Goal: Information Seeking & Learning: Learn about a topic

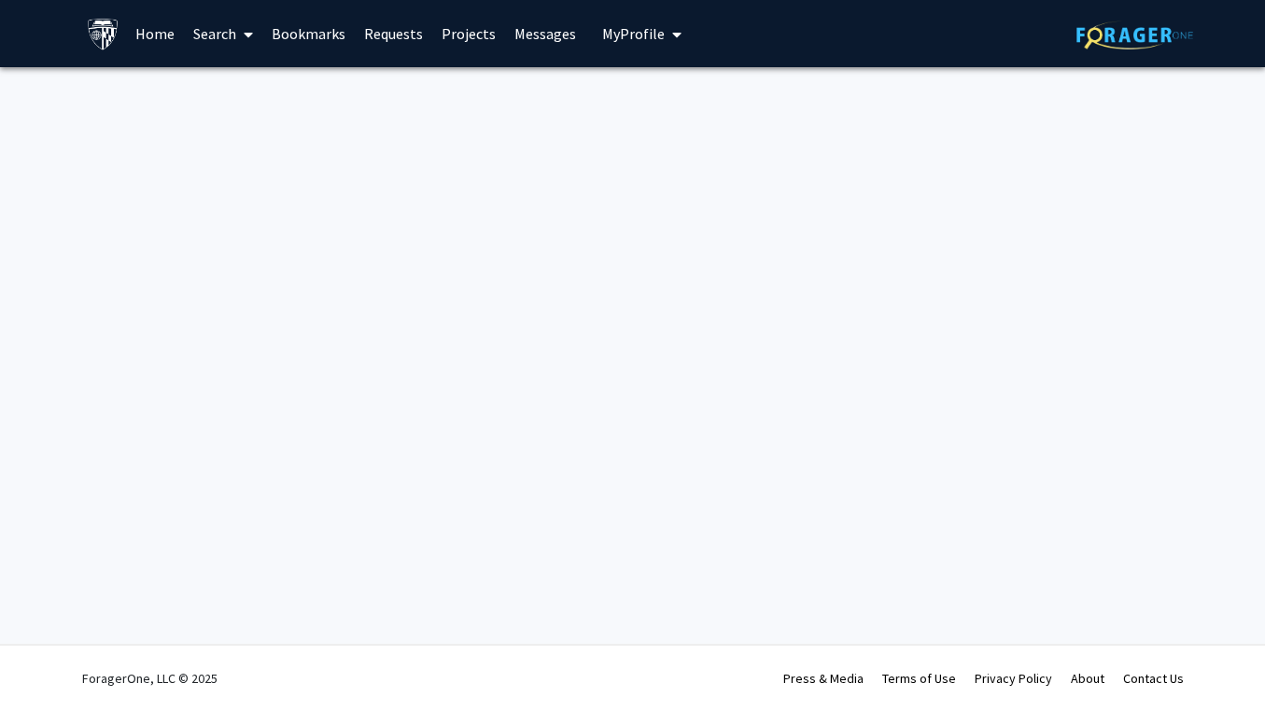
click at [696, 328] on div "Skip navigation Home Search Bookmarks Requests Projects Messages My Profile Owe…" at bounding box center [632, 355] width 1265 height 711
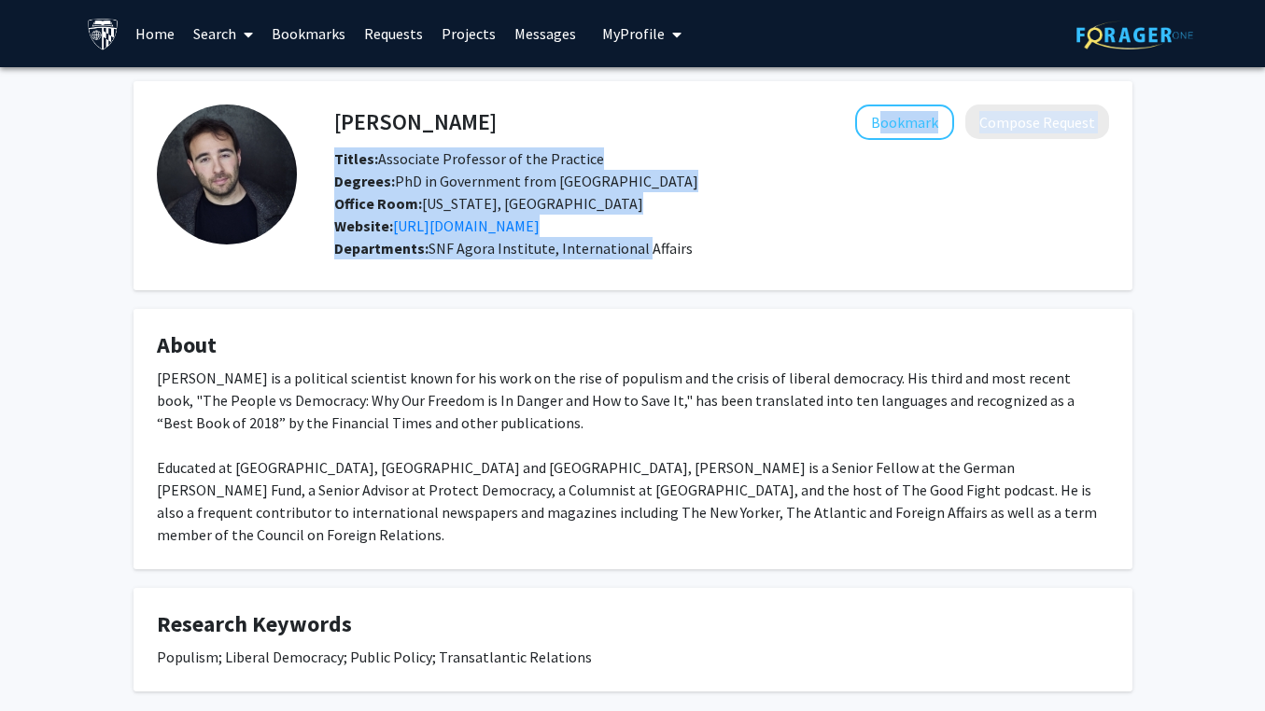
drag, startPoint x: 329, startPoint y: 128, endPoint x: 636, endPoint y: 256, distance: 332.6
click at [636, 256] on div "Yascha Mounk Bookmark Compose Request Titles: Associate Professor of the Practi…" at bounding box center [703, 186] width 812 height 162
click at [636, 256] on span "SNF Agora Institute, International Affairs" at bounding box center [560, 248] width 264 height 19
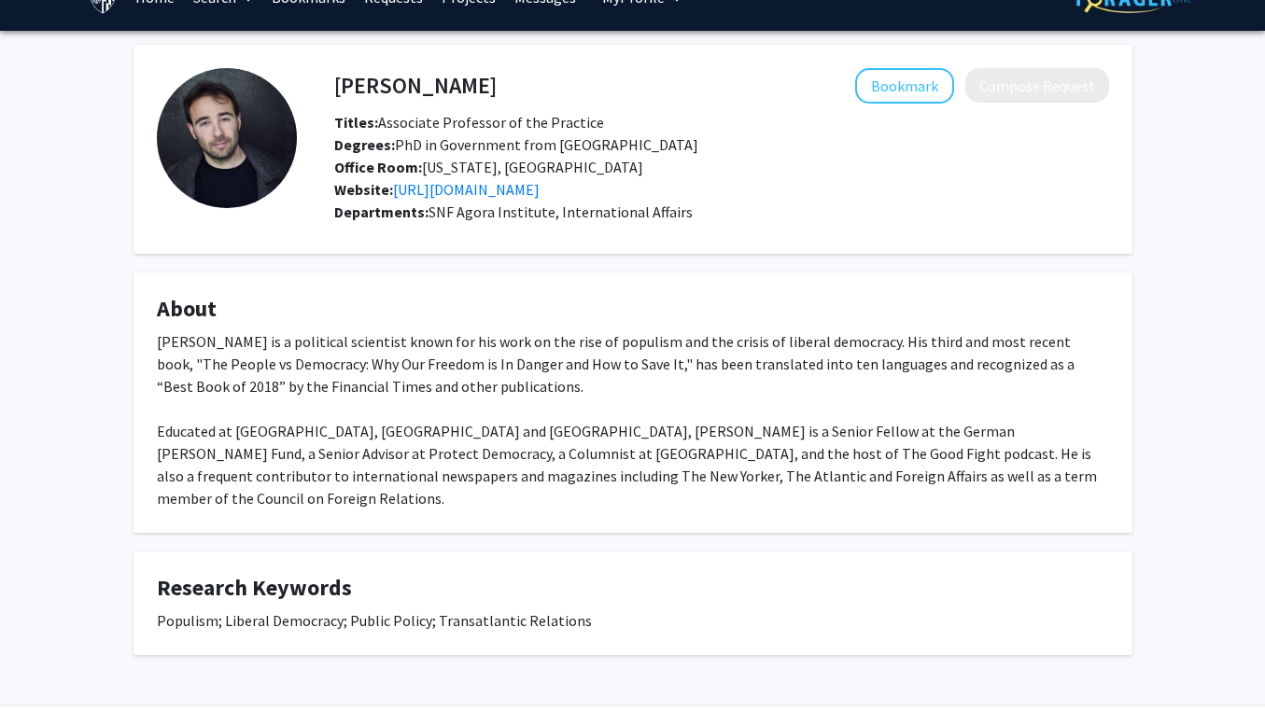
scroll to position [39, 0]
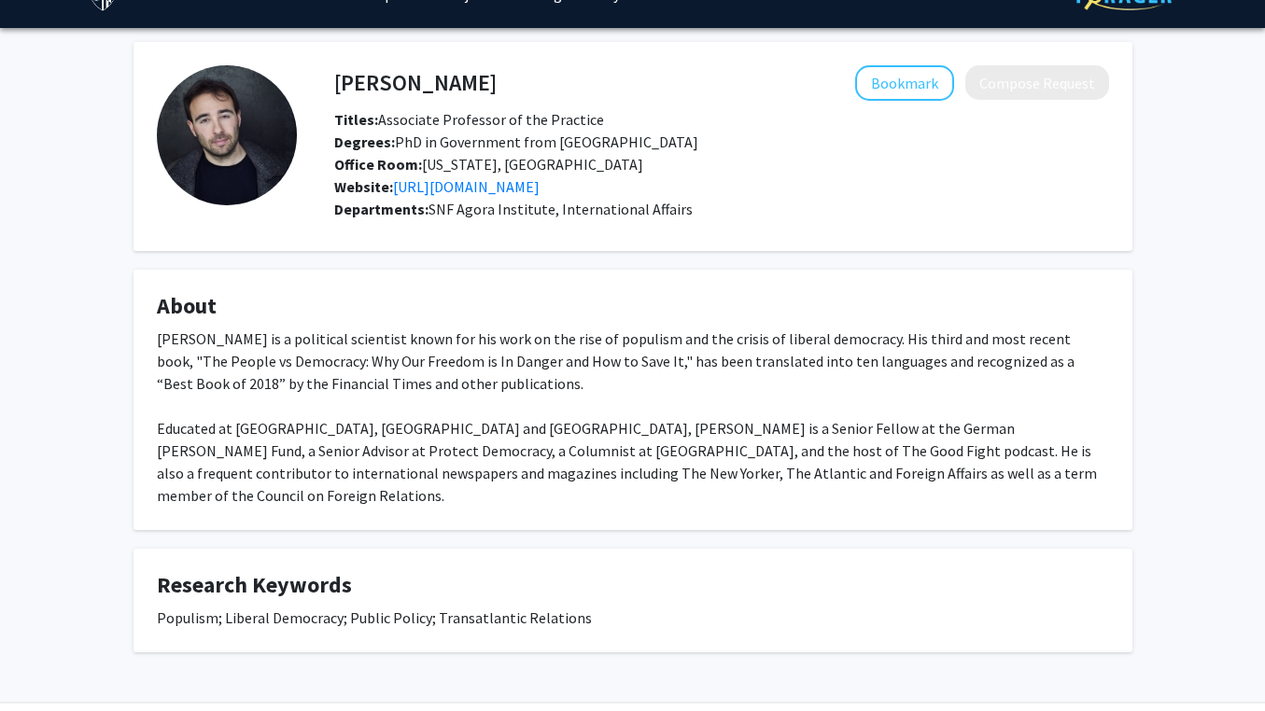
drag, startPoint x: 455, startPoint y: 394, endPoint x: 456, endPoint y: 307, distance: 86.8
click at [456, 307] on fg-card "About Yascha Mounk is a political scientist known for his work on the rise of p…" at bounding box center [632, 400] width 999 height 260
click at [456, 308] on h4 "About" at bounding box center [633, 306] width 952 height 27
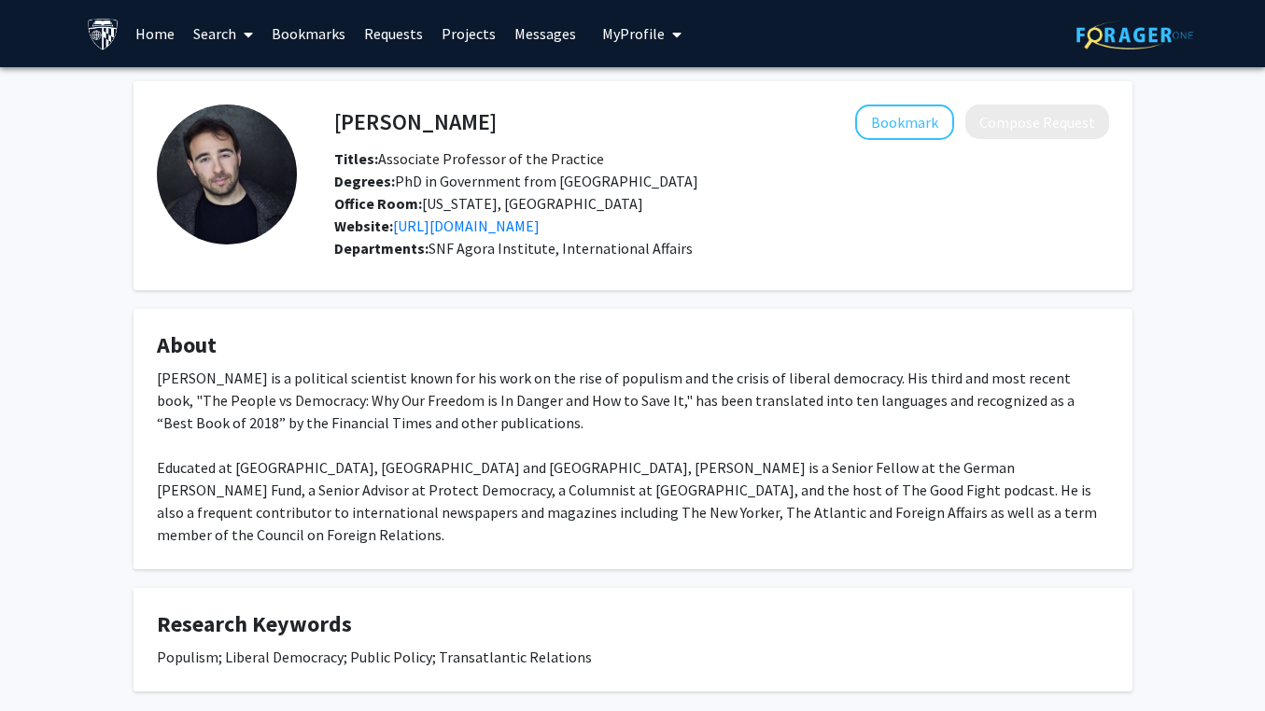
scroll to position [0, 0]
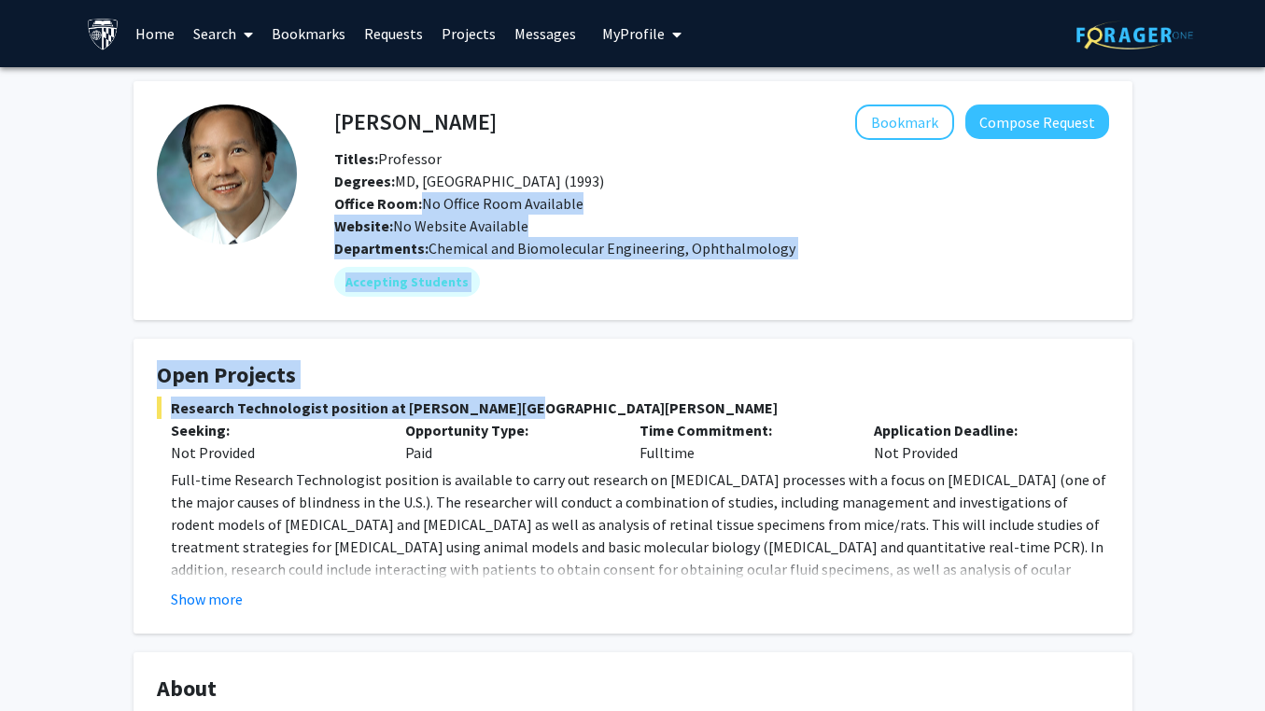
drag, startPoint x: 418, startPoint y: 209, endPoint x: 497, endPoint y: 422, distance: 226.8
click at [498, 421] on div "[PERSON_NAME] Bookmark Compose Request Titles: Professor Degrees: MD, [GEOGRAPH…" at bounding box center [632, 595] width 1027 height 1028
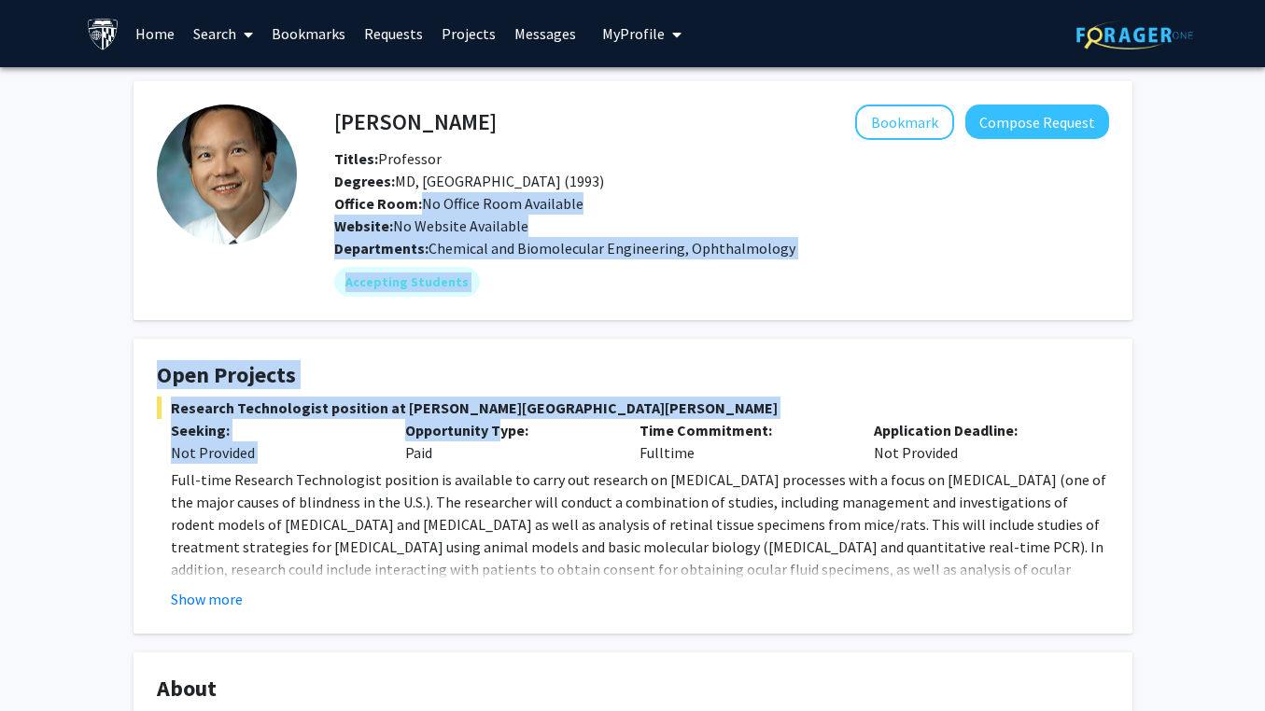
click at [374, 498] on p "Full-time Research Technologist position is available to carry out research on …" at bounding box center [640, 536] width 938 height 134
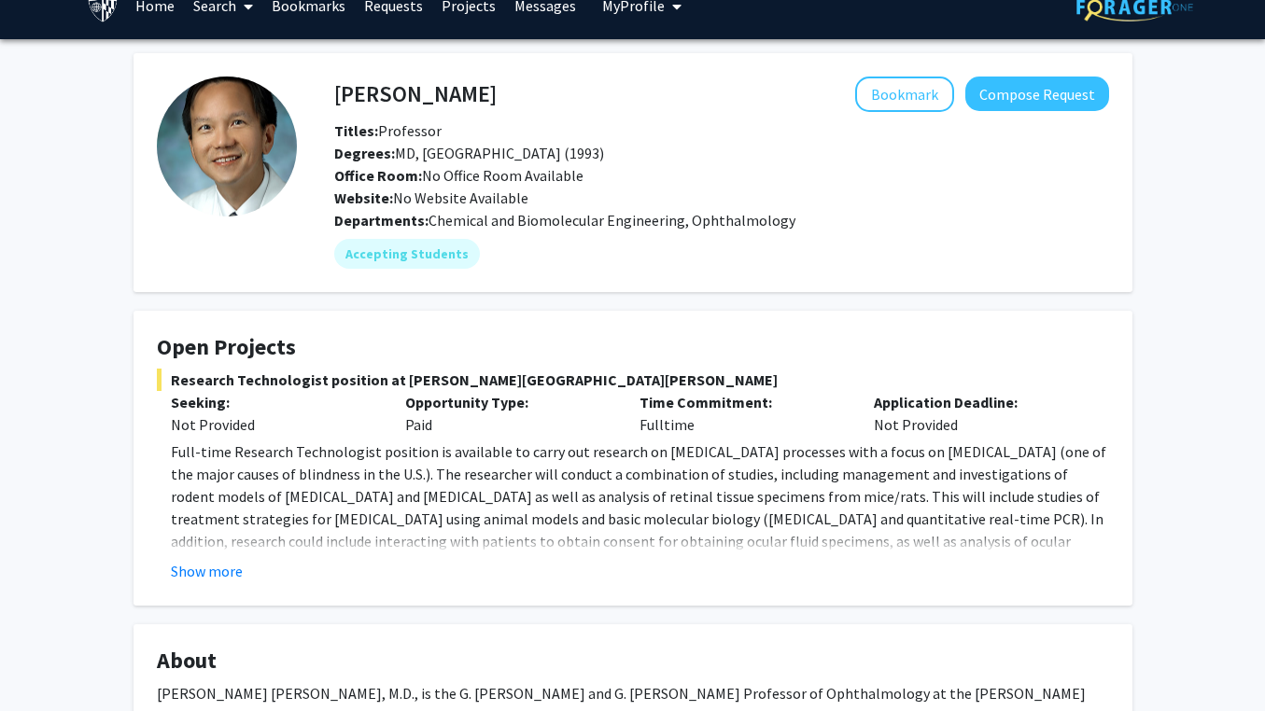
scroll to position [33, 0]
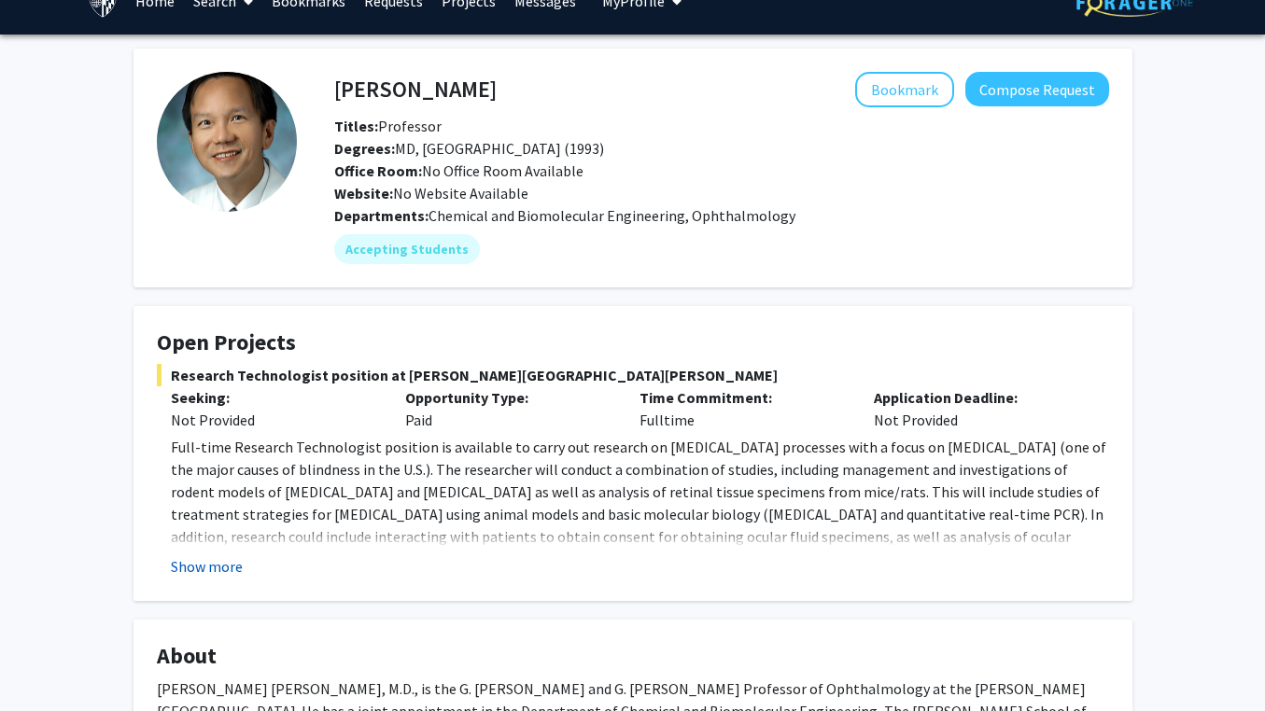
click at [225, 568] on button "Show more" at bounding box center [207, 566] width 72 height 22
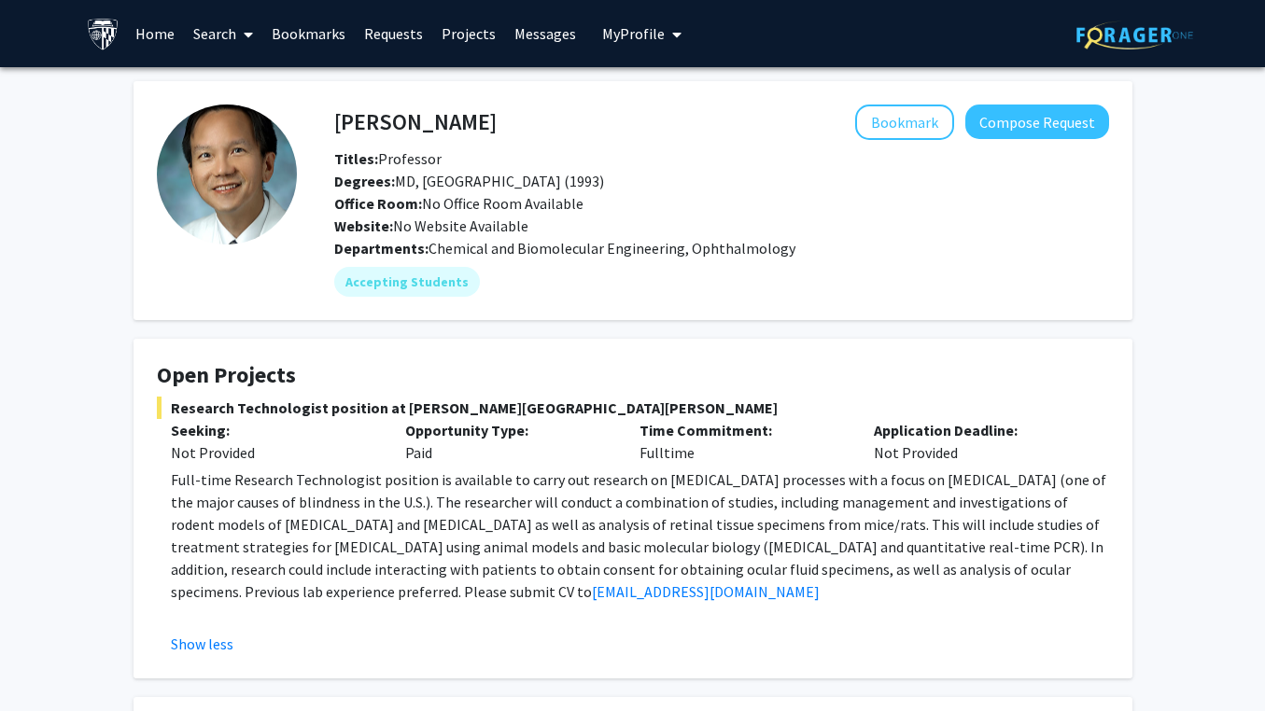
scroll to position [0, 0]
click at [310, 38] on link "Bookmarks" at bounding box center [308, 33] width 92 height 65
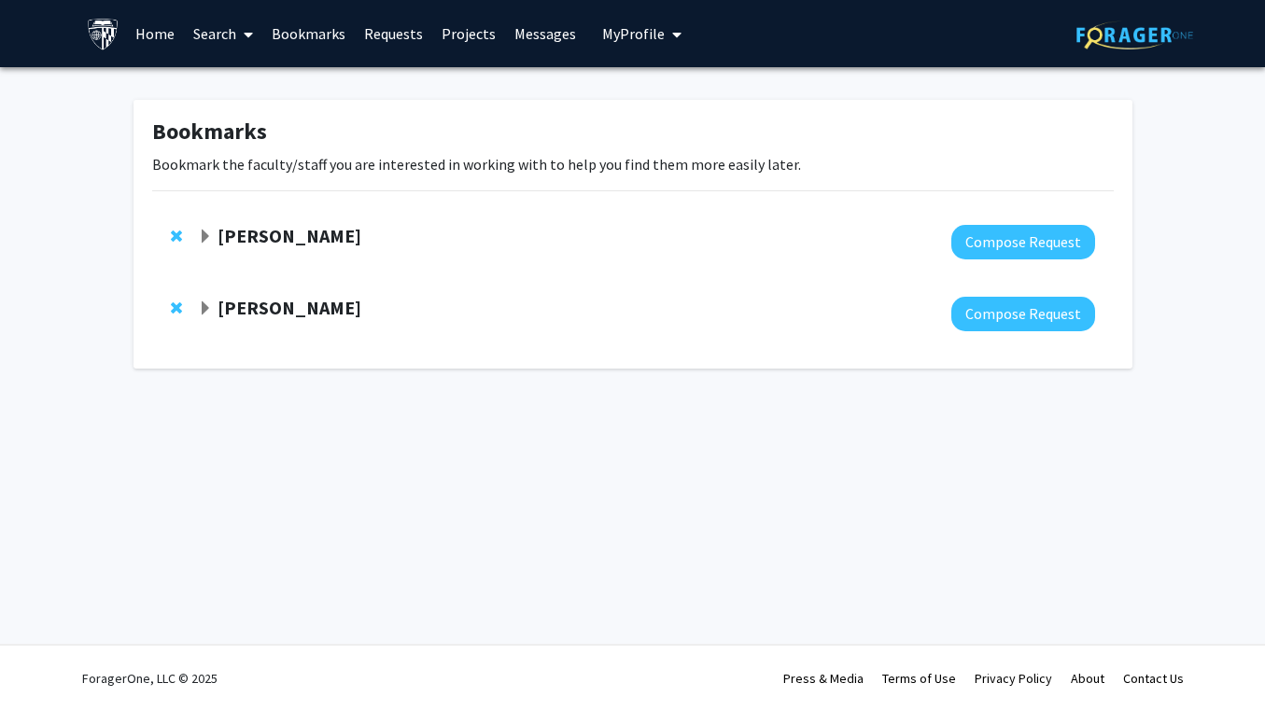
click at [207, 237] on span "Expand David Elbert Bookmark" at bounding box center [205, 237] width 15 height 15
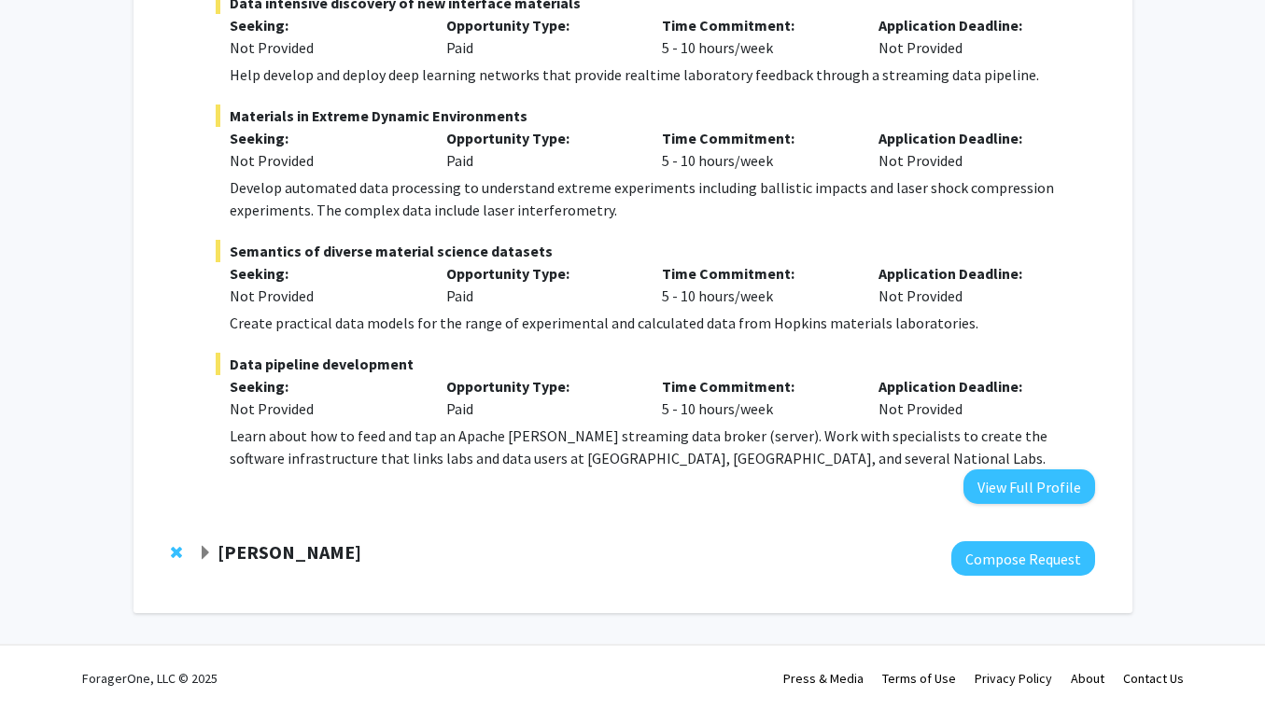
click at [208, 546] on span "Expand Gregory Kirk Bookmark" at bounding box center [205, 553] width 15 height 15
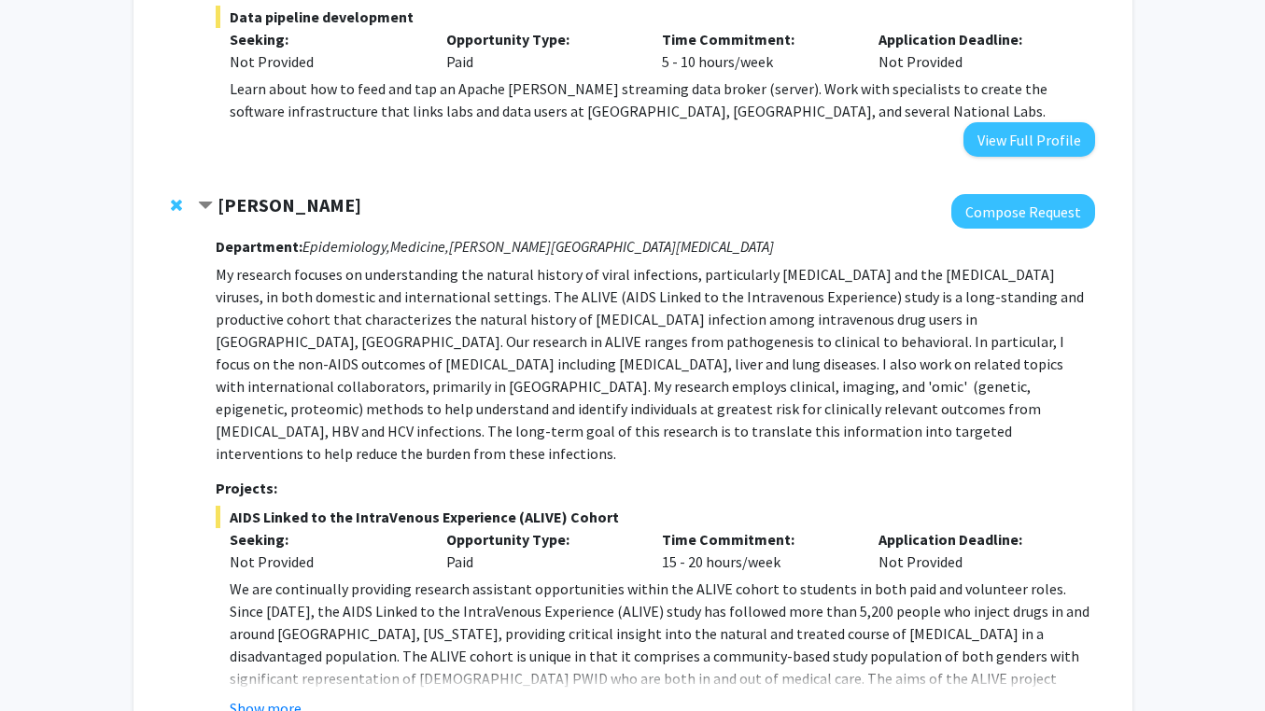
scroll to position [692, 0]
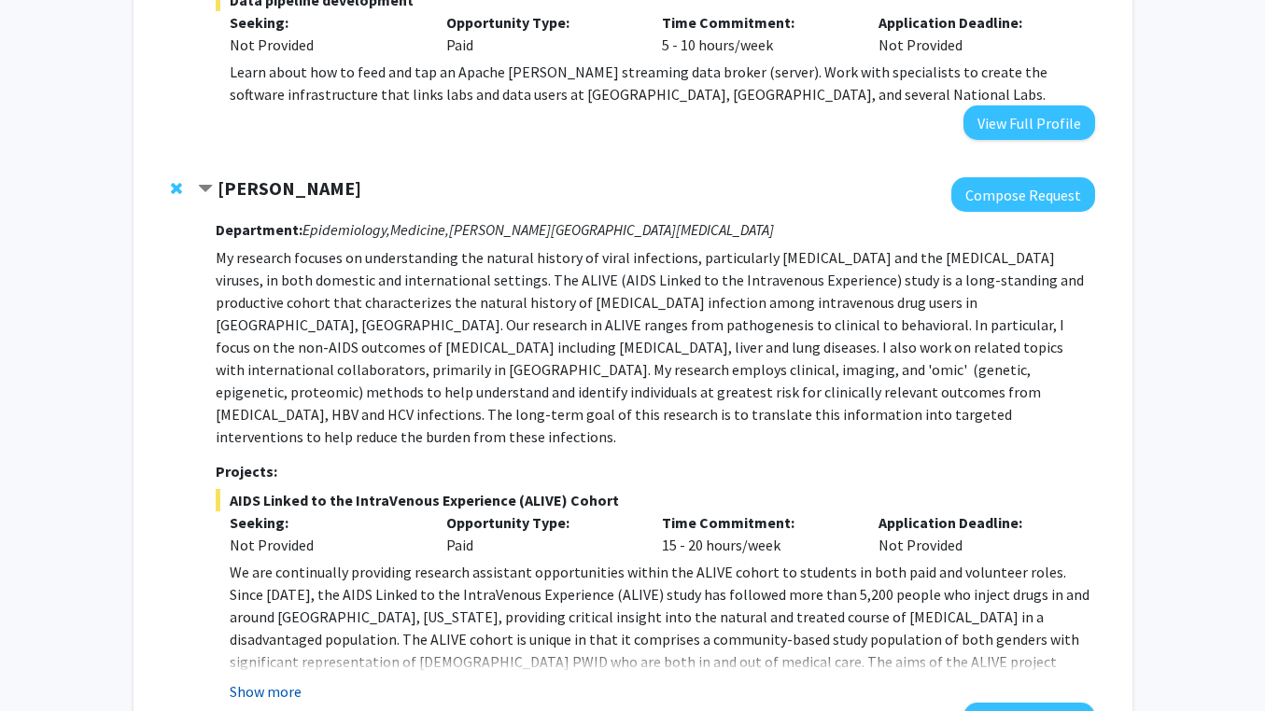
click at [247, 680] on button "Show more" at bounding box center [266, 691] width 72 height 22
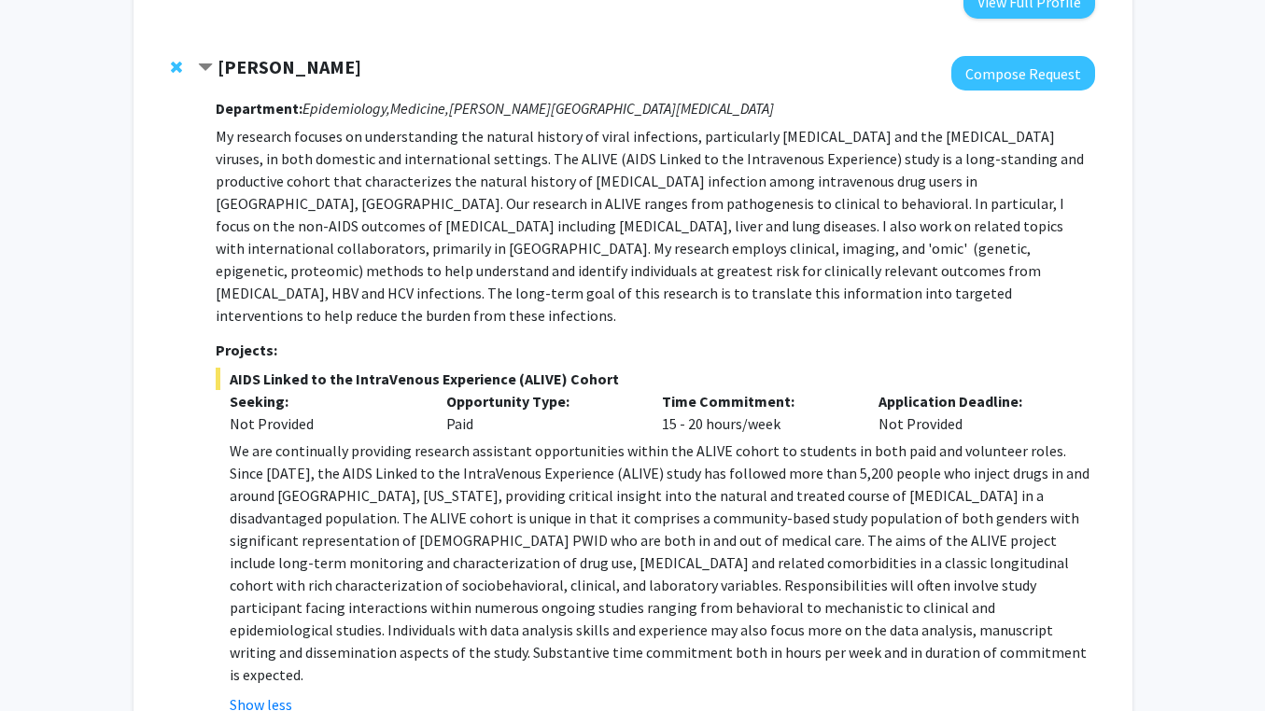
scroll to position [773, 0]
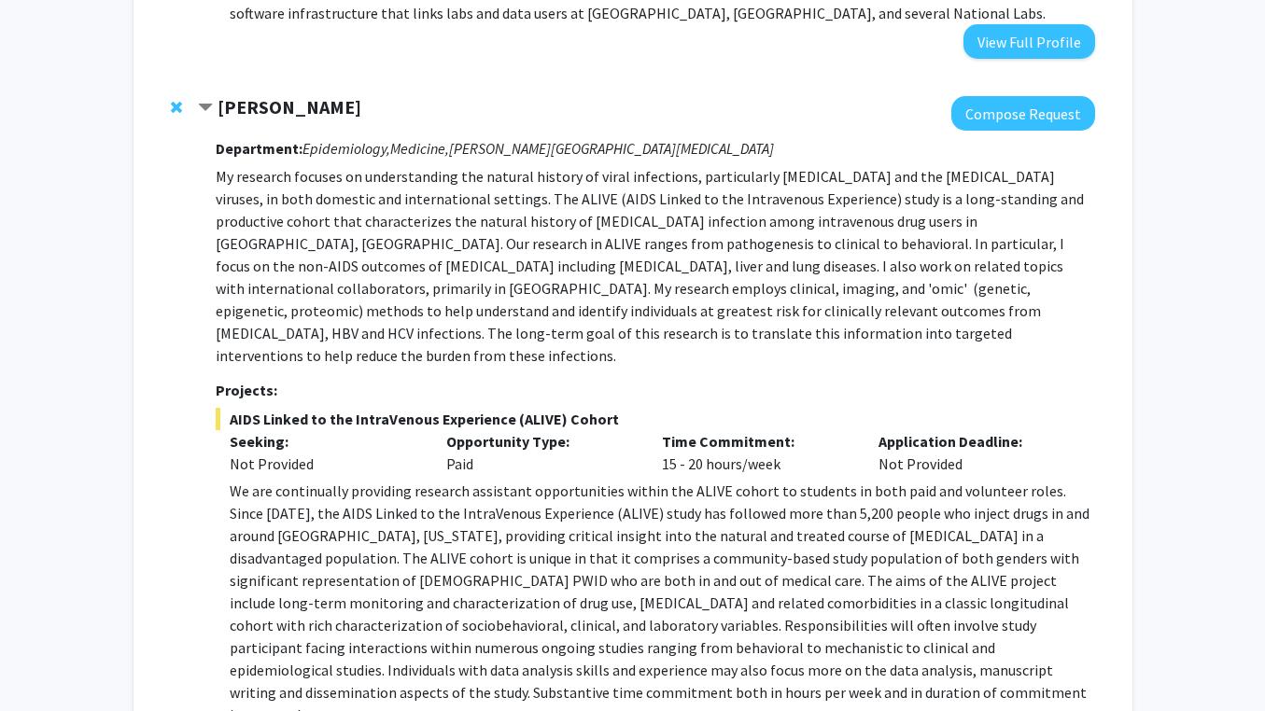
click at [400, 236] on p "My research focuses on understanding the natural history of viral infections, p…" at bounding box center [655, 266] width 878 height 202
click at [387, 133] on div "Department: Epidemiology, Medicine, [PERSON_NAME] Comprehensive [MEDICAL_DATA] …" at bounding box center [655, 460] width 878 height 659
click at [366, 155] on icon "Epidemiology," at bounding box center [346, 148] width 88 height 19
click at [289, 104] on strong "[PERSON_NAME]" at bounding box center [289, 106] width 144 height 23
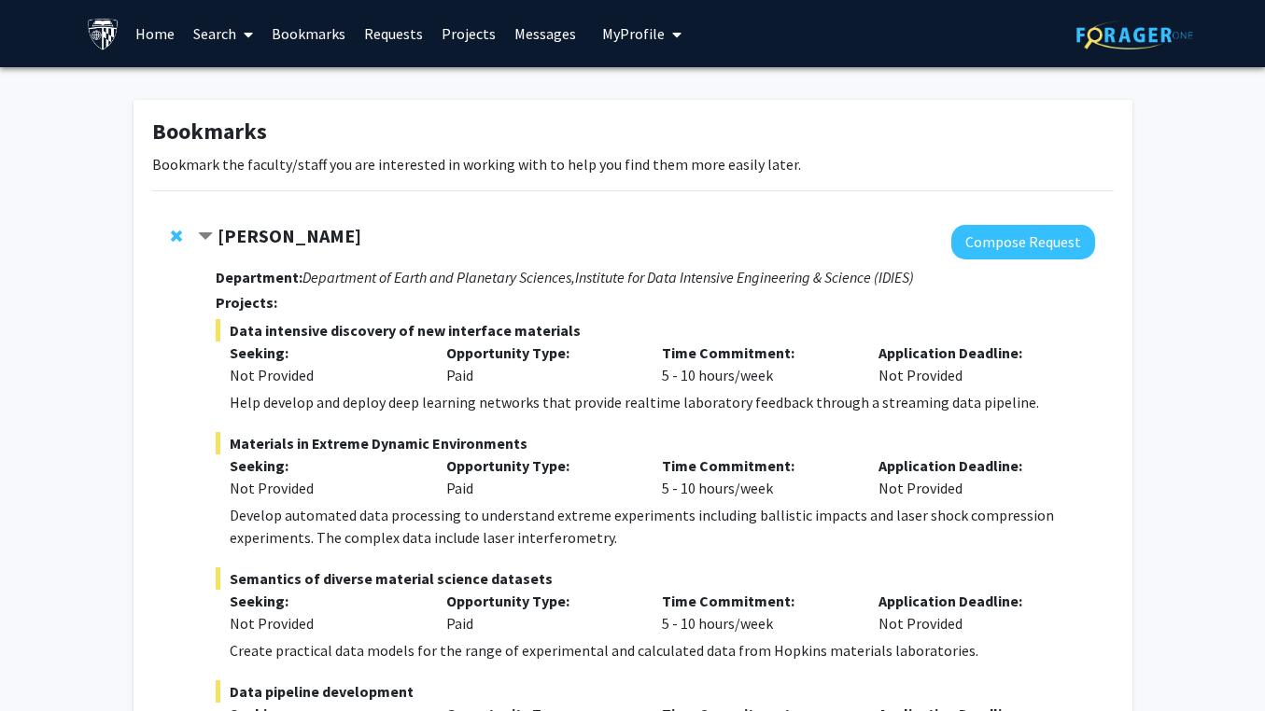
scroll to position [0, 0]
click at [163, 34] on link "Home" at bounding box center [155, 33] width 58 height 65
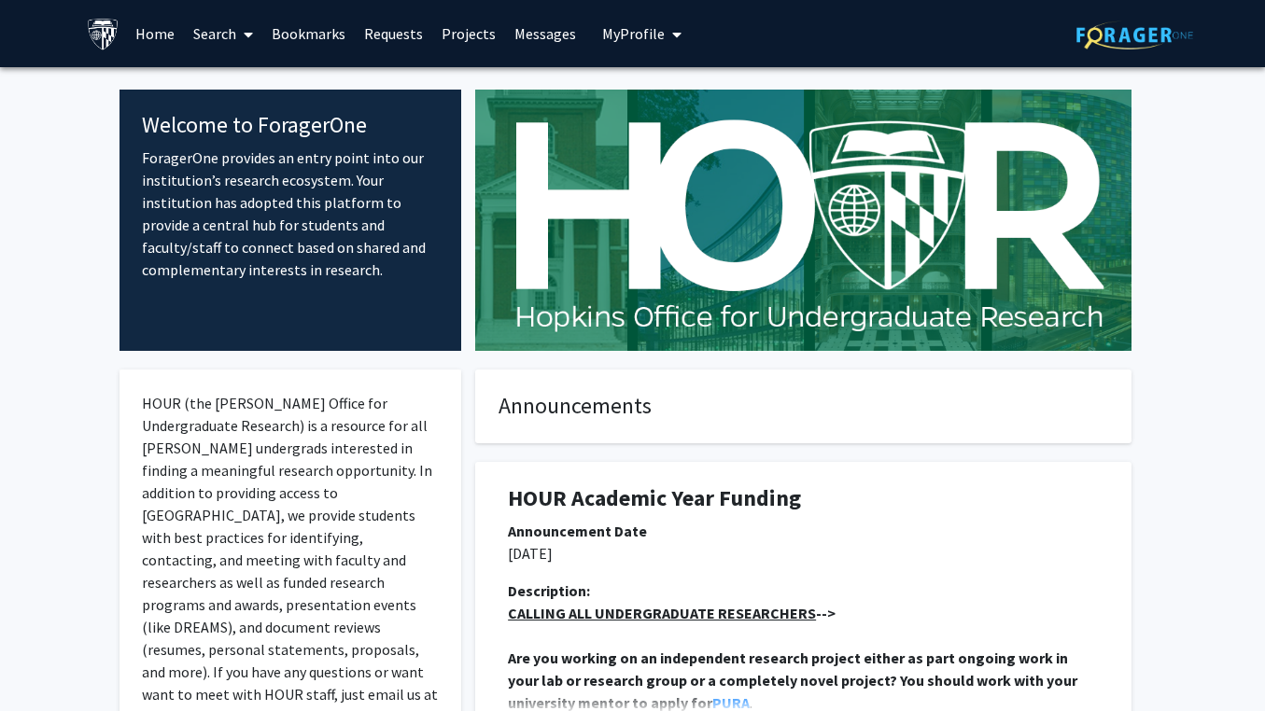
click at [233, 31] on link "Search" at bounding box center [223, 33] width 78 height 65
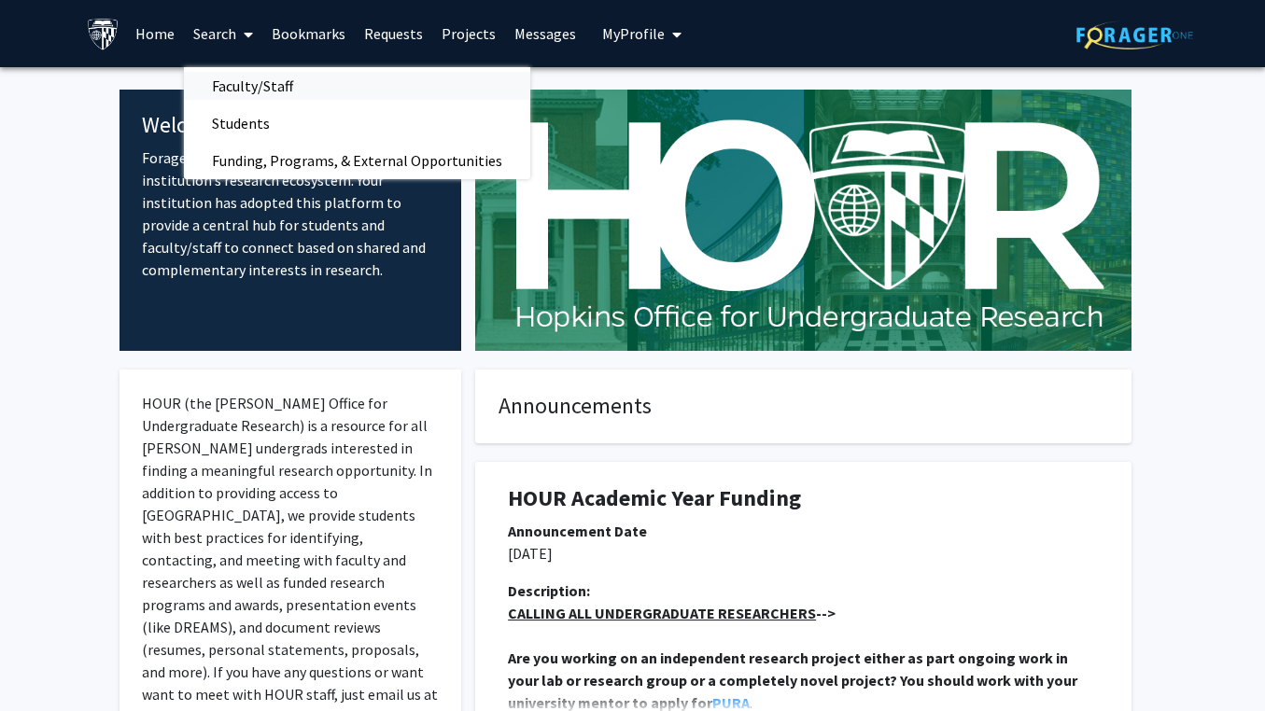
click at [246, 91] on span "Faculty/Staff" at bounding box center [252, 85] width 137 height 37
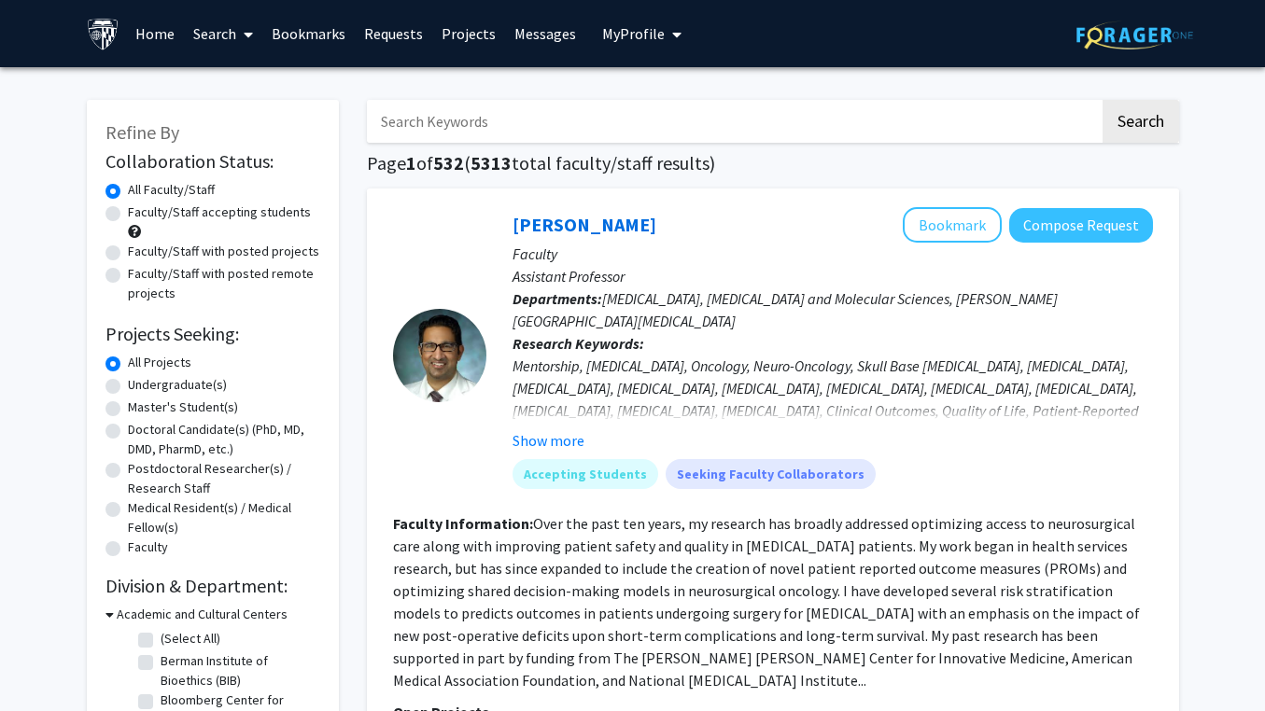
click at [156, 217] on label "Faculty/Staff accepting students" at bounding box center [219, 213] width 183 height 20
click at [140, 215] on input "Faculty/Staff accepting students" at bounding box center [134, 209] width 12 height 12
radio input "true"
click at [160, 385] on label "Undergraduate(s)" at bounding box center [177, 385] width 99 height 20
click at [140, 385] on input "Undergraduate(s)" at bounding box center [134, 381] width 12 height 12
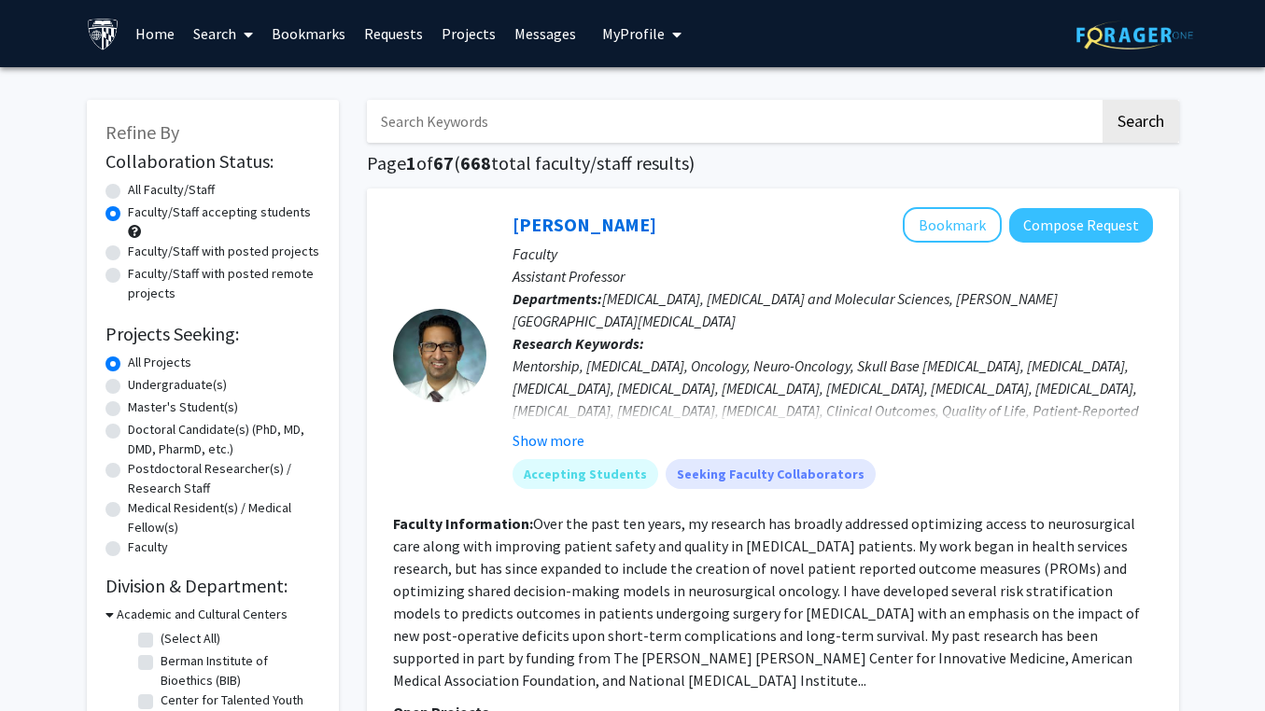
radio input "true"
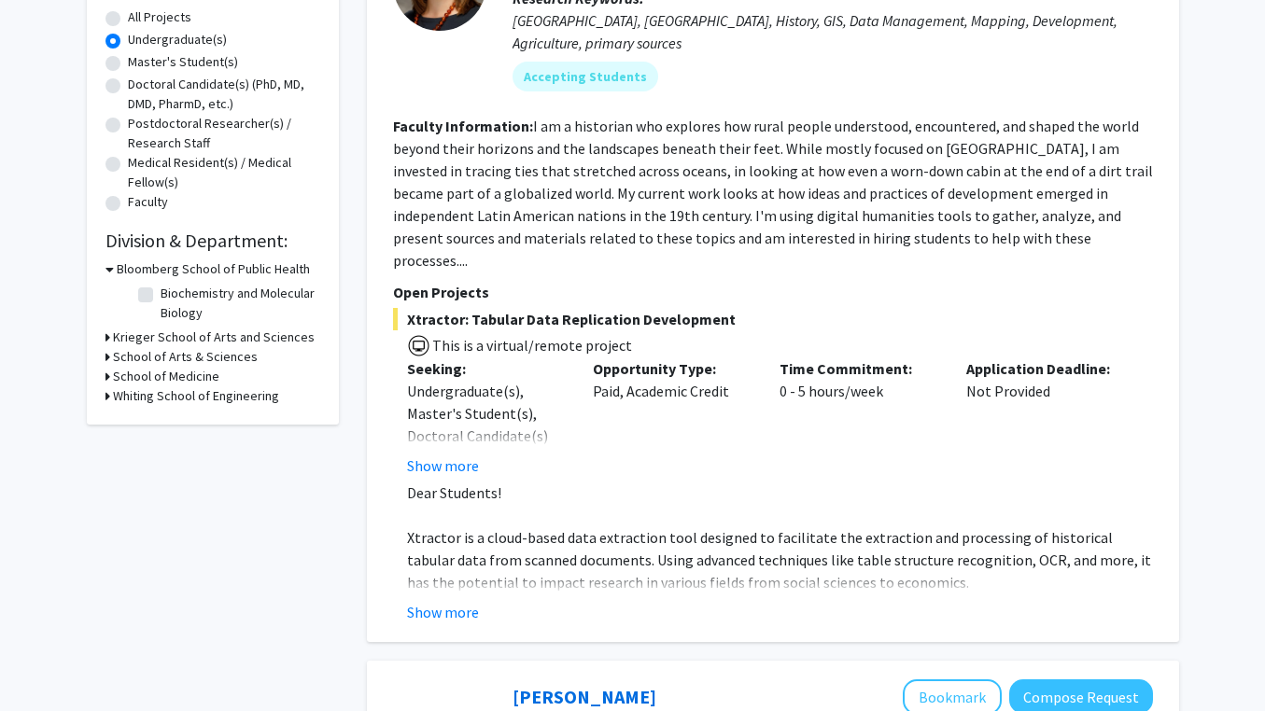
scroll to position [352, 0]
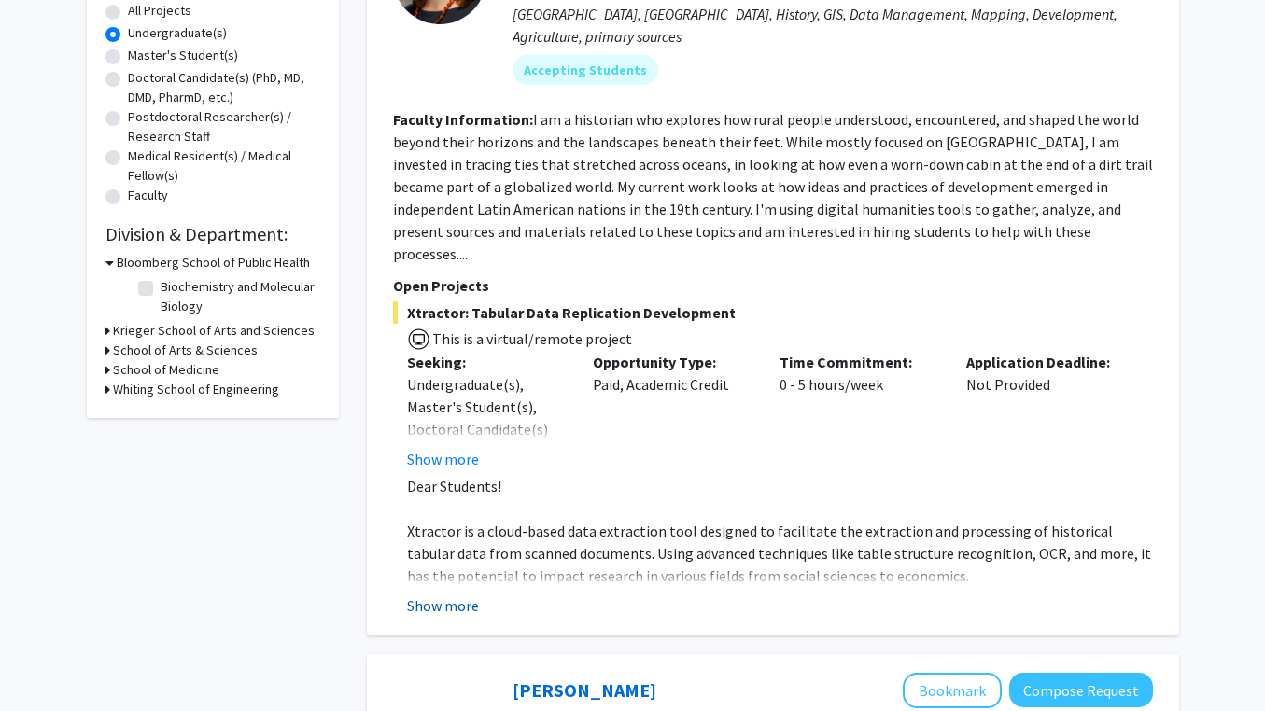
click at [448, 595] on button "Show more" at bounding box center [443, 606] width 72 height 22
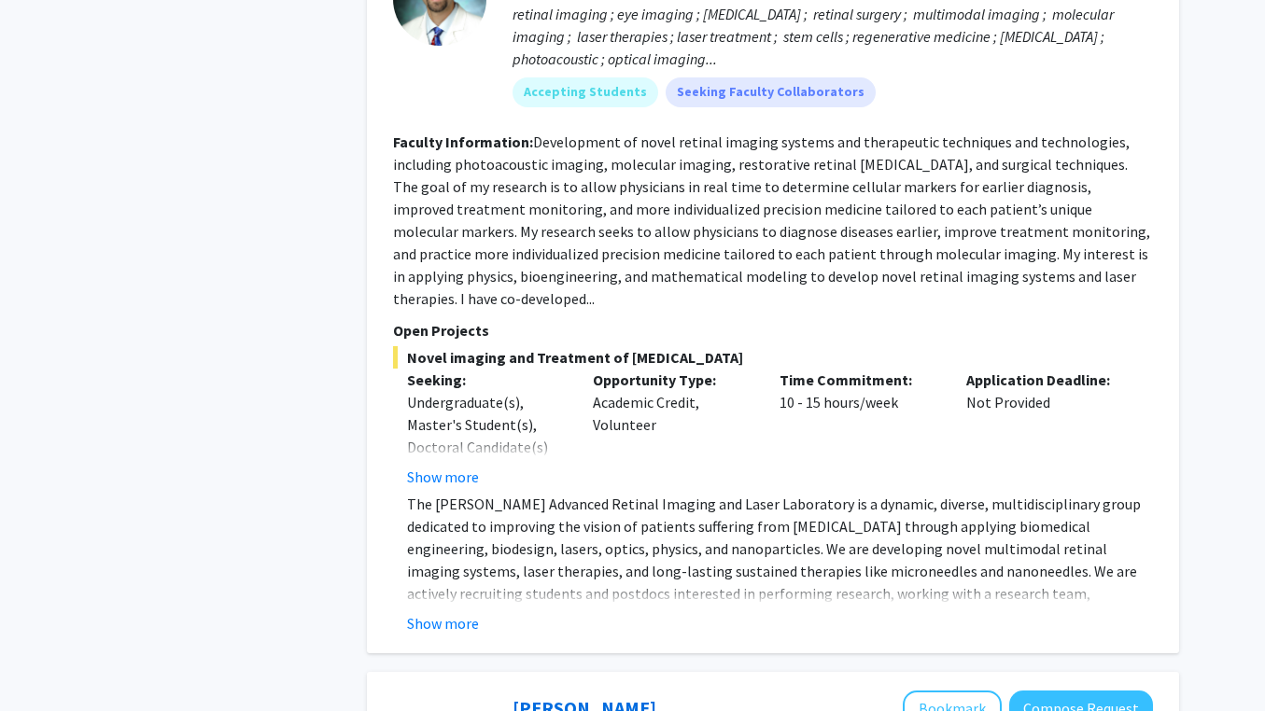
scroll to position [1673, 0]
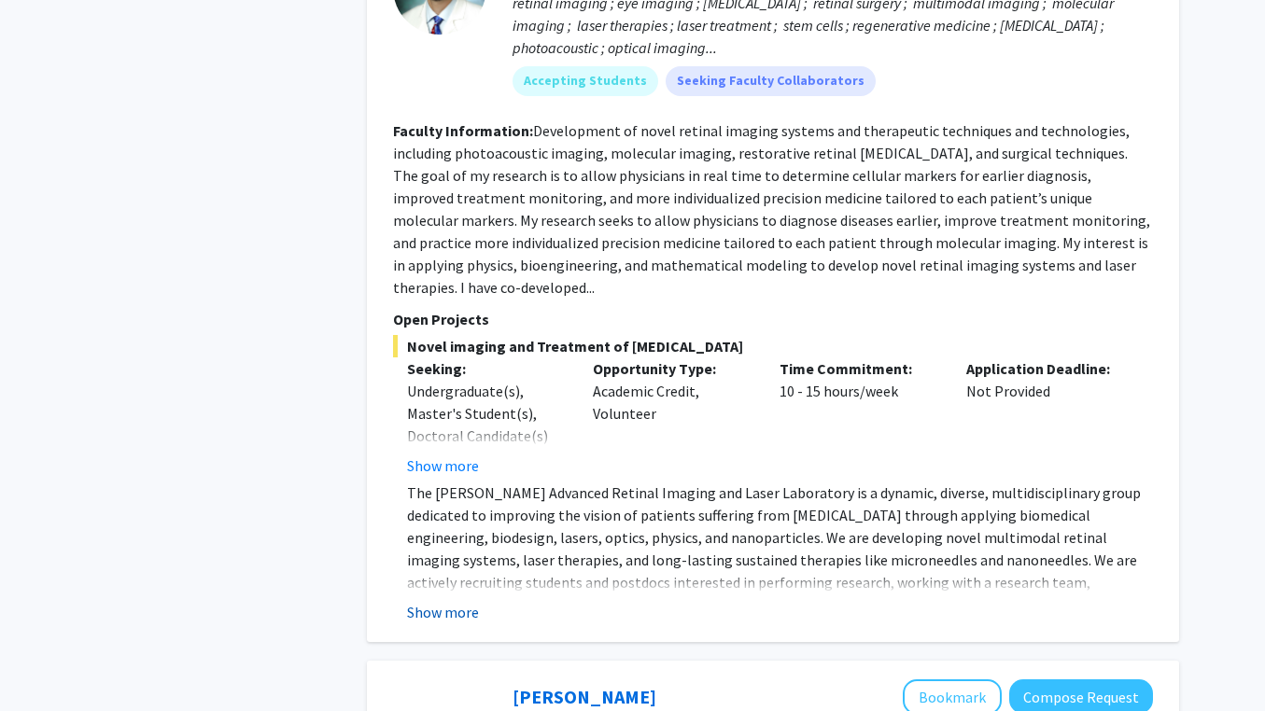
click at [470, 601] on button "Show more" at bounding box center [443, 612] width 72 height 22
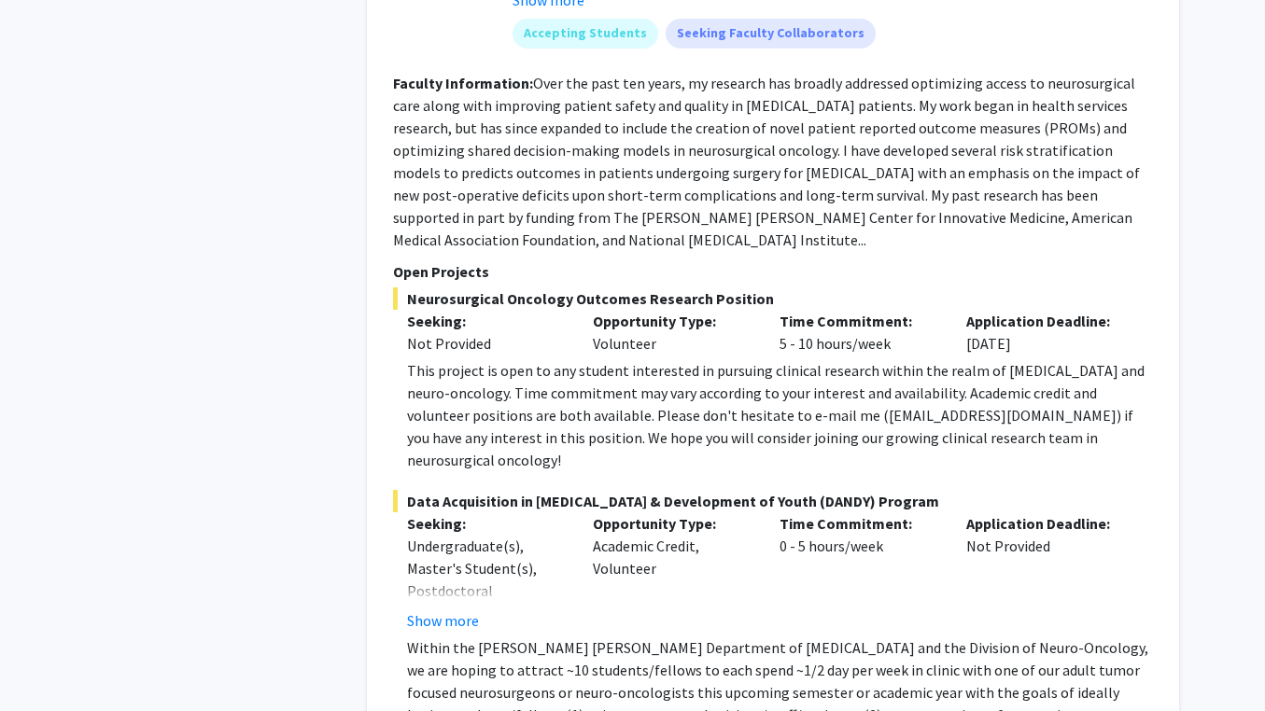
scroll to position [3398, 0]
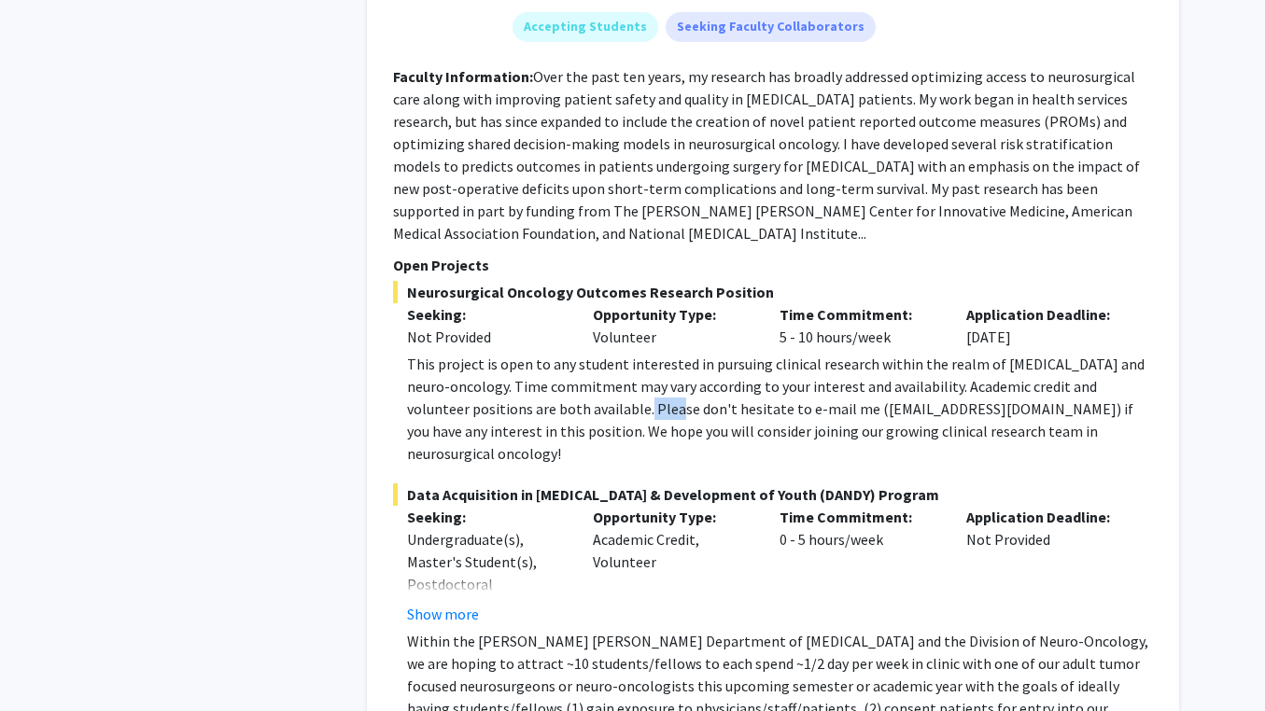
drag, startPoint x: 592, startPoint y: 272, endPoint x: 627, endPoint y: 282, distance: 36.9
click at [627, 353] on div "This project is open to any student interested in pursuing clinical research wi…" at bounding box center [780, 409] width 746 height 112
click at [599, 353] on div "This project is open to any student interested in pursuing clinical research wi…" at bounding box center [780, 409] width 746 height 112
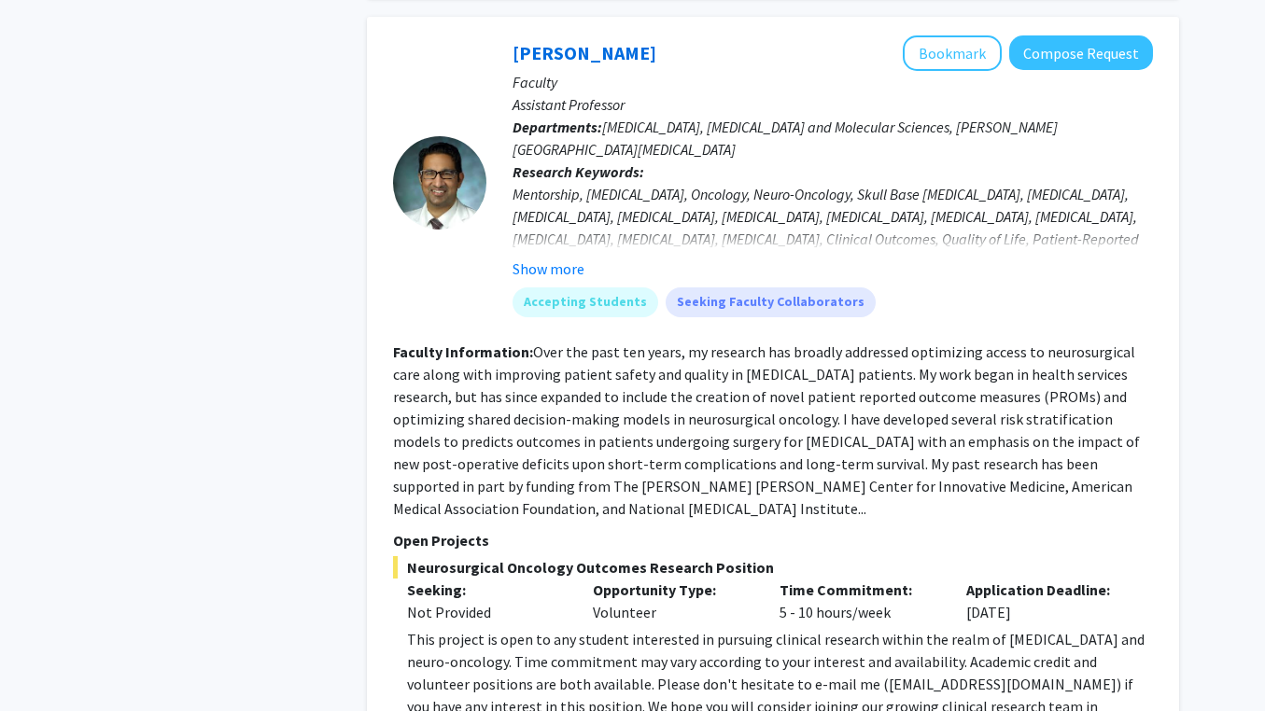
scroll to position [3109, 0]
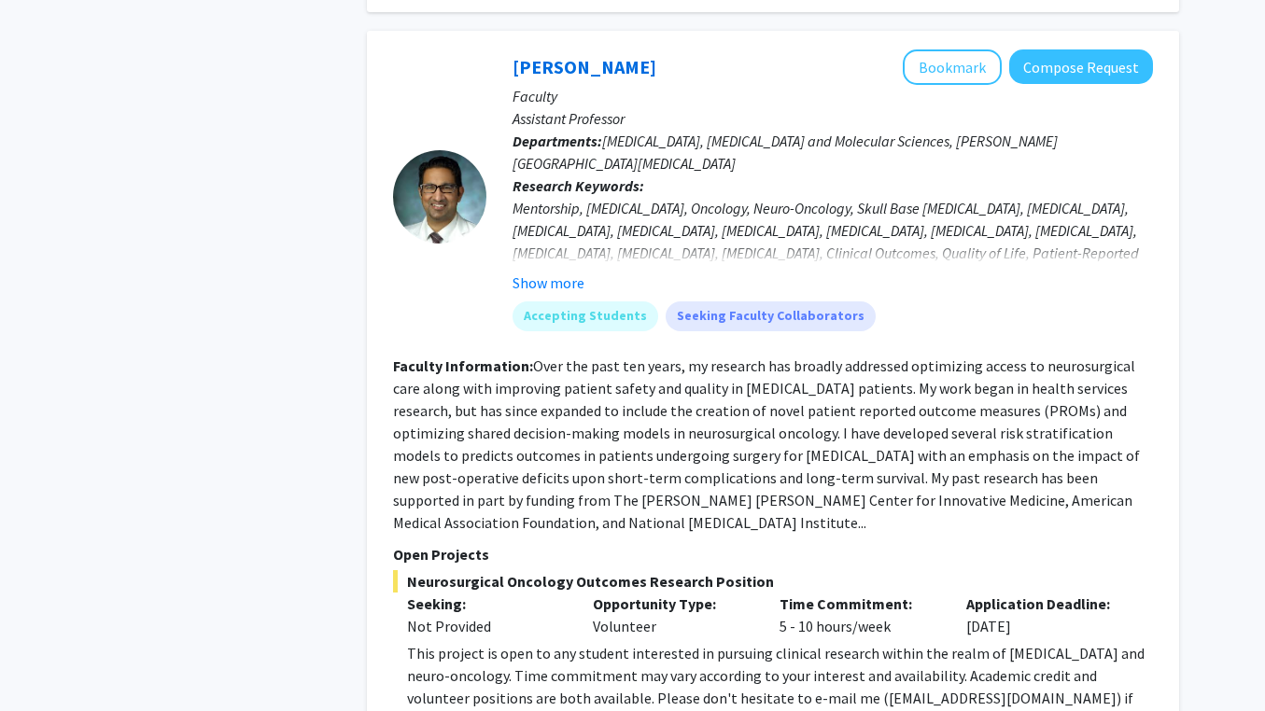
drag, startPoint x: 529, startPoint y: 256, endPoint x: 544, endPoint y: 299, distance: 45.5
click at [544, 355] on section "Faculty Information: Over the past ten years, my research has broadly addressed…" at bounding box center [773, 444] width 760 height 179
click at [544, 357] on fg-read-more "Over the past ten years, my research has broadly addressed optimizing access to…" at bounding box center [766, 444] width 747 height 175
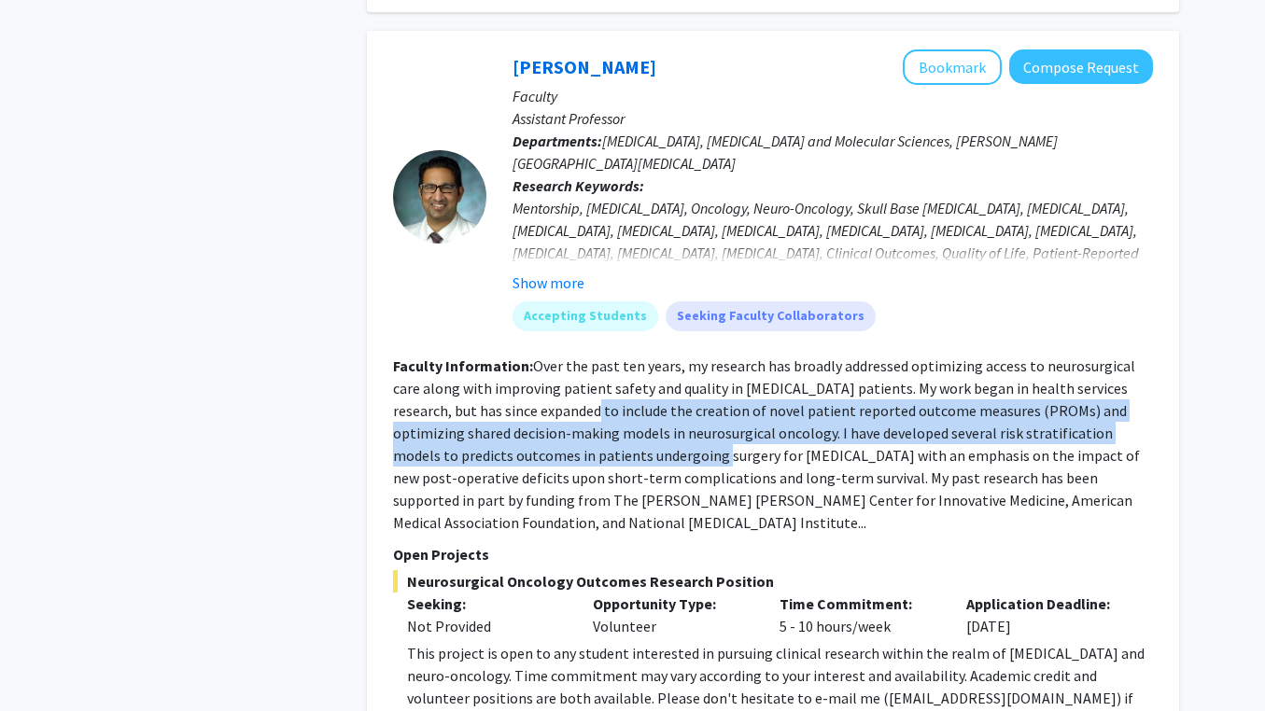
drag, startPoint x: 531, startPoint y: 299, endPoint x: 630, endPoint y: 351, distance: 111.9
click at [630, 357] on fg-read-more "Over the past ten years, my research has broadly addressed optimizing access to…" at bounding box center [766, 444] width 747 height 175
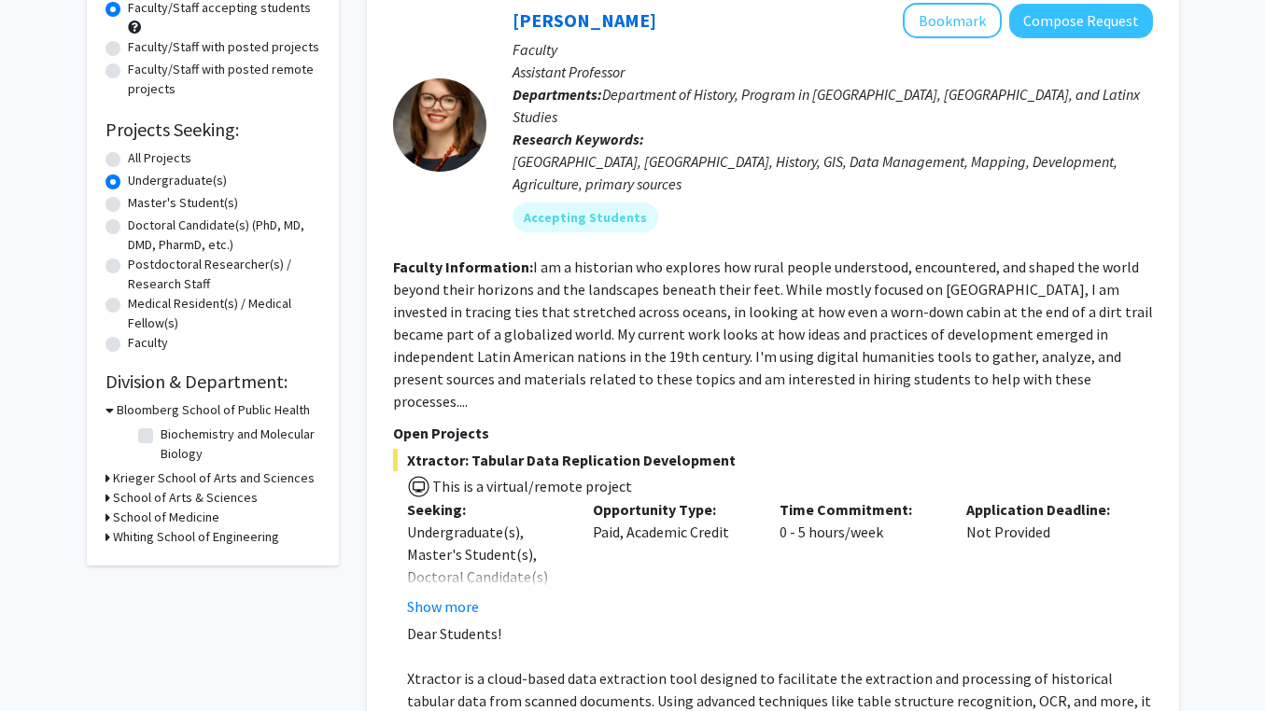
scroll to position [231, 0]
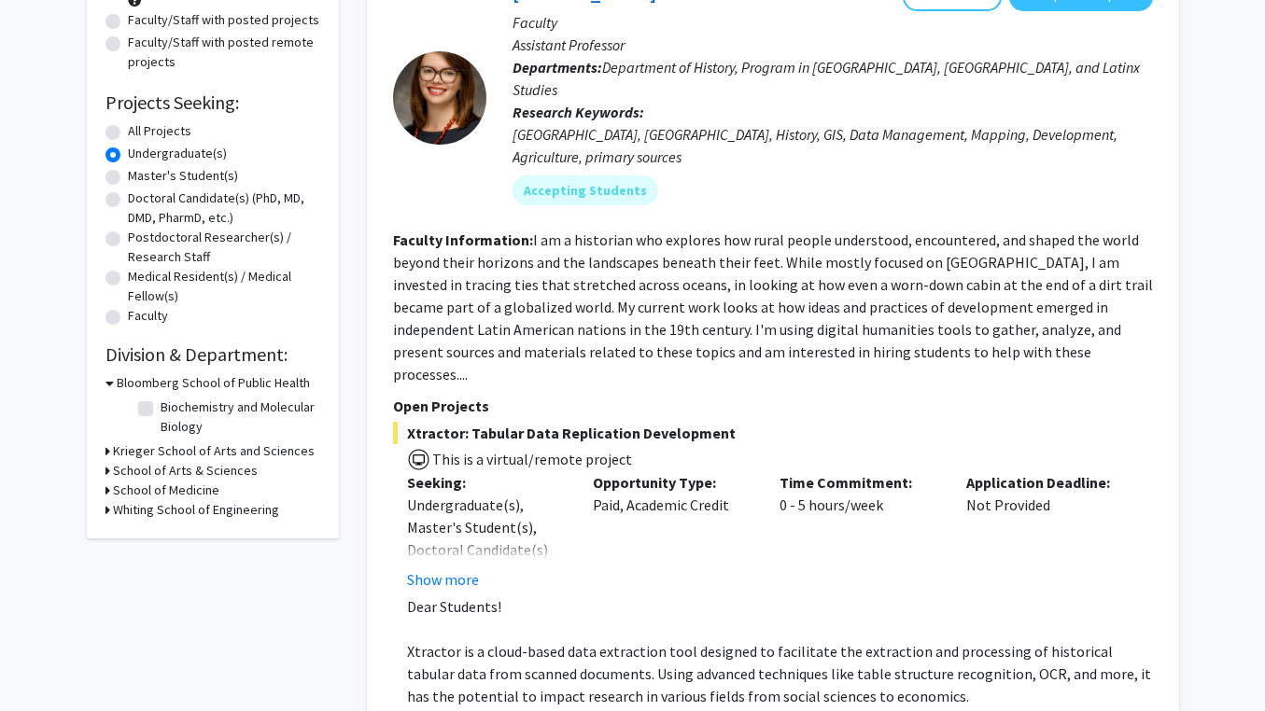
click at [119, 493] on h3 "School of Medicine" at bounding box center [166, 491] width 106 height 20
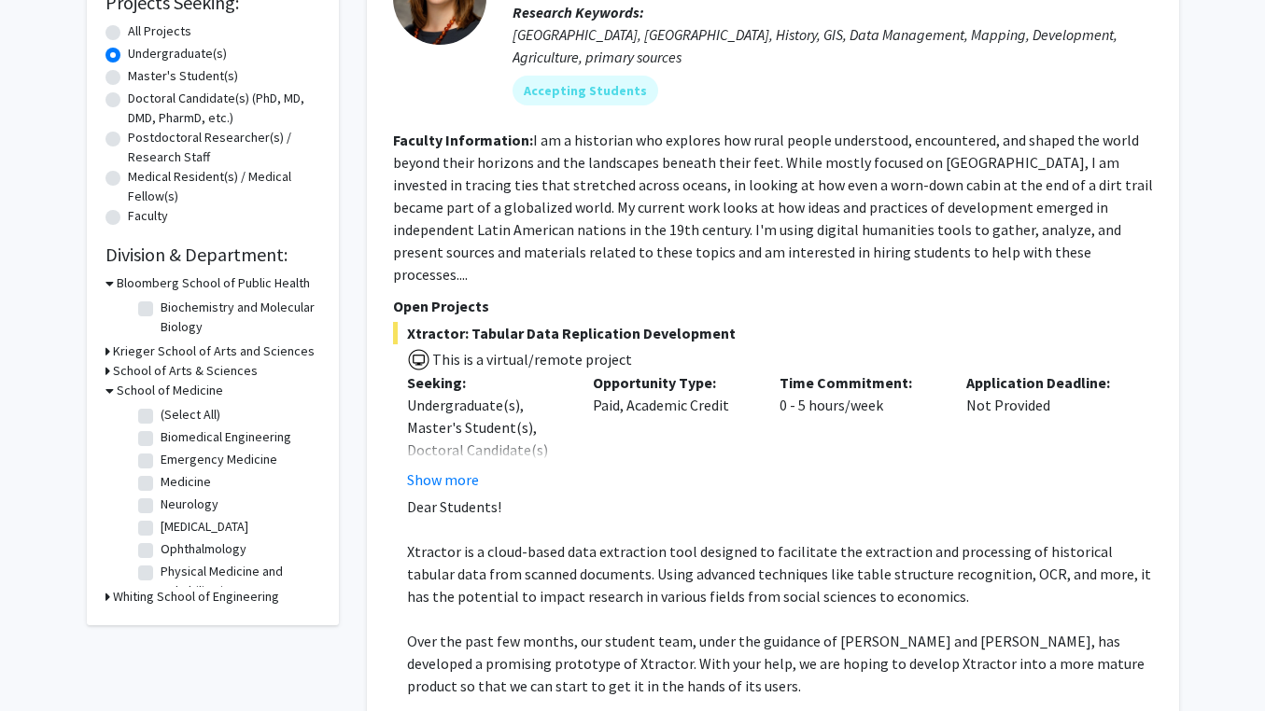
scroll to position [0, 0]
click at [107, 393] on icon at bounding box center [109, 391] width 8 height 20
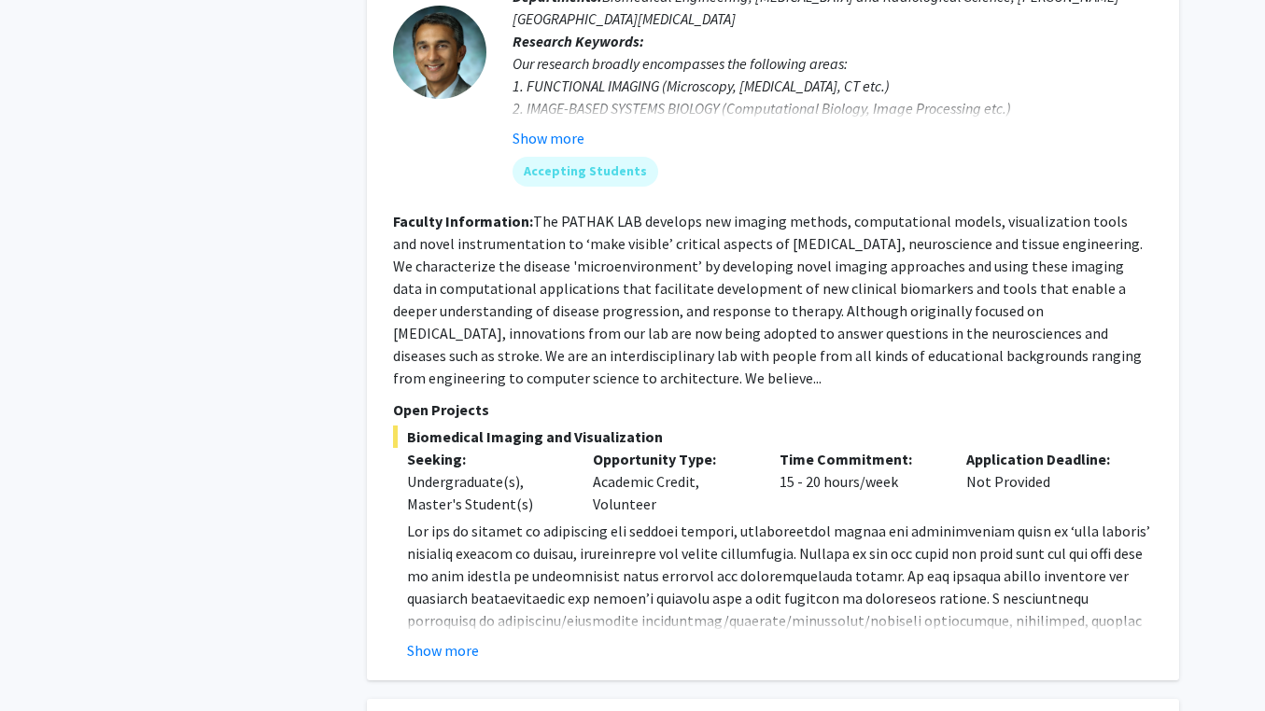
scroll to position [5437, 0]
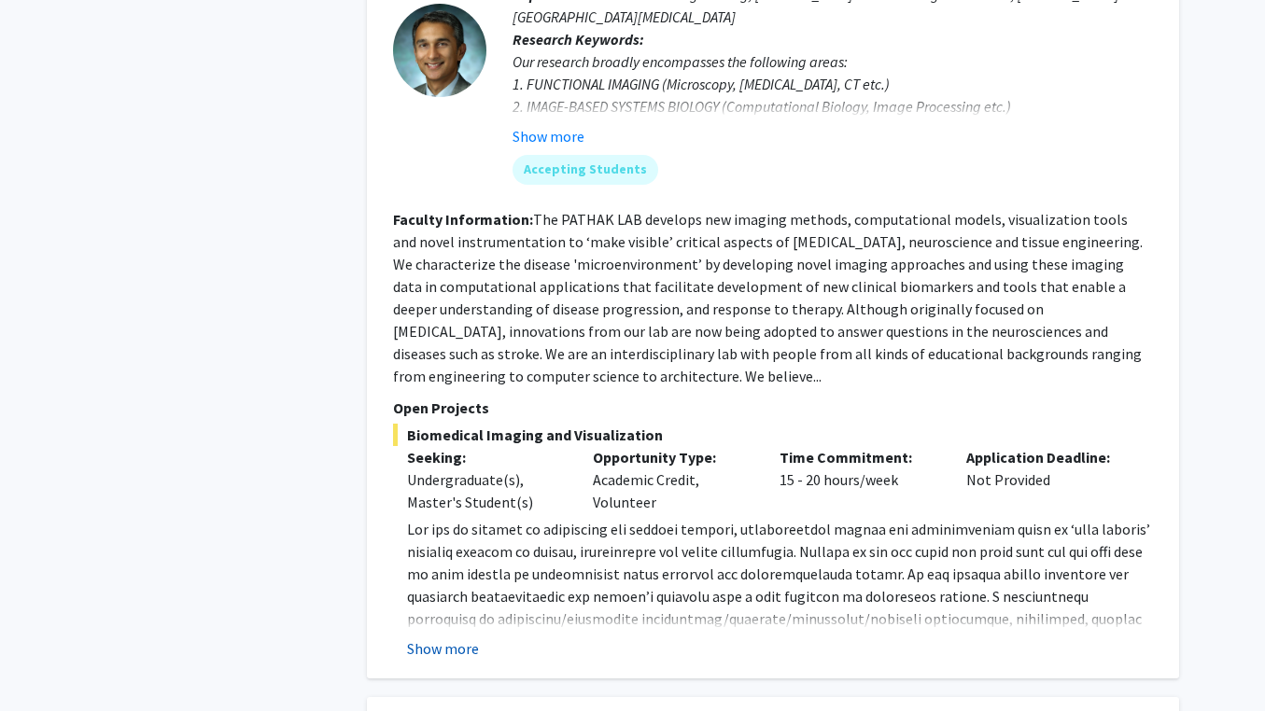
click at [460, 637] on button "Show more" at bounding box center [443, 648] width 72 height 22
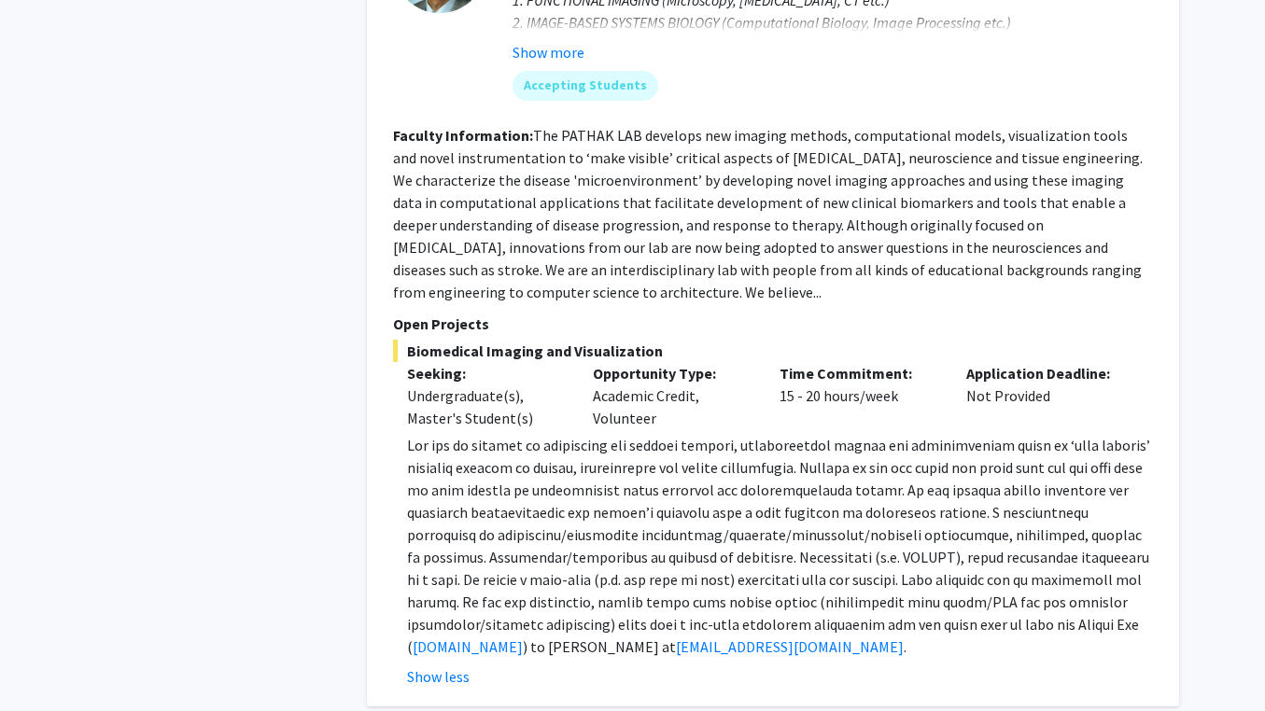
scroll to position [5522, 0]
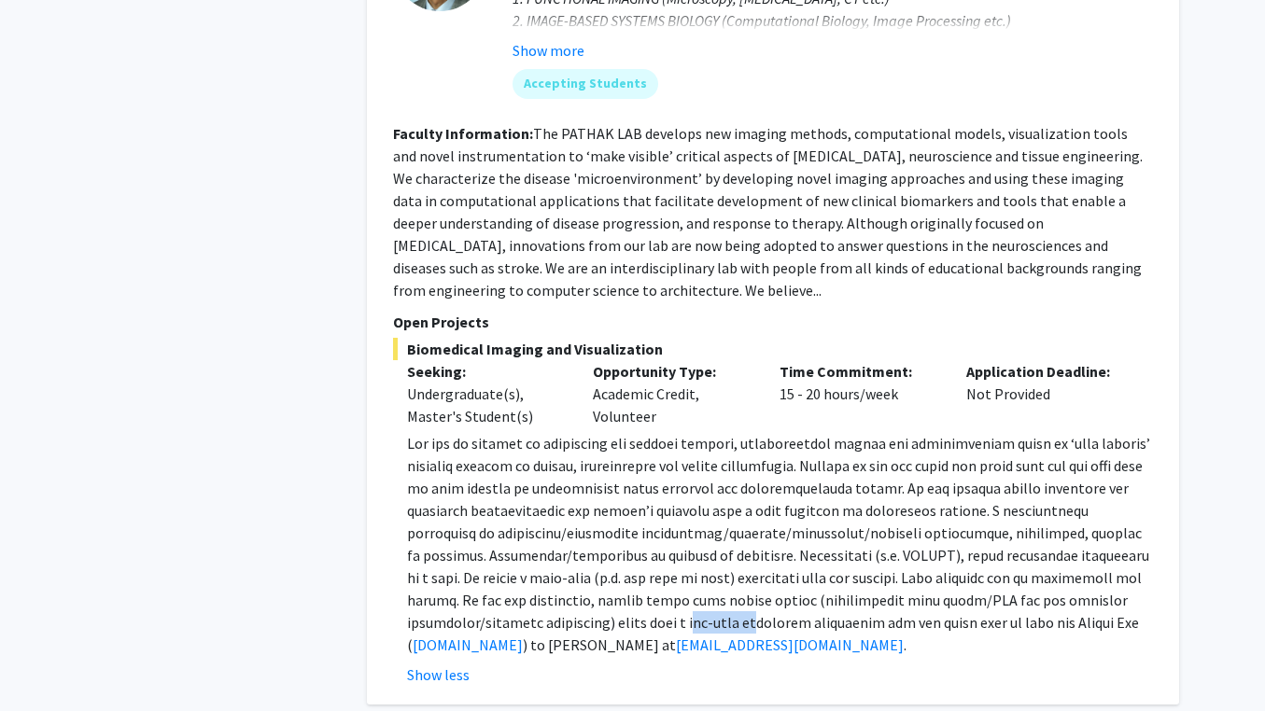
drag, startPoint x: 570, startPoint y: 460, endPoint x: 642, endPoint y: 471, distance: 72.7
click at [642, 471] on span at bounding box center [778, 544] width 743 height 220
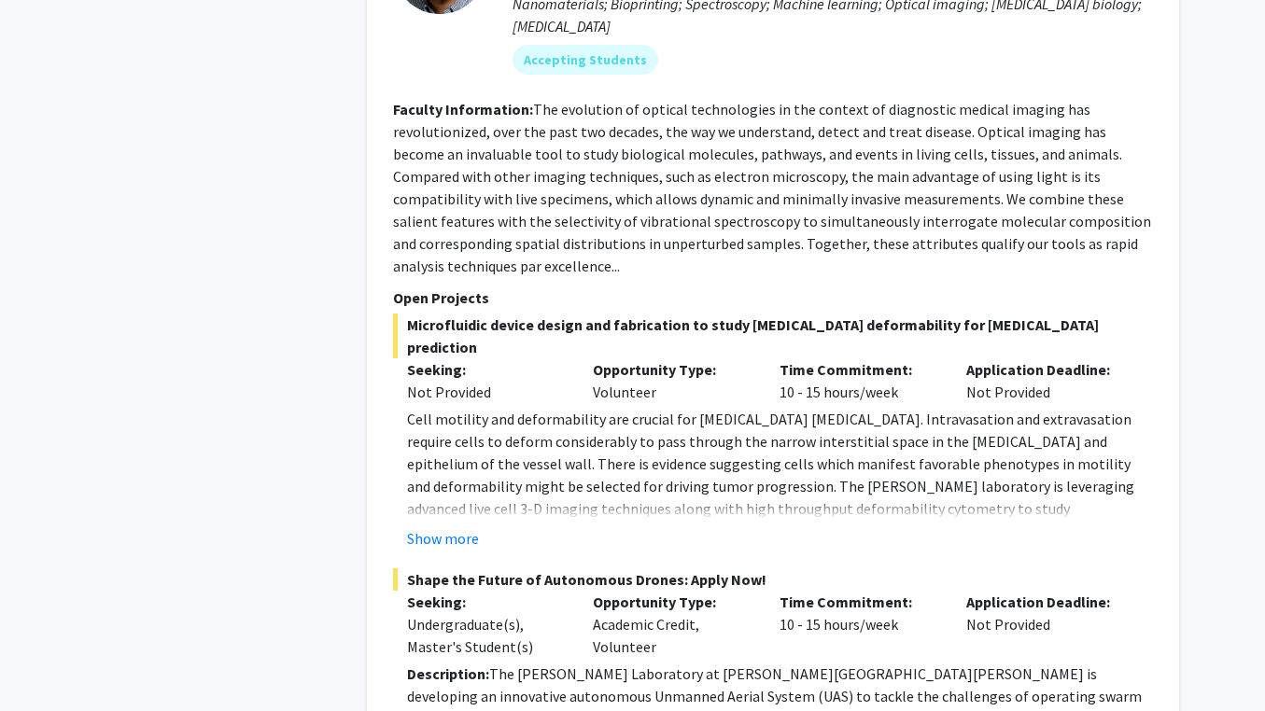
scroll to position [7374, 0]
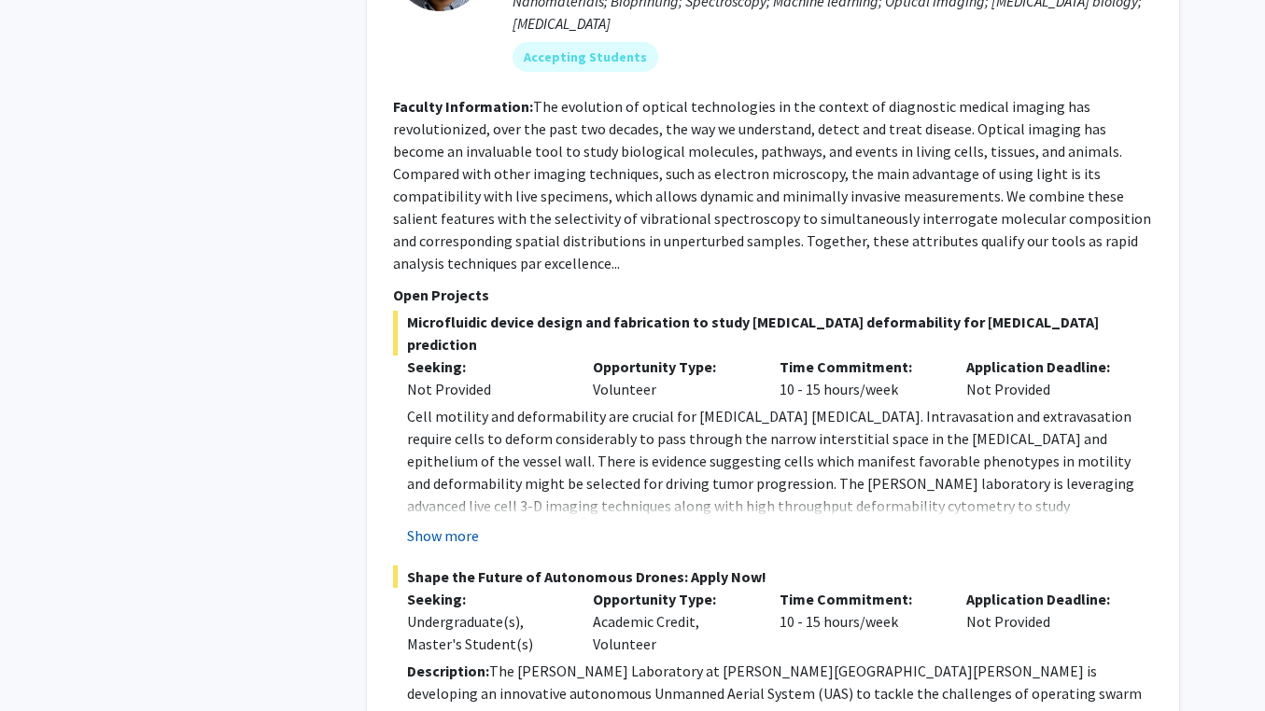
click at [445, 525] on button "Show more" at bounding box center [443, 536] width 72 height 22
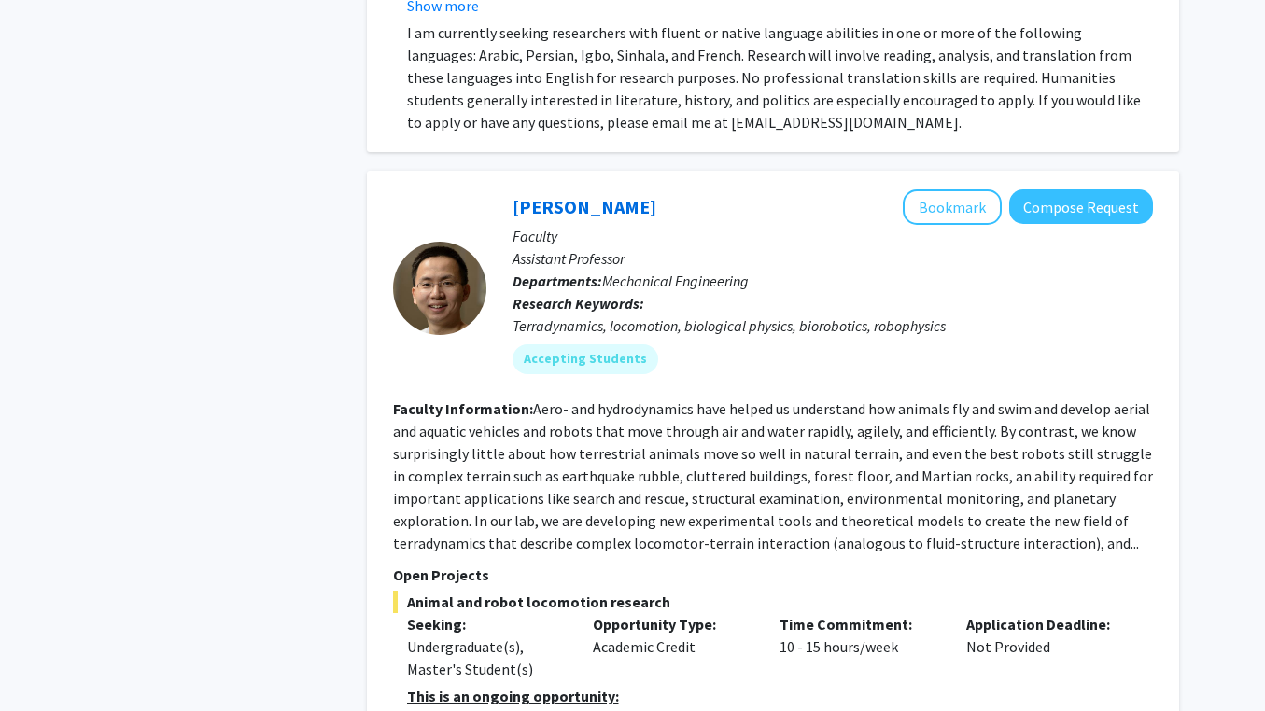
scroll to position [9098, 0]
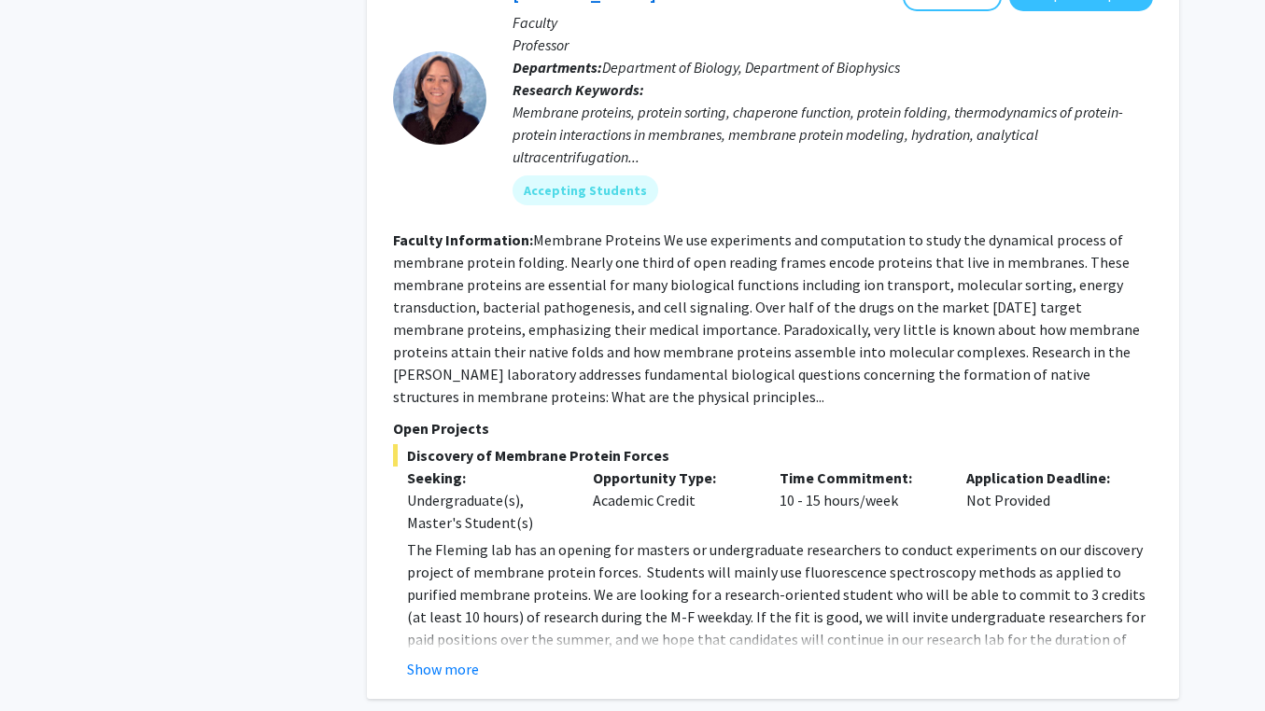
scroll to position [2295, 0]
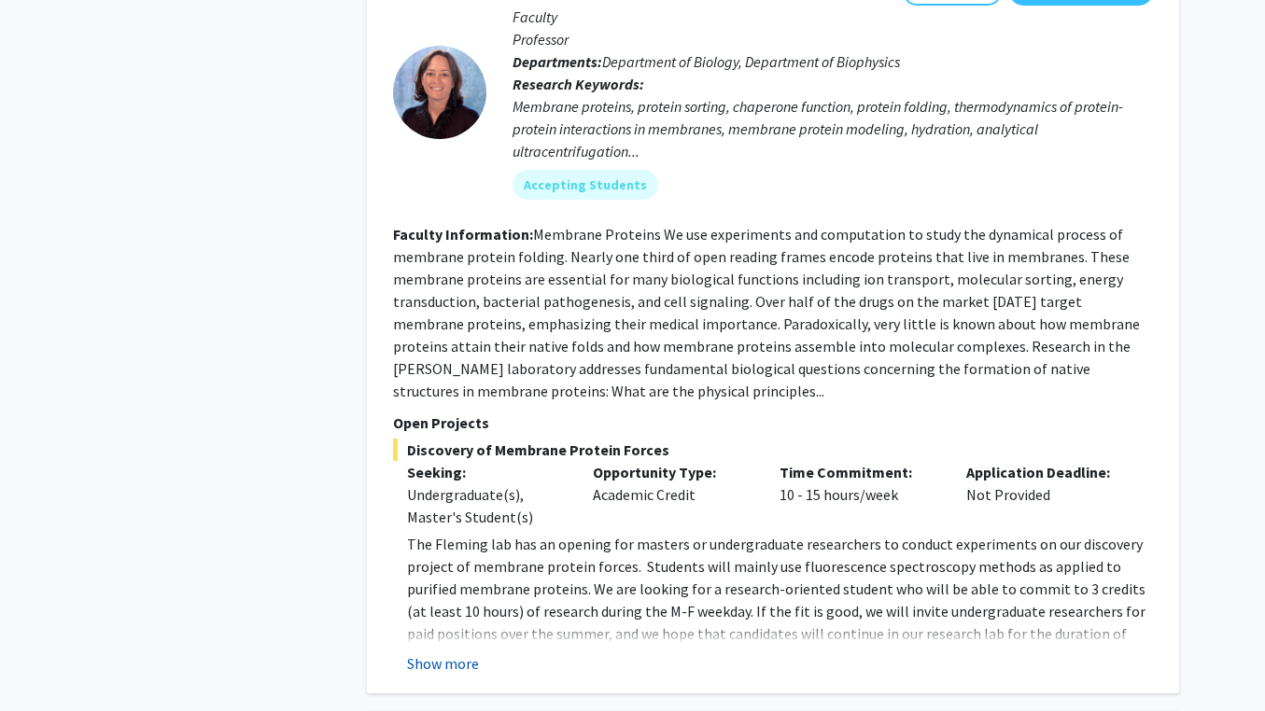
click at [456, 652] on button "Show more" at bounding box center [443, 663] width 72 height 22
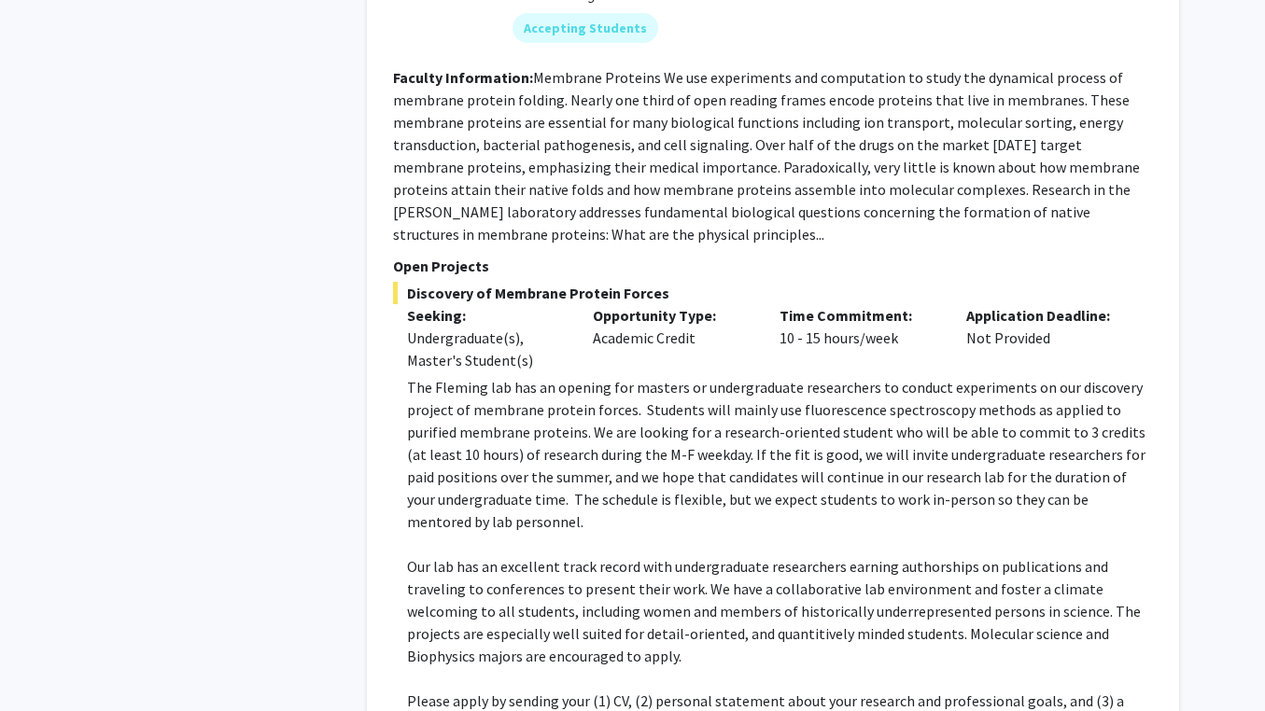
scroll to position [2454, 0]
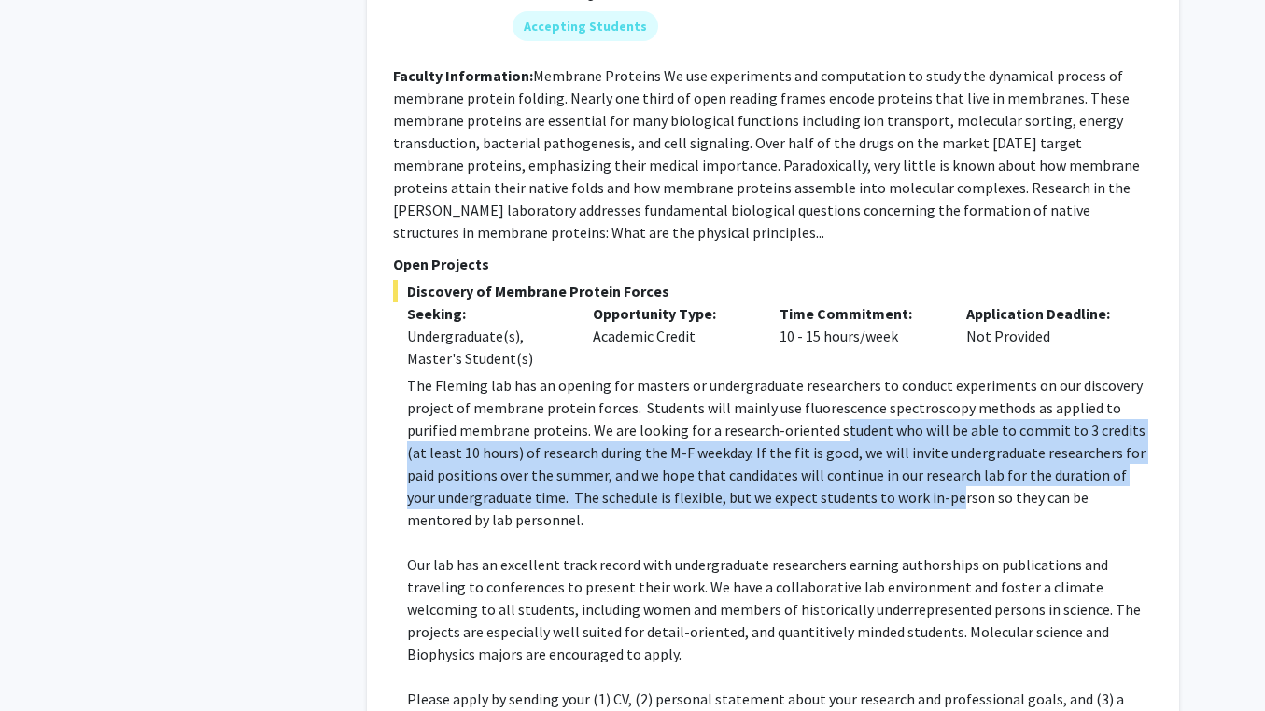
drag, startPoint x: 780, startPoint y: 395, endPoint x: 825, endPoint y: 452, distance: 72.4
click at [825, 452] on p "The Fleming lab has an opening for masters or undergraduate researchers to cond…" at bounding box center [780, 452] width 746 height 157
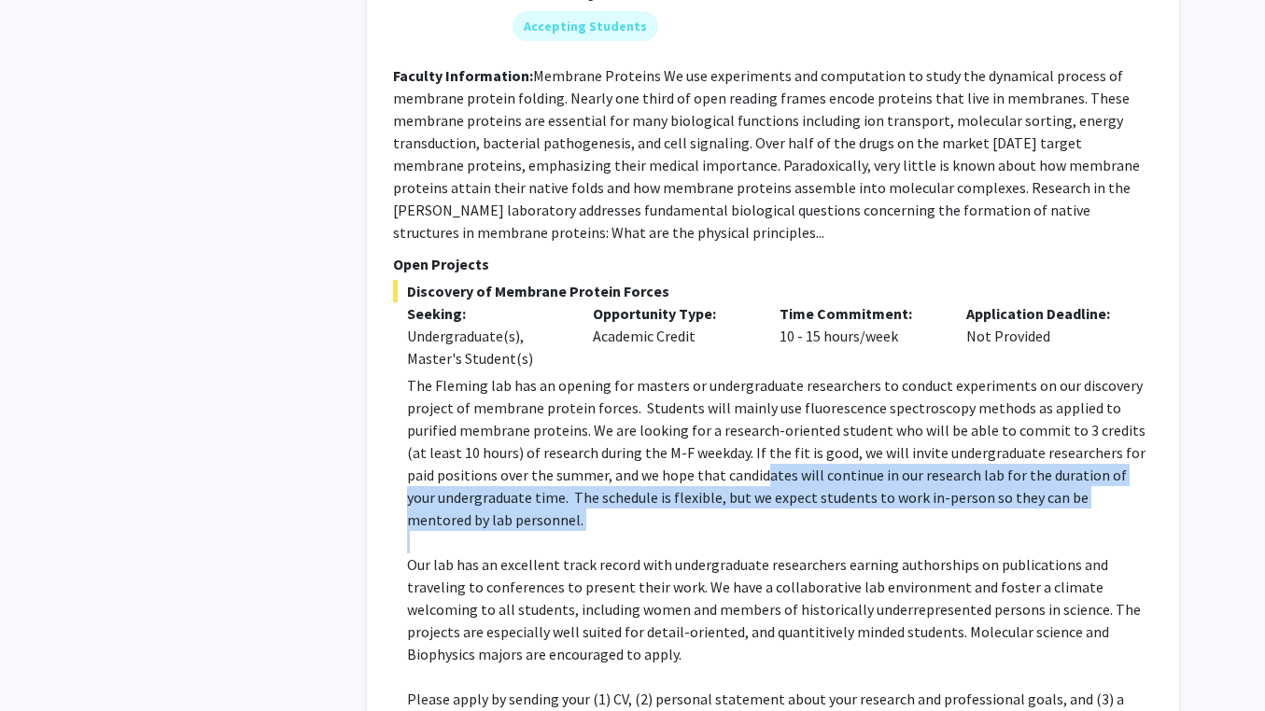
drag, startPoint x: 675, startPoint y: 434, endPoint x: 801, endPoint y: 469, distance: 130.9
click at [801, 469] on div "The [PERSON_NAME] lab has an opening for masters or undergraduate researchers t…" at bounding box center [780, 553] width 746 height 358
click at [801, 531] on p at bounding box center [780, 542] width 746 height 22
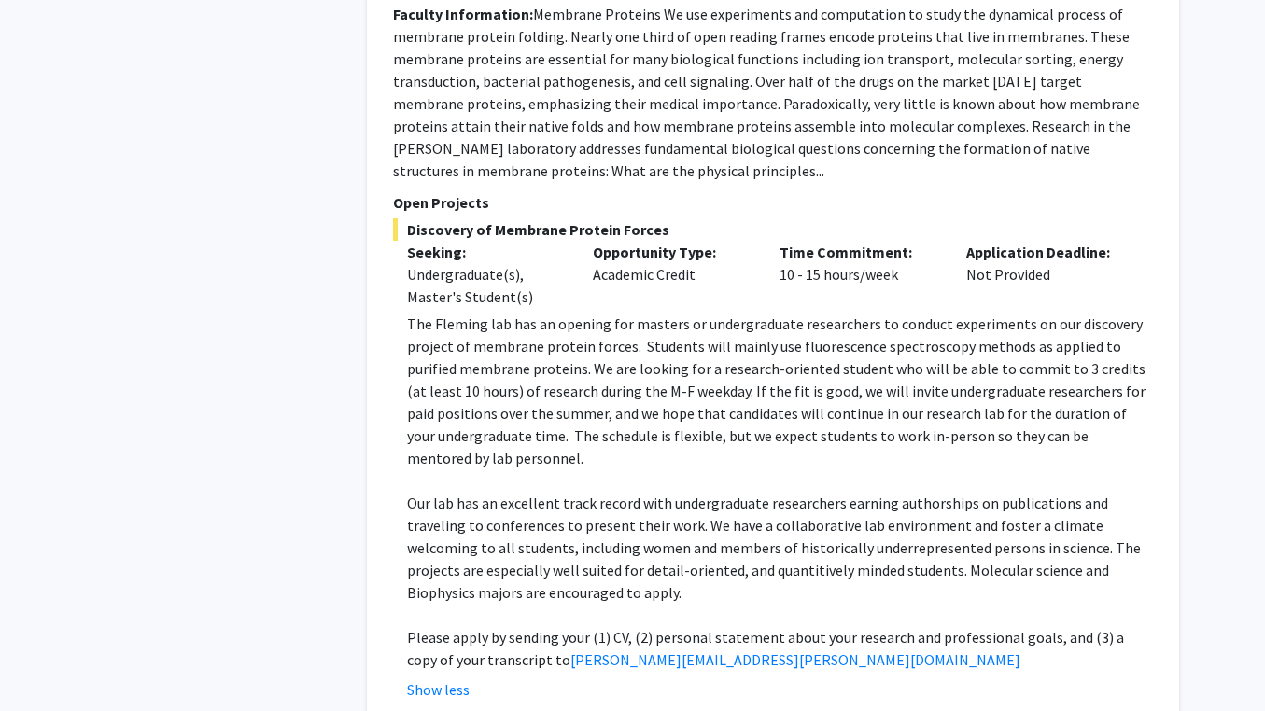
scroll to position [2518, 0]
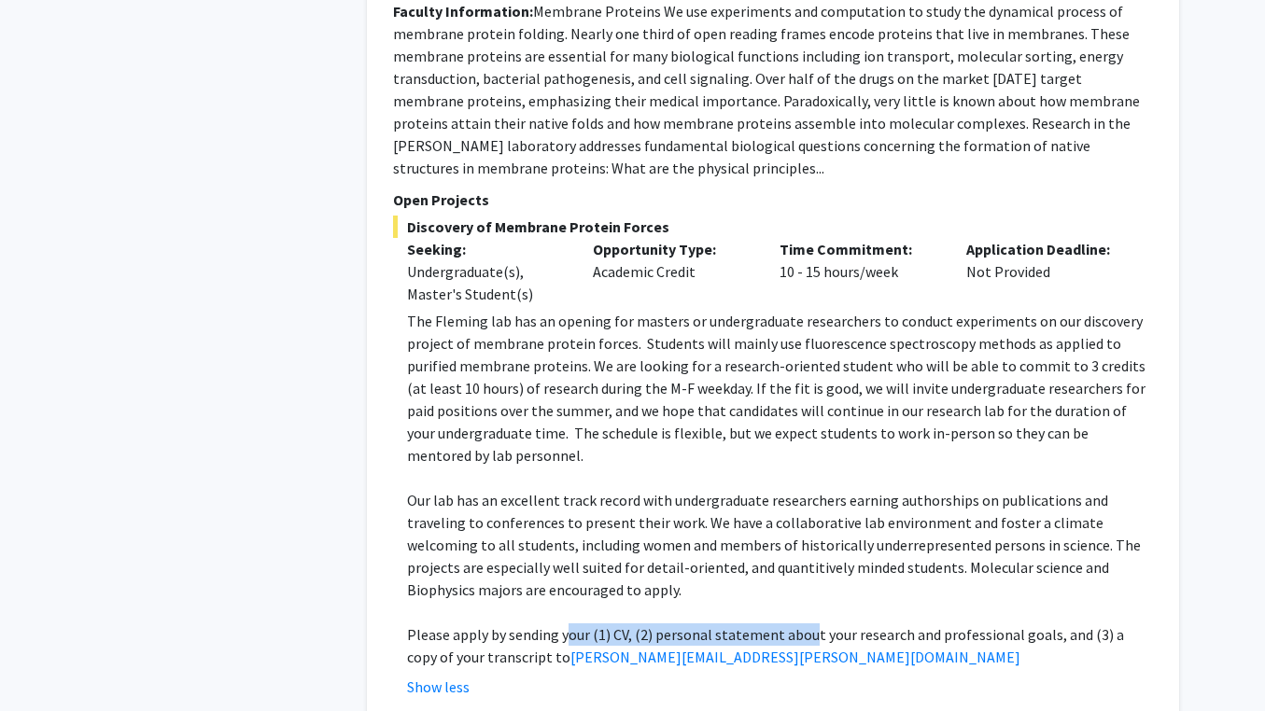
drag, startPoint x: 567, startPoint y: 568, endPoint x: 810, endPoint y: 575, distance: 243.7
click at [810, 623] on p "Please apply by sending your (1) CV, (2) personal statement about your research…" at bounding box center [780, 645] width 746 height 45
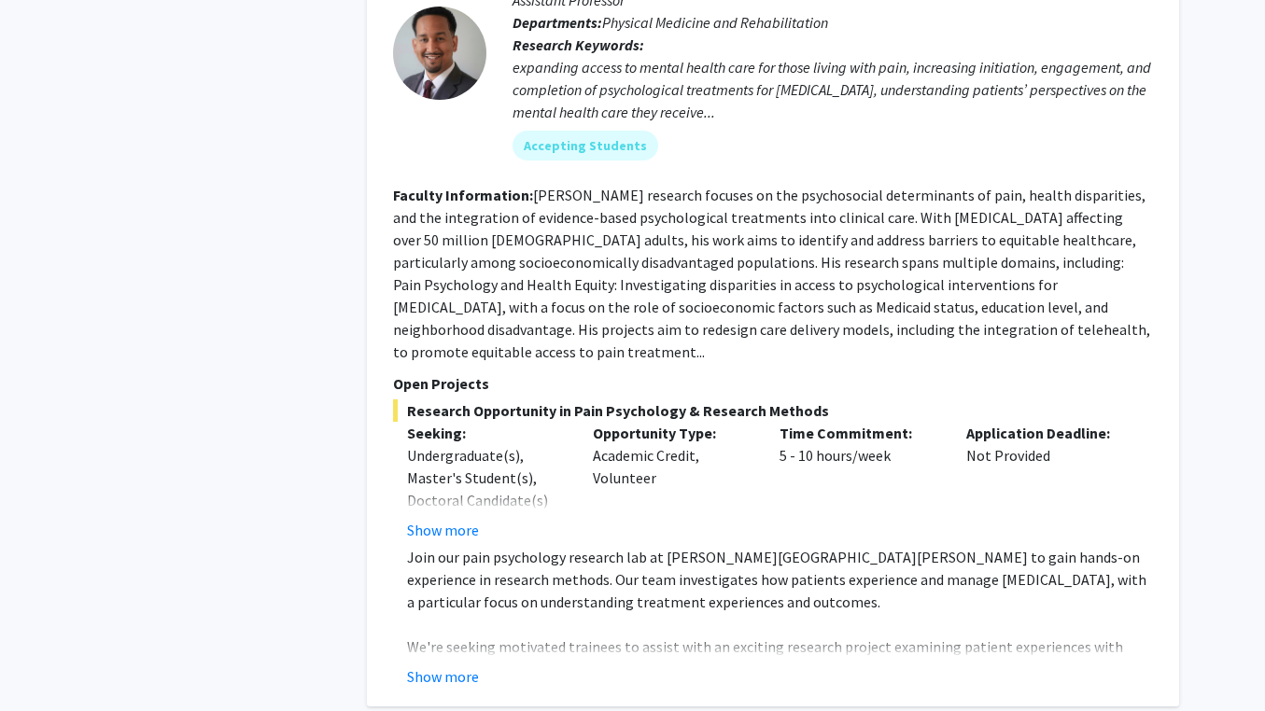
scroll to position [3348, 0]
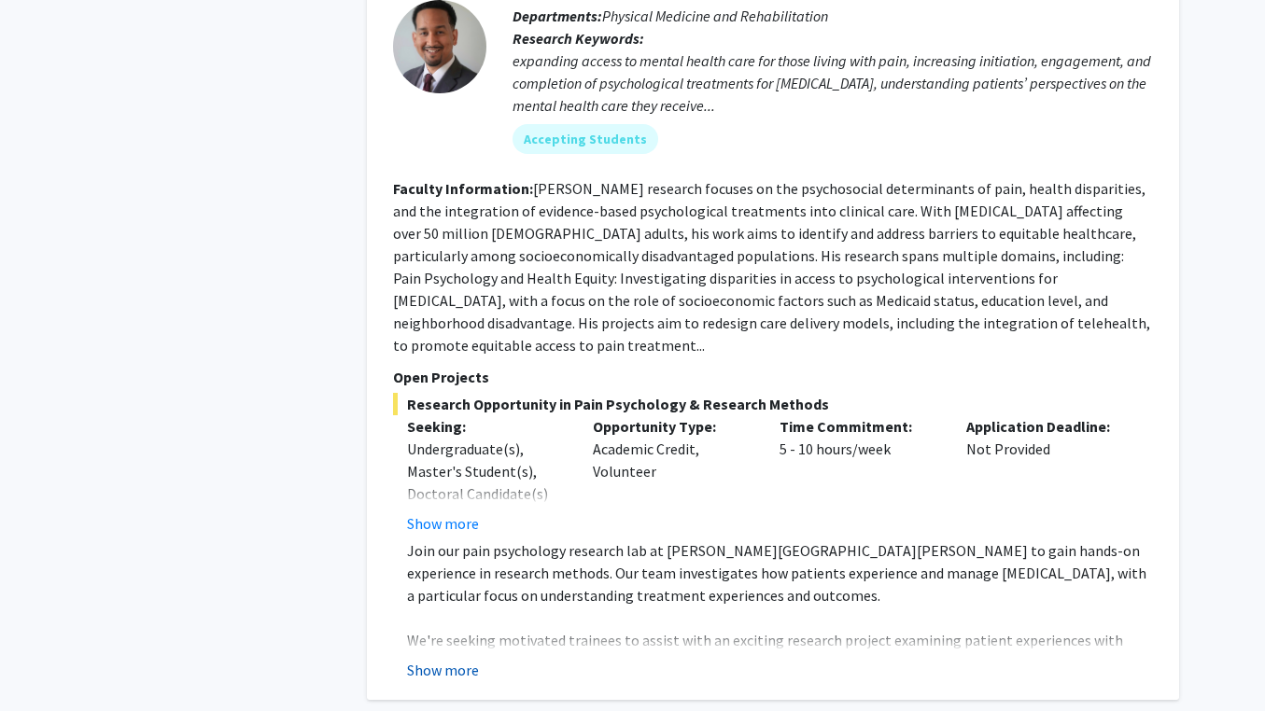
click at [441, 659] on button "Show more" at bounding box center [443, 670] width 72 height 22
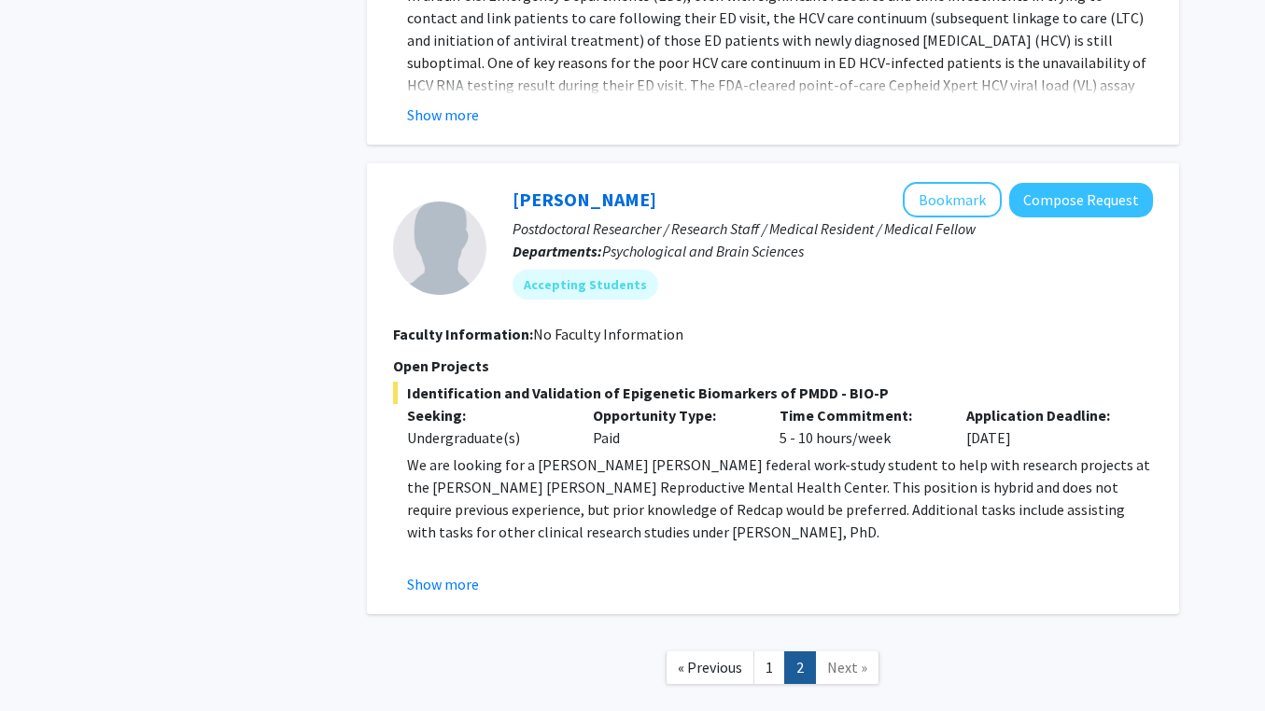
scroll to position [5059, 0]
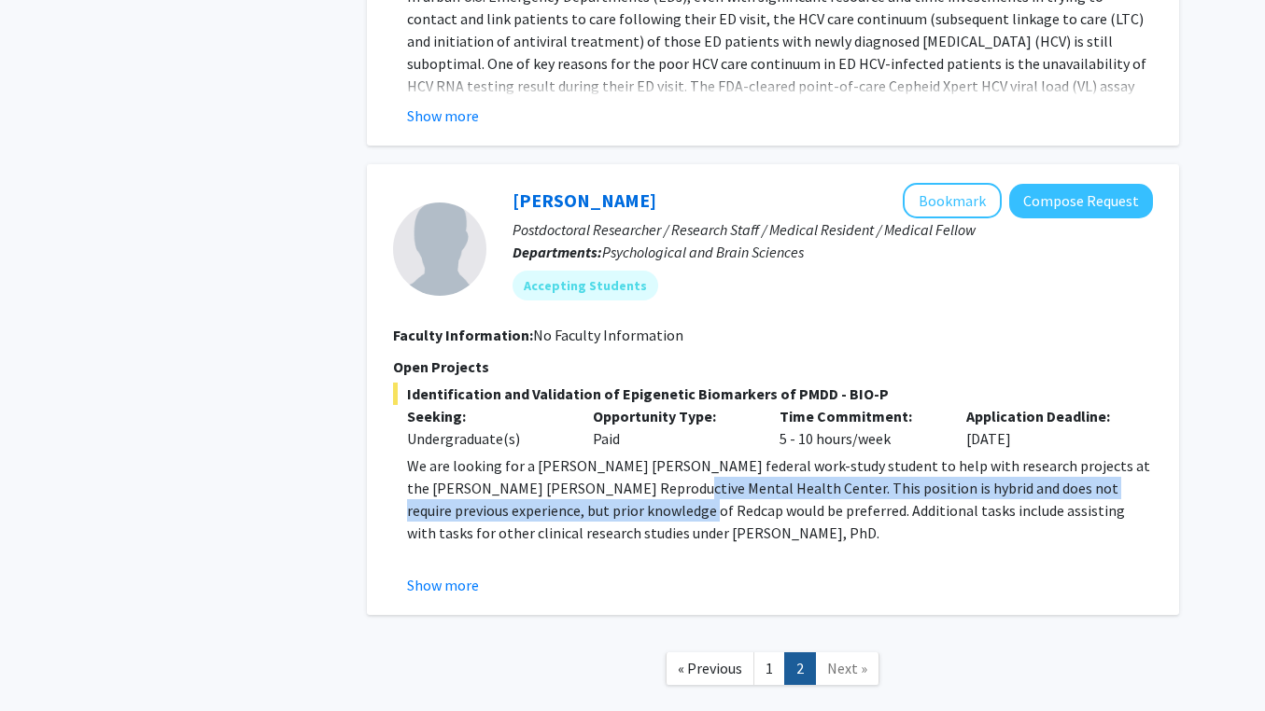
drag, startPoint x: 632, startPoint y: 380, endPoint x: 665, endPoint y: 407, distance: 42.4
click at [665, 455] on p "We are looking for a [PERSON_NAME] [PERSON_NAME] federal work-study student to …" at bounding box center [780, 500] width 746 height 90
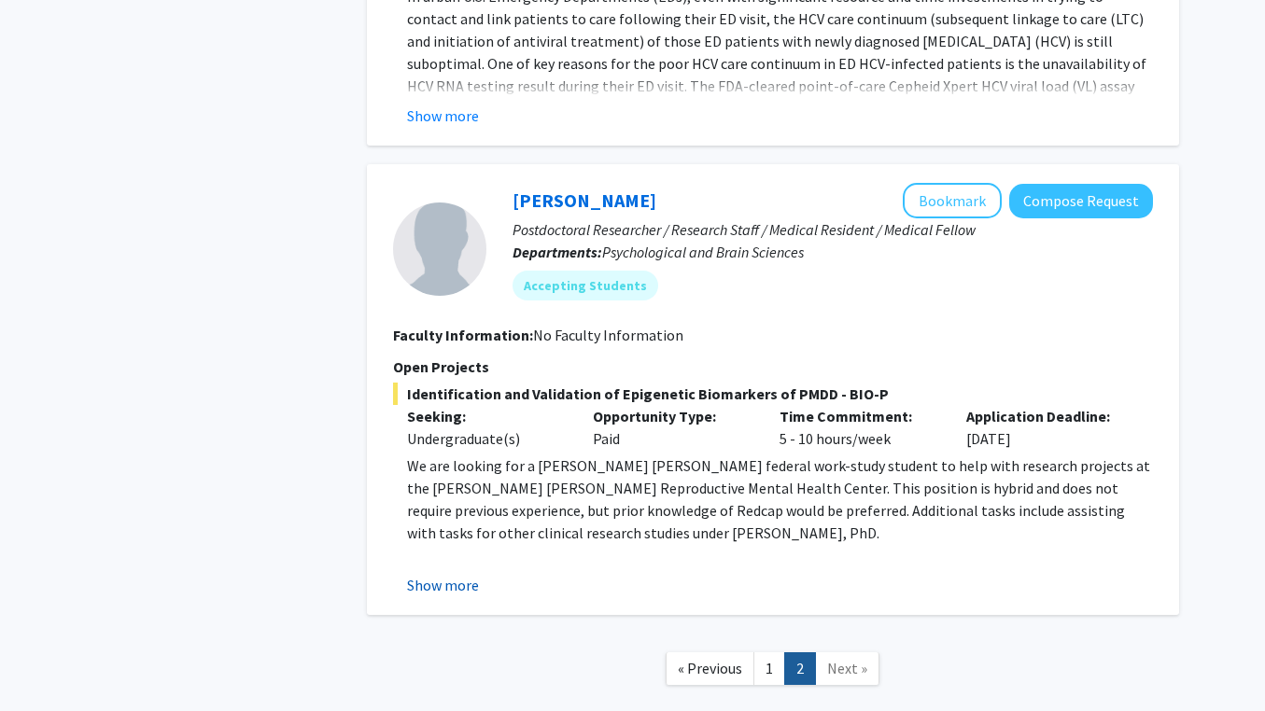
click at [458, 574] on button "Show more" at bounding box center [443, 585] width 72 height 22
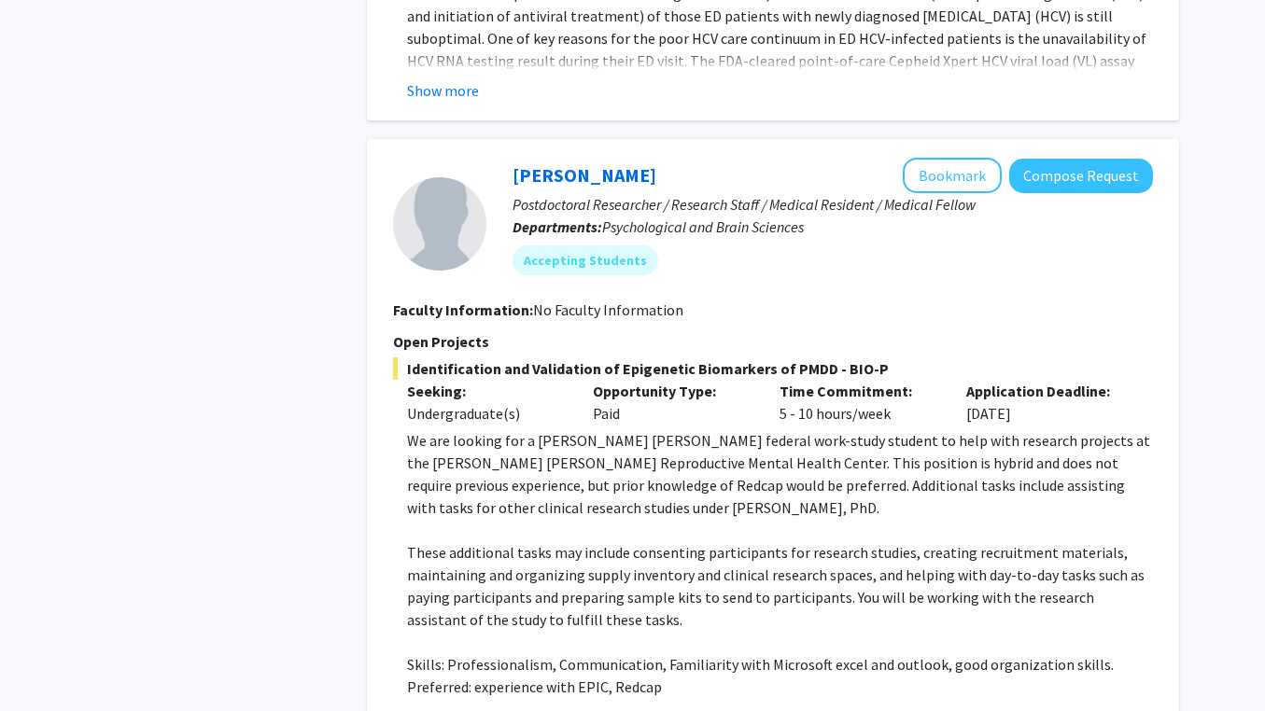
scroll to position [5116, 0]
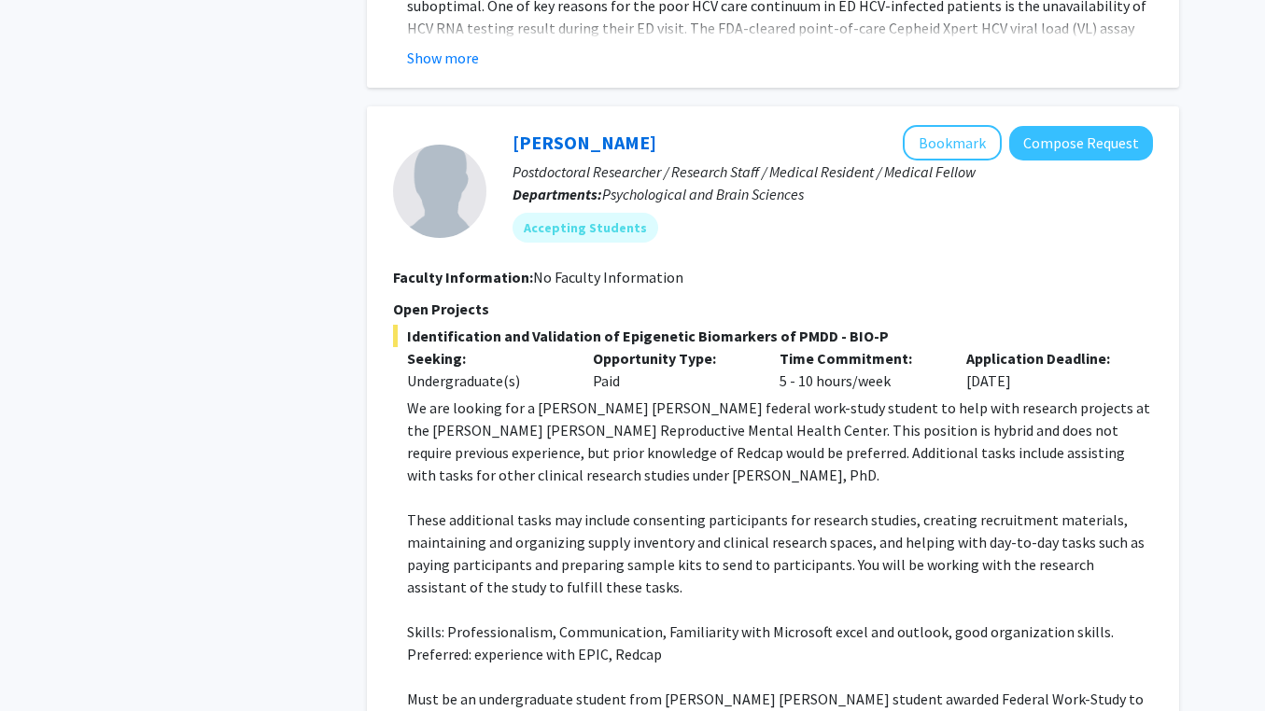
click at [488, 688] on p "Must be an undergraduate student from [PERSON_NAME] [PERSON_NAME] student award…" at bounding box center [780, 710] width 746 height 45
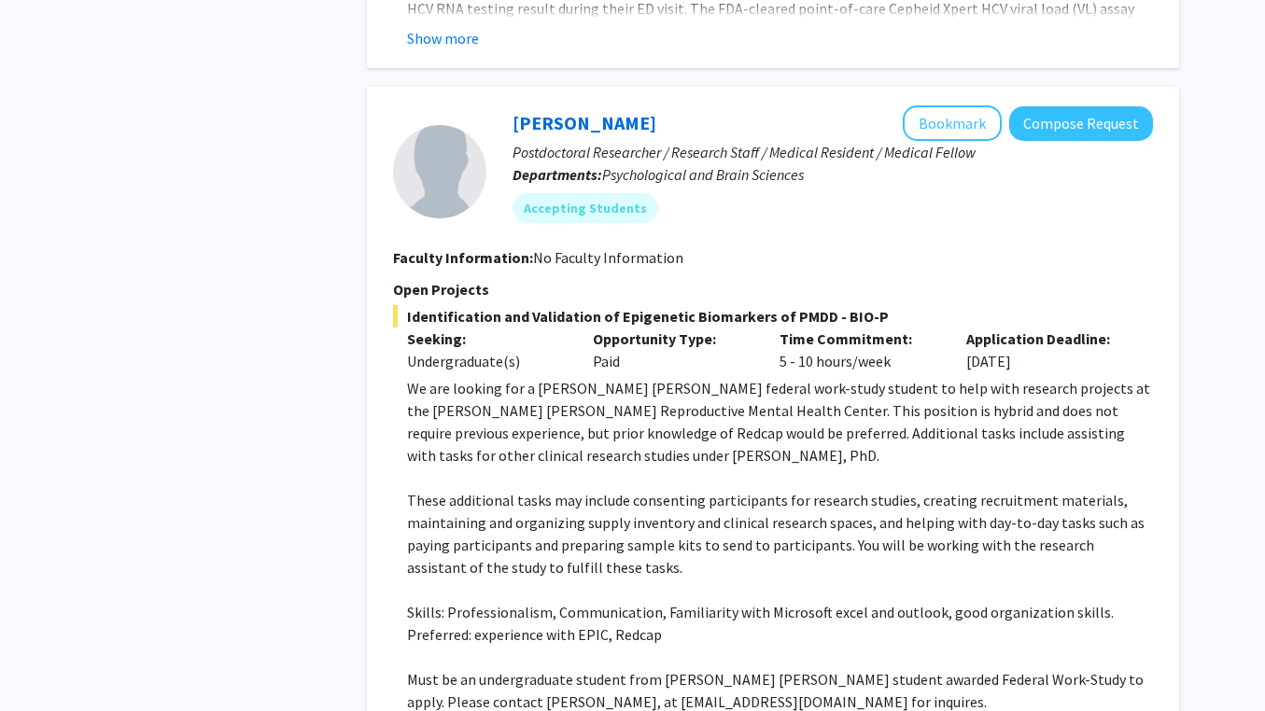
scroll to position [5139, 0]
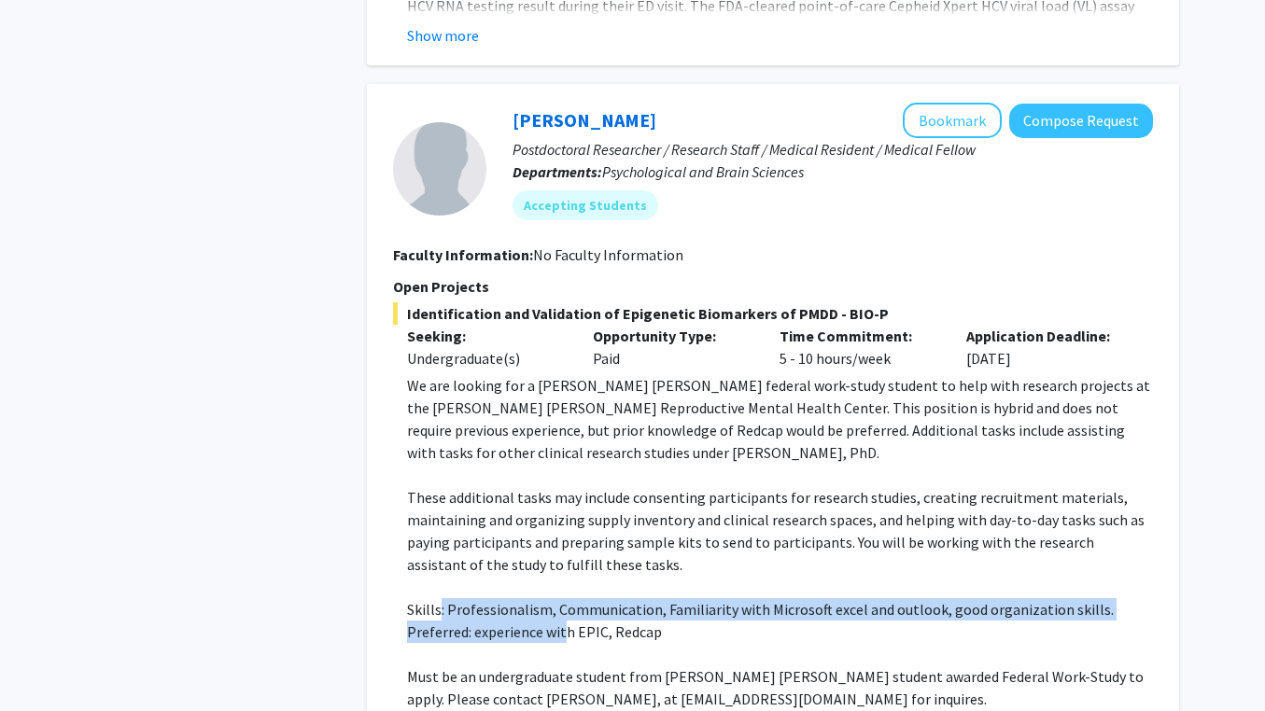
drag, startPoint x: 437, startPoint y: 500, endPoint x: 564, endPoint y: 530, distance: 130.4
click at [564, 530] on div "We are looking for a [PERSON_NAME] [PERSON_NAME] federal work-study student to …" at bounding box center [780, 542] width 746 height 336
click at [564, 621] on p "Preferred: experience with EPIC, Redcap" at bounding box center [780, 632] width 746 height 22
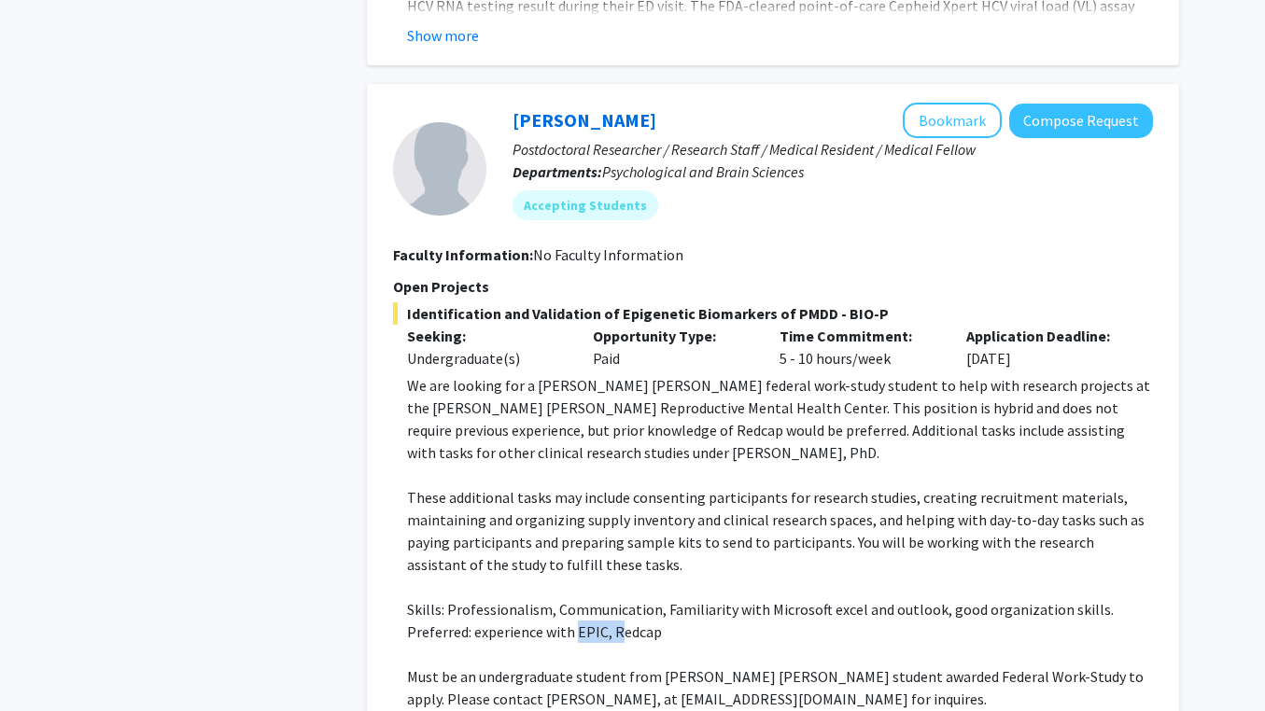
drag, startPoint x: 572, startPoint y: 522, endPoint x: 615, endPoint y: 528, distance: 43.4
click at [615, 621] on p "Preferred: experience with EPIC, Redcap" at bounding box center [780, 632] width 746 height 22
click at [587, 621] on p "Preferred: experience with EPIC, Redcap" at bounding box center [780, 632] width 746 height 22
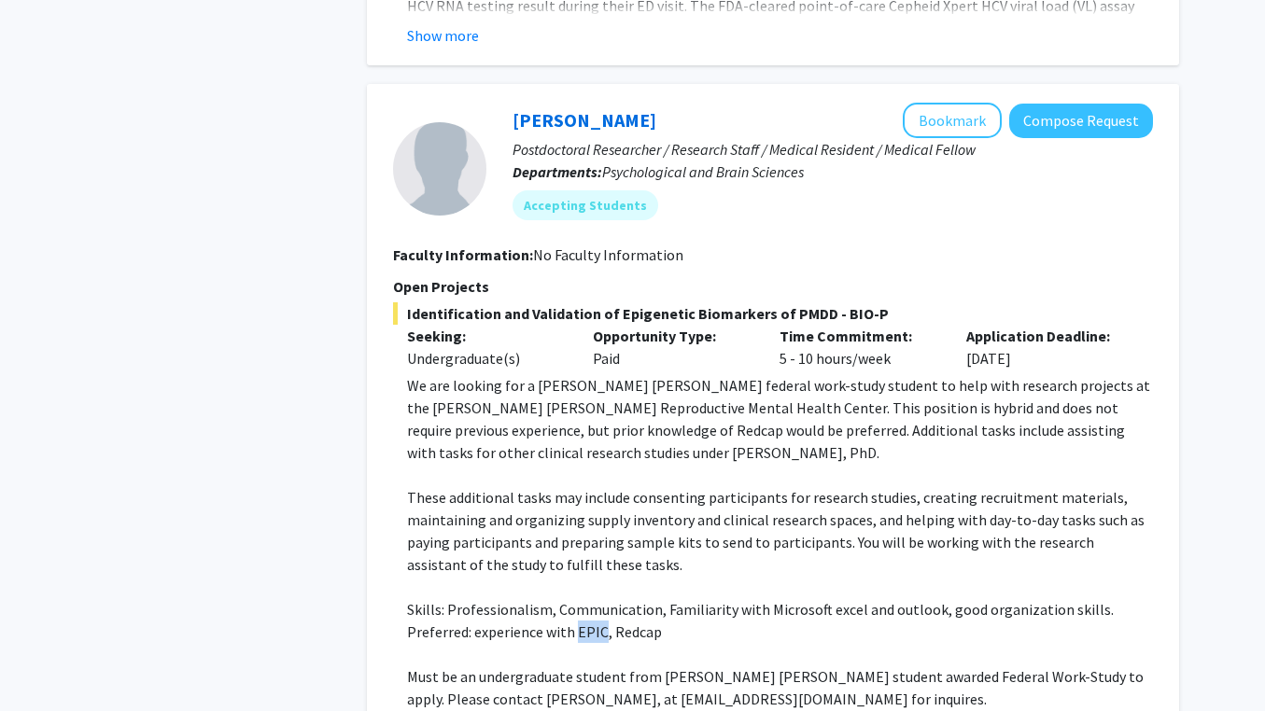
click at [631, 621] on p "Preferred: experience with EPIC, Redcap" at bounding box center [780, 632] width 746 height 22
click at [674, 621] on p "Preferred: experience with EPIC, Redcap" at bounding box center [780, 632] width 746 height 22
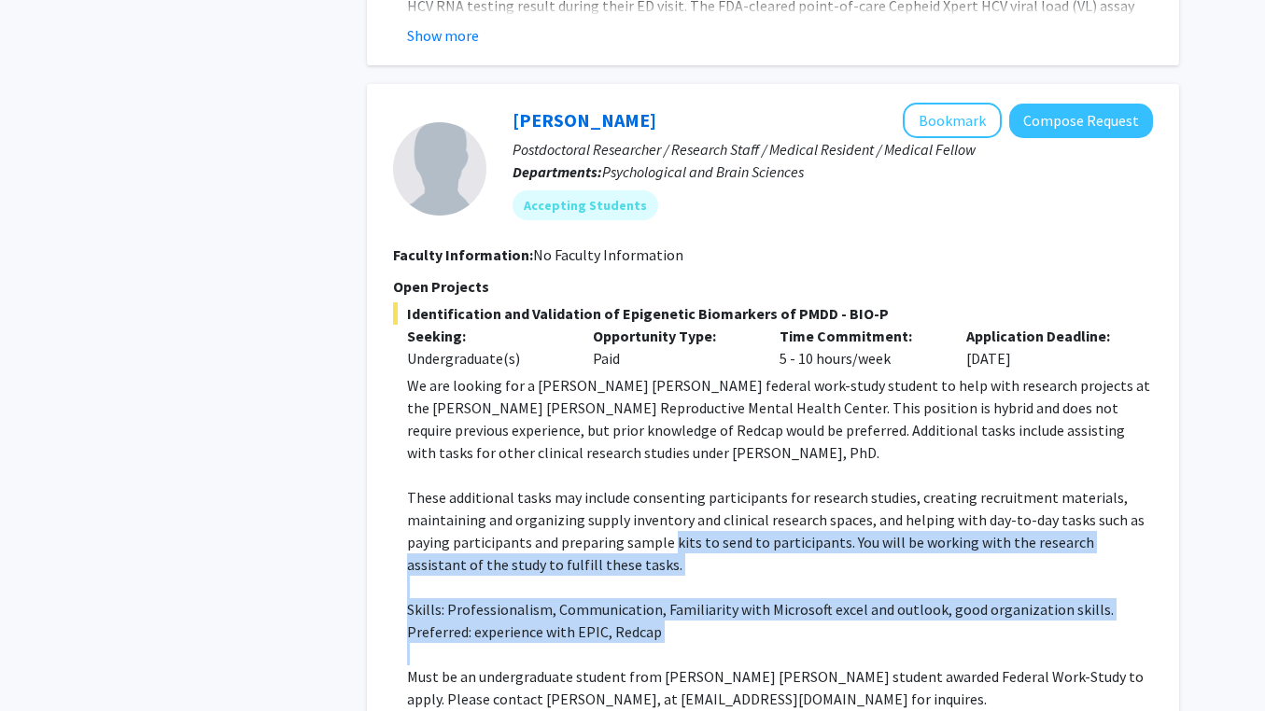
drag, startPoint x: 667, startPoint y: 523, endPoint x: 673, endPoint y: 417, distance: 105.6
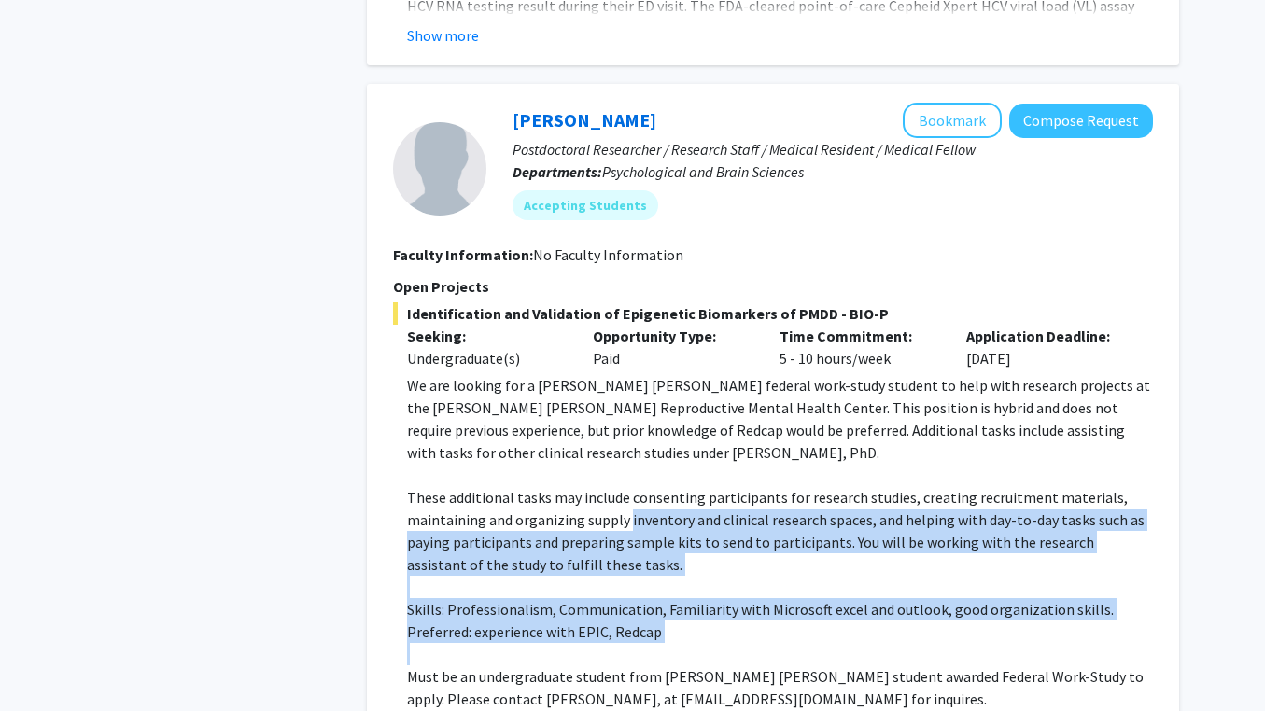
click at [630, 486] on p "These additional tasks may include consenting participants for research studies…" at bounding box center [780, 531] width 746 height 90
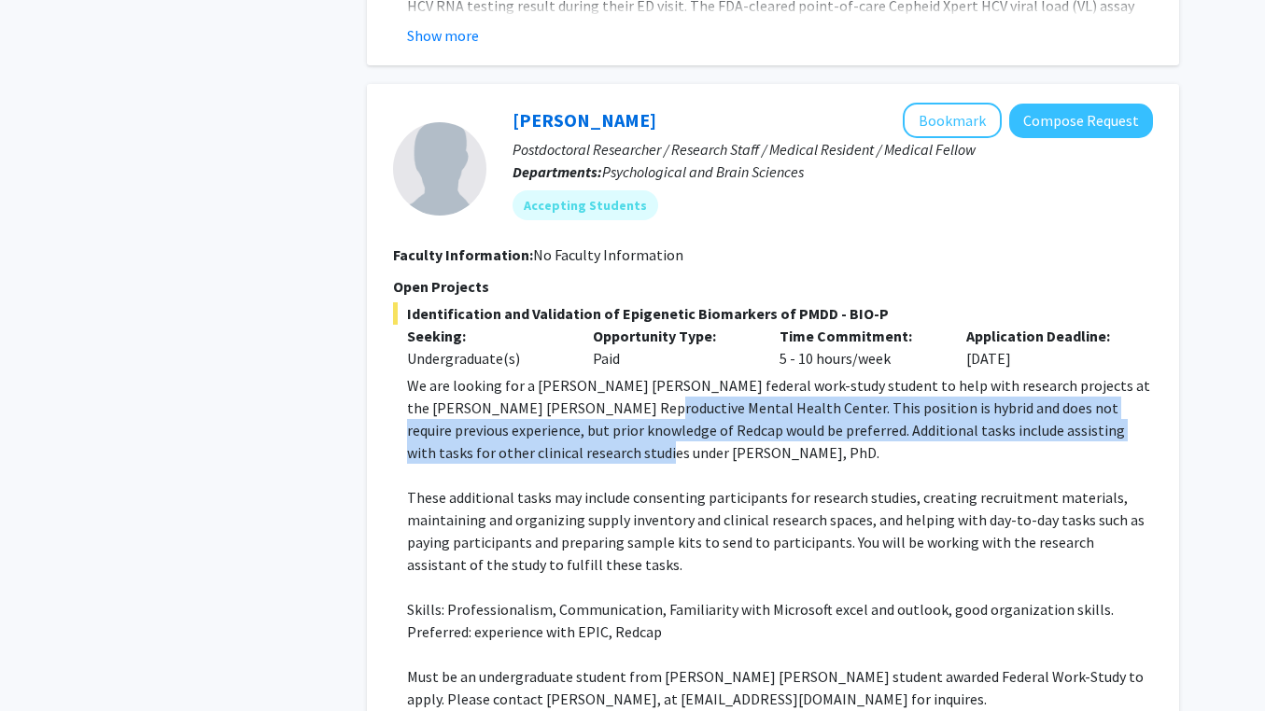
drag, startPoint x: 578, startPoint y: 340, endPoint x: 615, endPoint y: 304, distance: 51.5
click at [615, 374] on p "We are looking for a [PERSON_NAME] [PERSON_NAME] federal work-study student to …" at bounding box center [780, 419] width 746 height 90
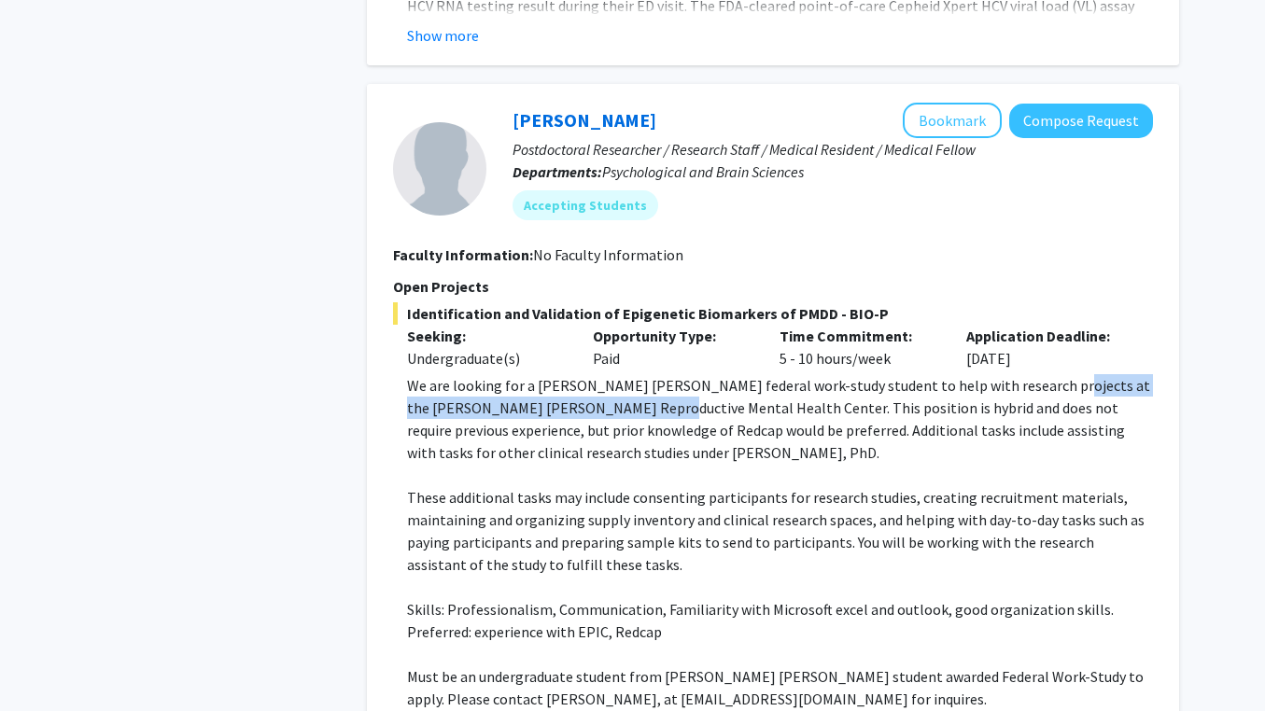
drag, startPoint x: 1023, startPoint y: 276, endPoint x: 623, endPoint y: 301, distance: 400.3
click at [623, 374] on p "We are looking for a [PERSON_NAME] [PERSON_NAME] federal work-study student to …" at bounding box center [780, 419] width 746 height 90
copy p "[PERSON_NAME] [PERSON_NAME] Reproductive Mental Health Center"
click at [783, 576] on p at bounding box center [780, 587] width 746 height 22
click at [644, 665] on p "Must be an undergraduate student from [PERSON_NAME] [PERSON_NAME] student award…" at bounding box center [780, 687] width 746 height 45
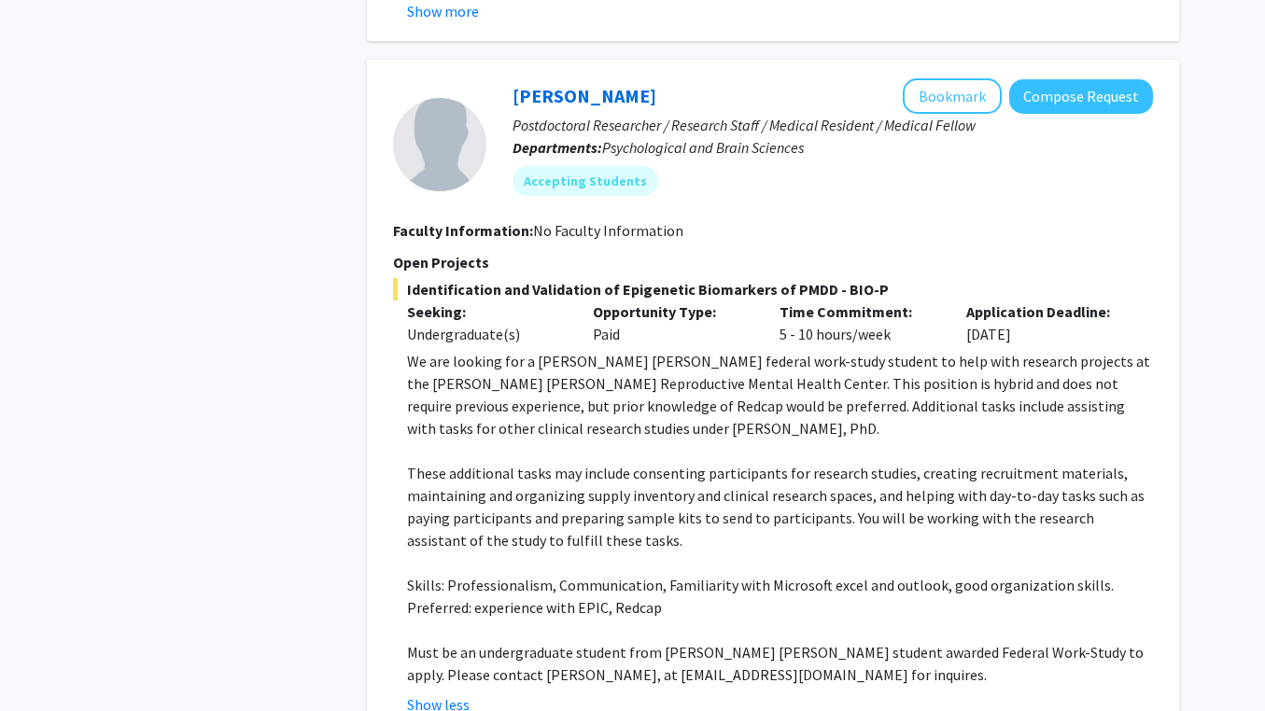
scroll to position [5168, 0]
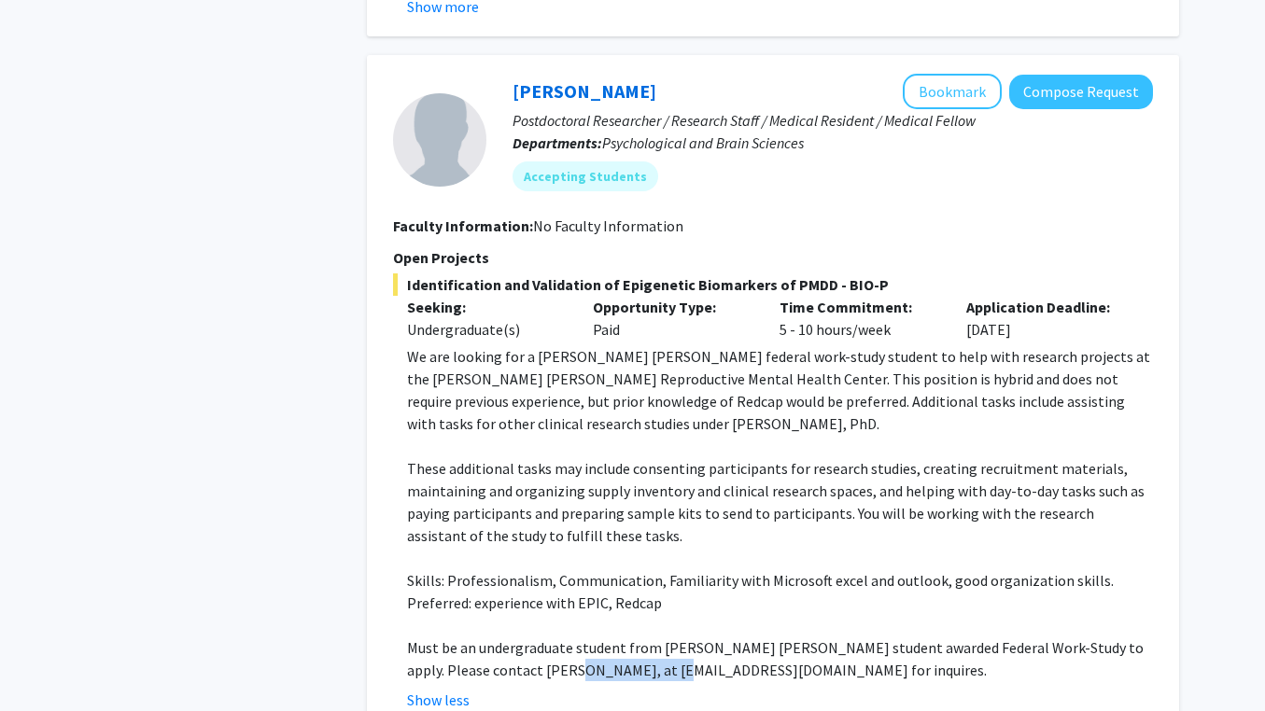
drag, startPoint x: 518, startPoint y: 563, endPoint x: 631, endPoint y: 567, distance: 113.0
click at [631, 637] on p "Must be an undergraduate student from [PERSON_NAME] [PERSON_NAME] student award…" at bounding box center [780, 659] width 746 height 45
copy p "[EMAIL_ADDRESS][DOMAIN_NAME]"
click at [811, 296] on div "Time Commitment: 5 - 10 hours/week" at bounding box center [858, 318] width 187 height 45
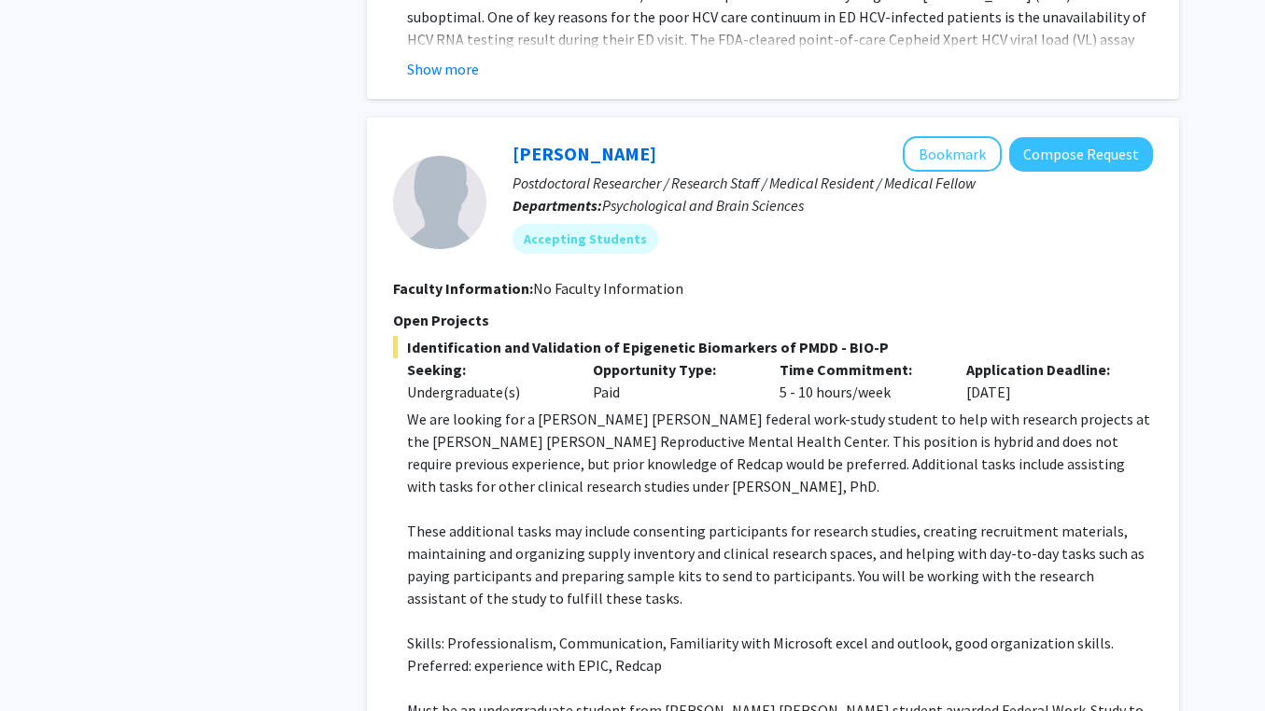
scroll to position [5096, 0]
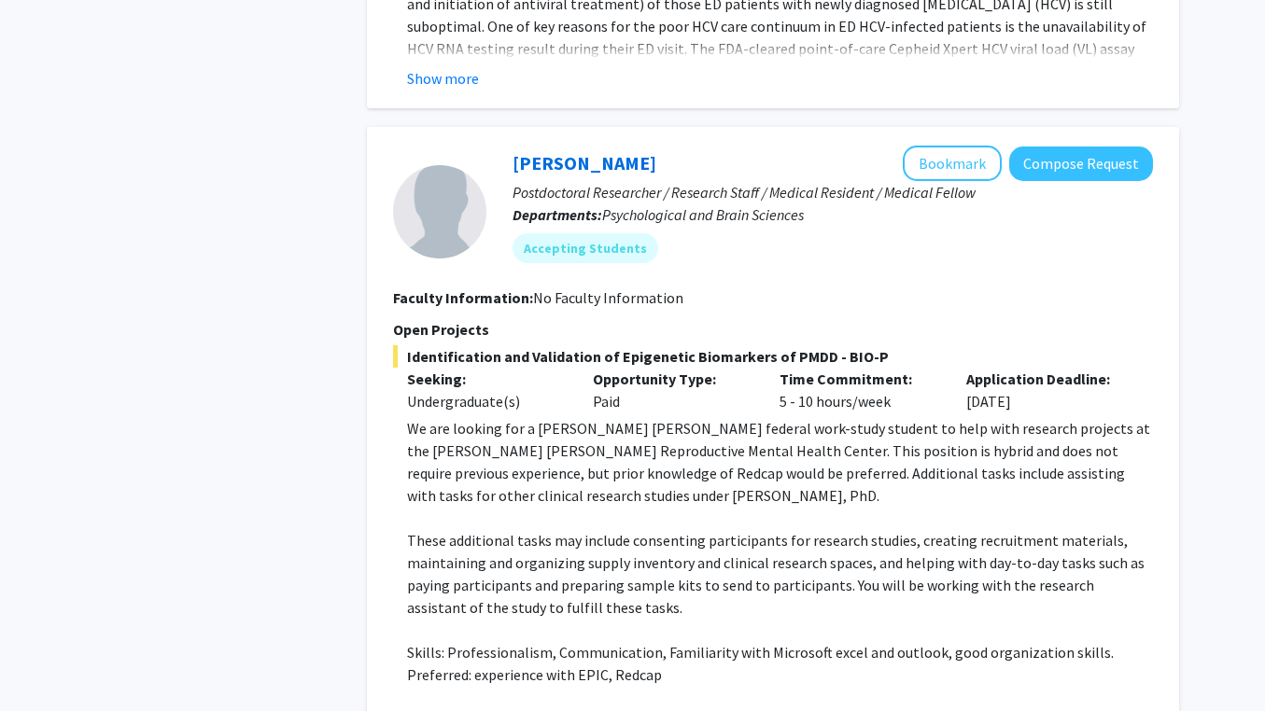
click at [491, 507] on p at bounding box center [780, 518] width 746 height 22
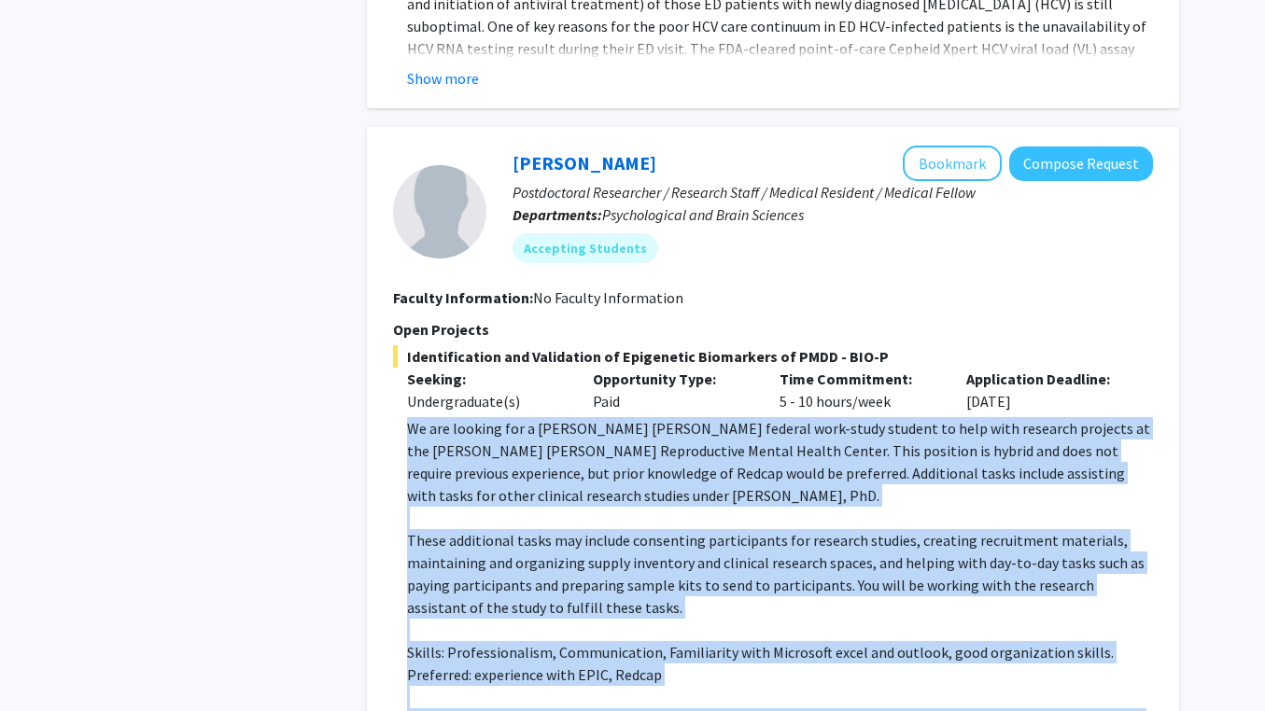
drag, startPoint x: 399, startPoint y: 317, endPoint x: 746, endPoint y: 640, distance: 474.2
click at [746, 640] on fg-read-more "We are looking for a [PERSON_NAME] [PERSON_NAME] federal work-study student to …" at bounding box center [773, 600] width 760 height 366
copy div "We are looking for a [PERSON_NAME] [PERSON_NAME] federal work-study student to …"
click at [752, 507] on p at bounding box center [780, 518] width 746 height 22
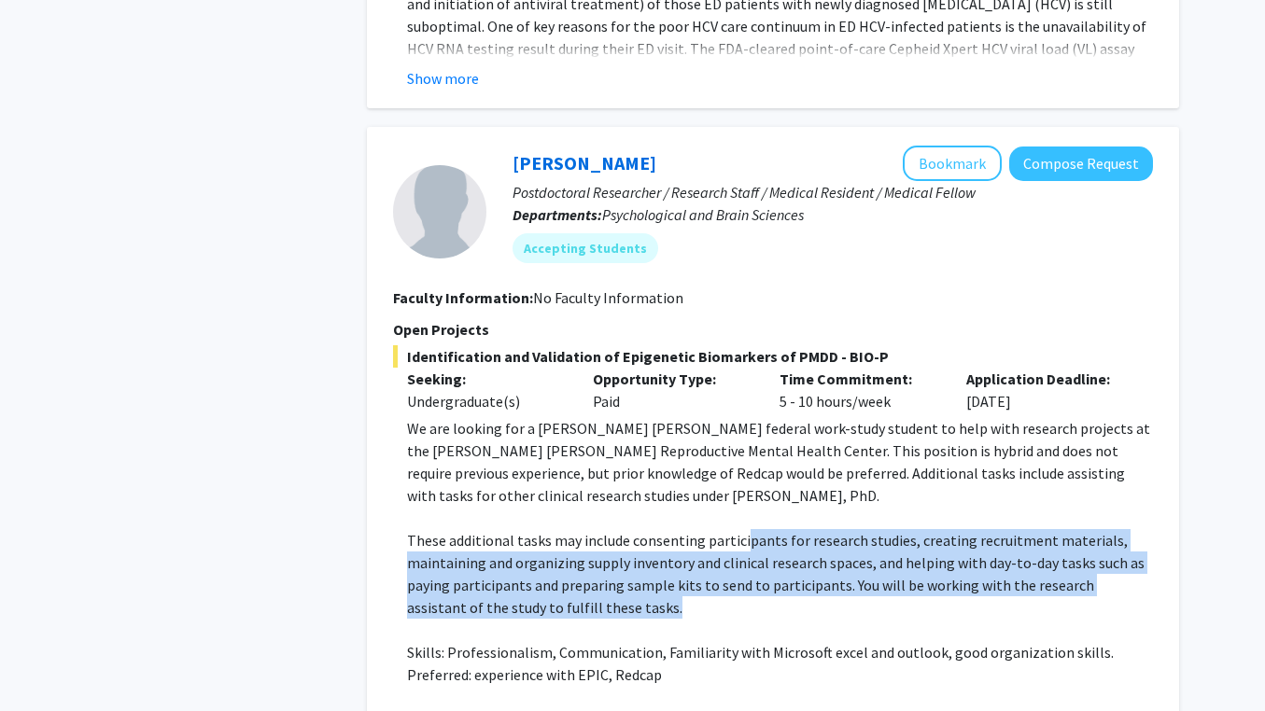
drag, startPoint x: 739, startPoint y: 432, endPoint x: 819, endPoint y: 486, distance: 96.8
click at [819, 529] on p "These additional tasks may include consenting participants for research studies…" at bounding box center [780, 574] width 746 height 90
drag, startPoint x: 738, startPoint y: 495, endPoint x: 763, endPoint y: 404, distance: 94.0
click at [763, 417] on div "We are looking for a [PERSON_NAME] [PERSON_NAME] federal work-study student to …" at bounding box center [780, 585] width 746 height 336
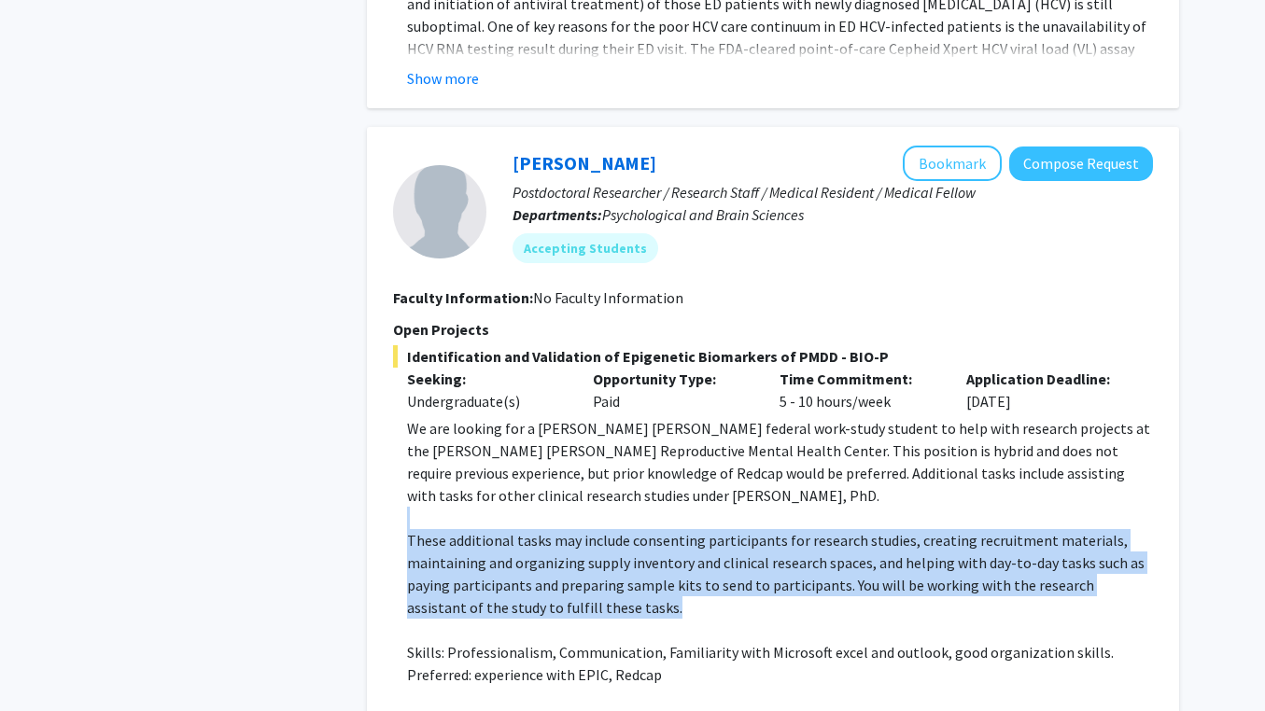
click at [706, 529] on p "These additional tasks may include consenting participants for research studies…" at bounding box center [780, 574] width 746 height 90
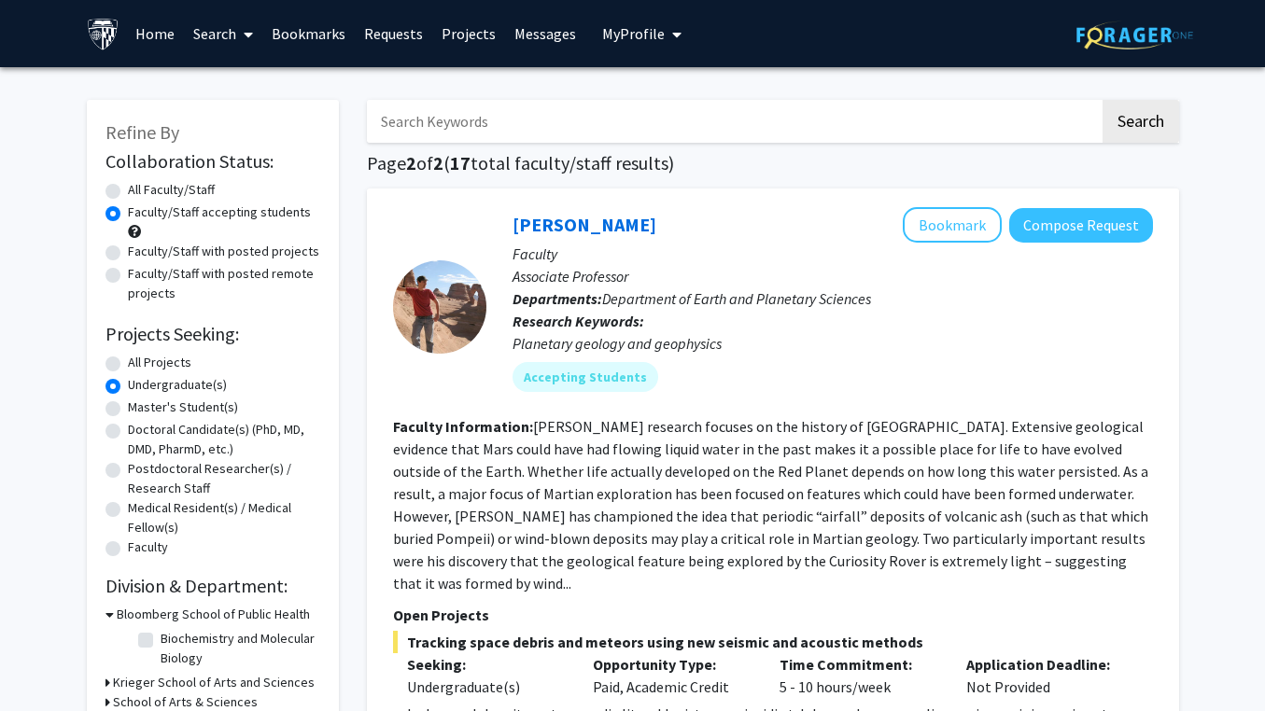
scroll to position [0, 0]
click at [301, 39] on link "Bookmarks" at bounding box center [308, 33] width 92 height 65
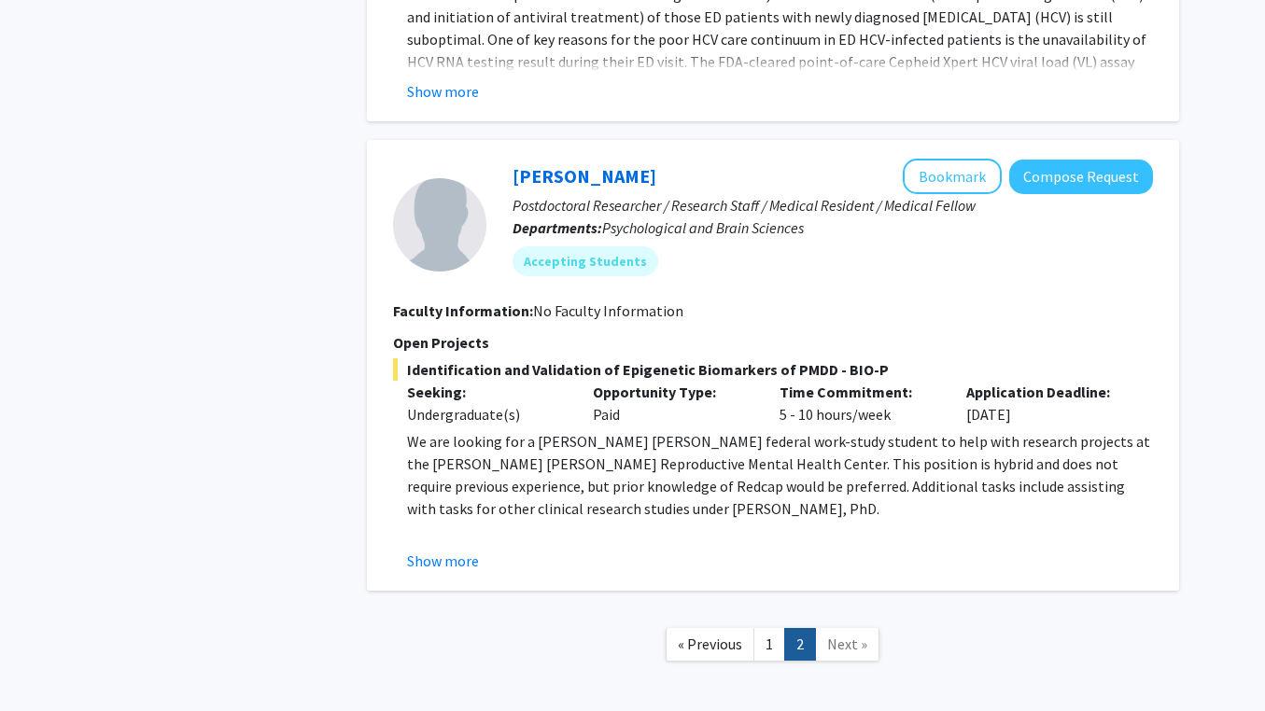
scroll to position [4499, 0]
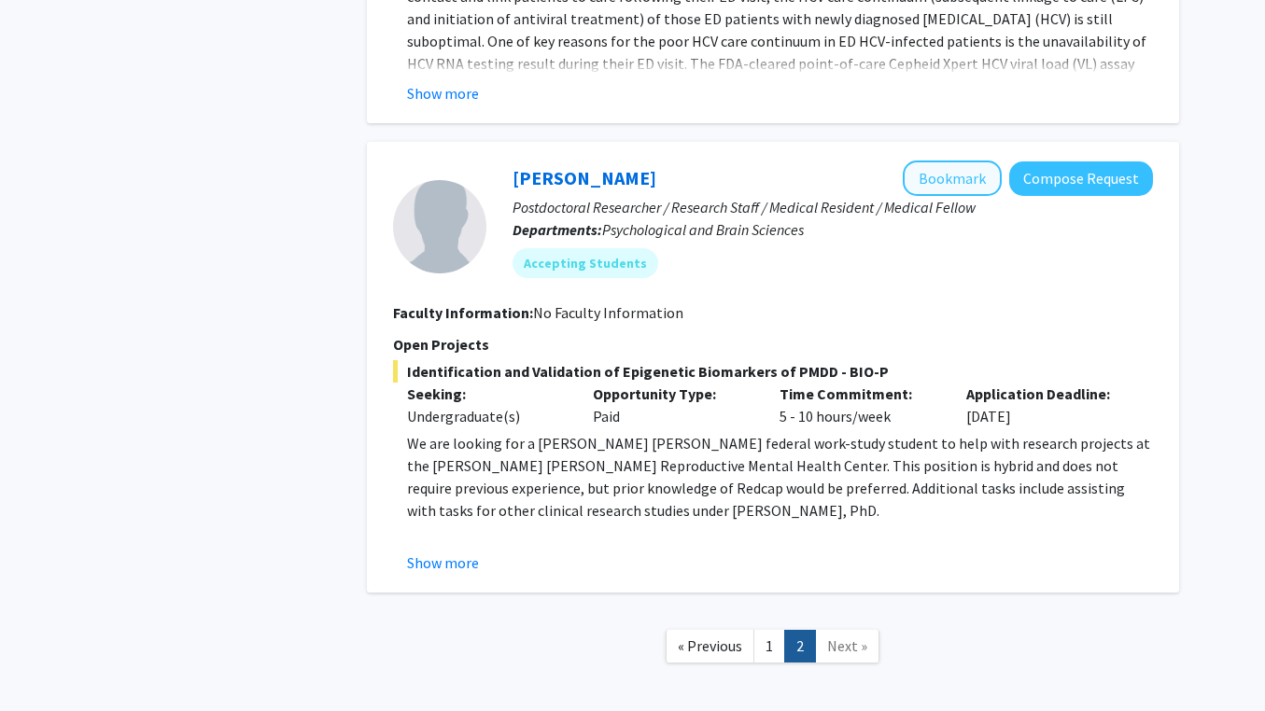
click at [987, 161] on button "Bookmark" at bounding box center [952, 178] width 99 height 35
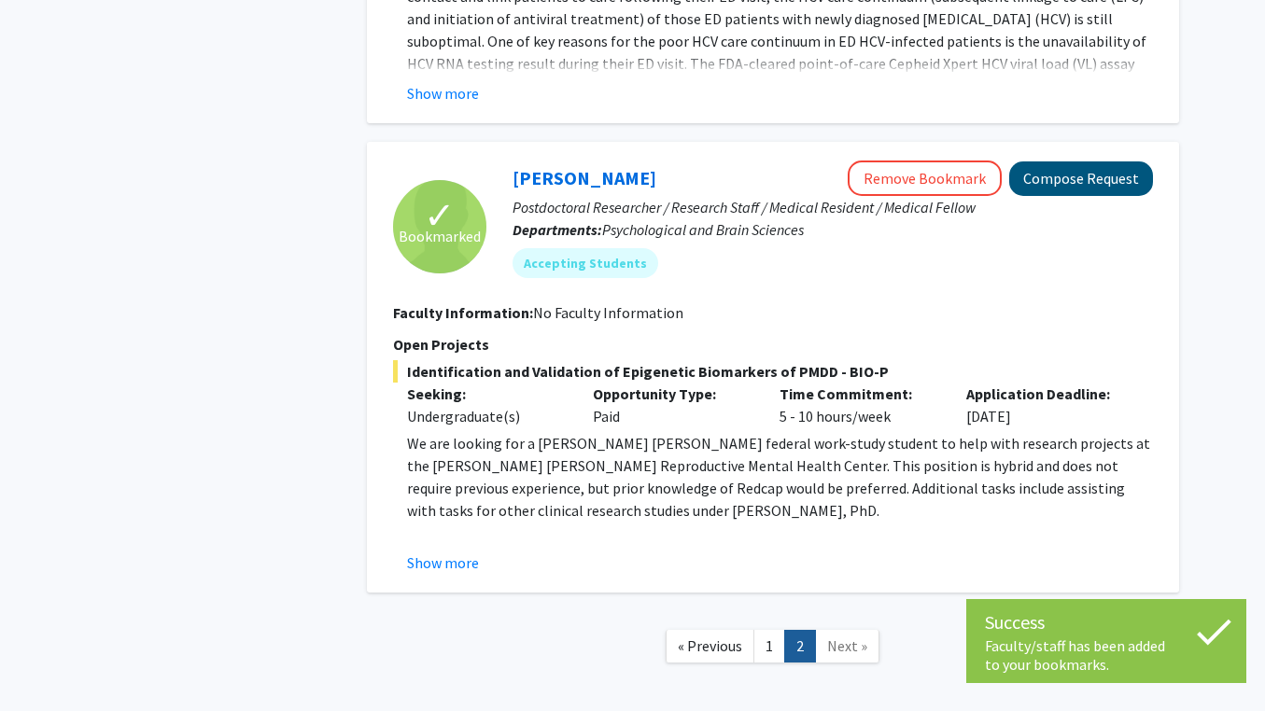
click at [1048, 161] on button "Compose Request" at bounding box center [1081, 178] width 144 height 35
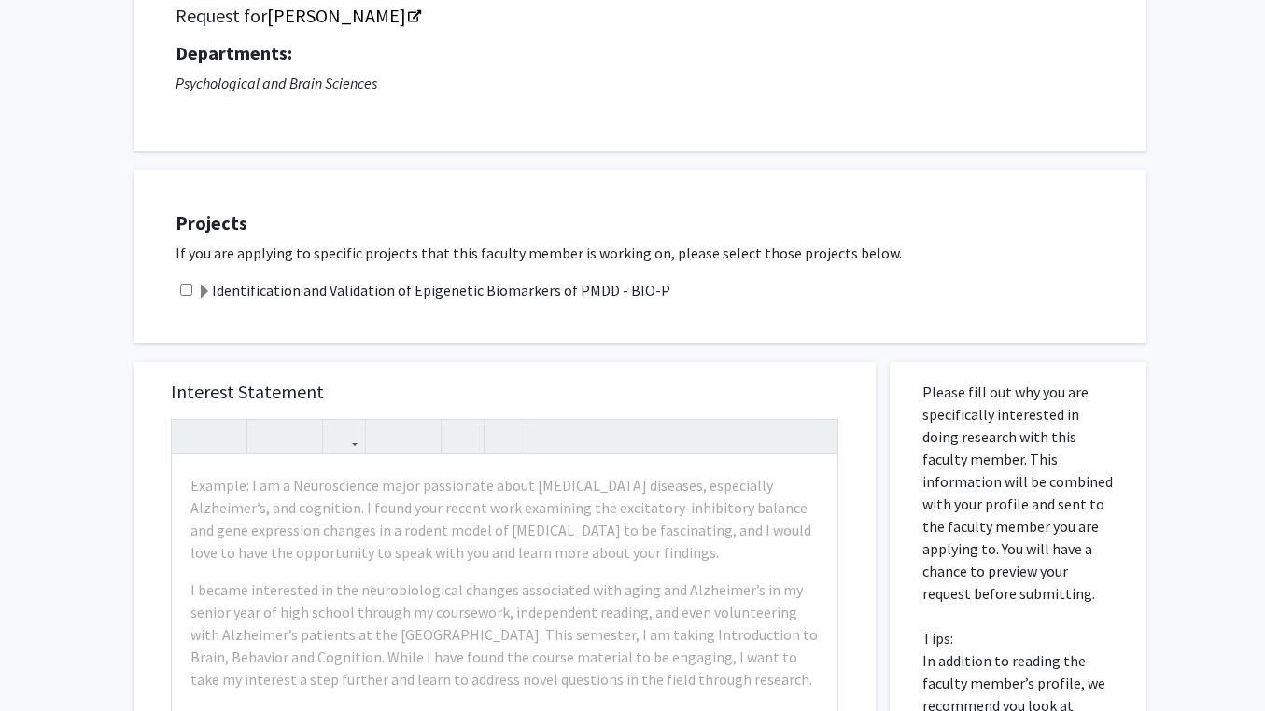
scroll to position [154, 0]
click at [203, 293] on span at bounding box center [204, 293] width 15 height 15
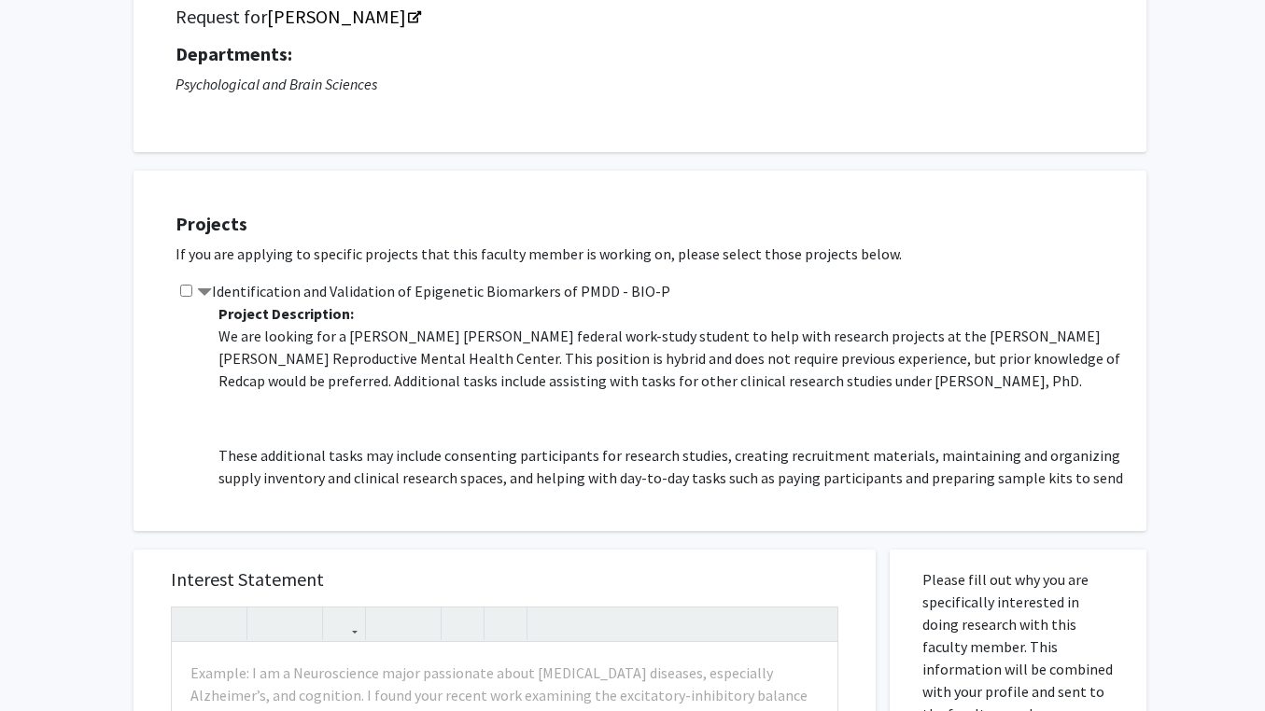
click at [203, 293] on span at bounding box center [204, 293] width 15 height 15
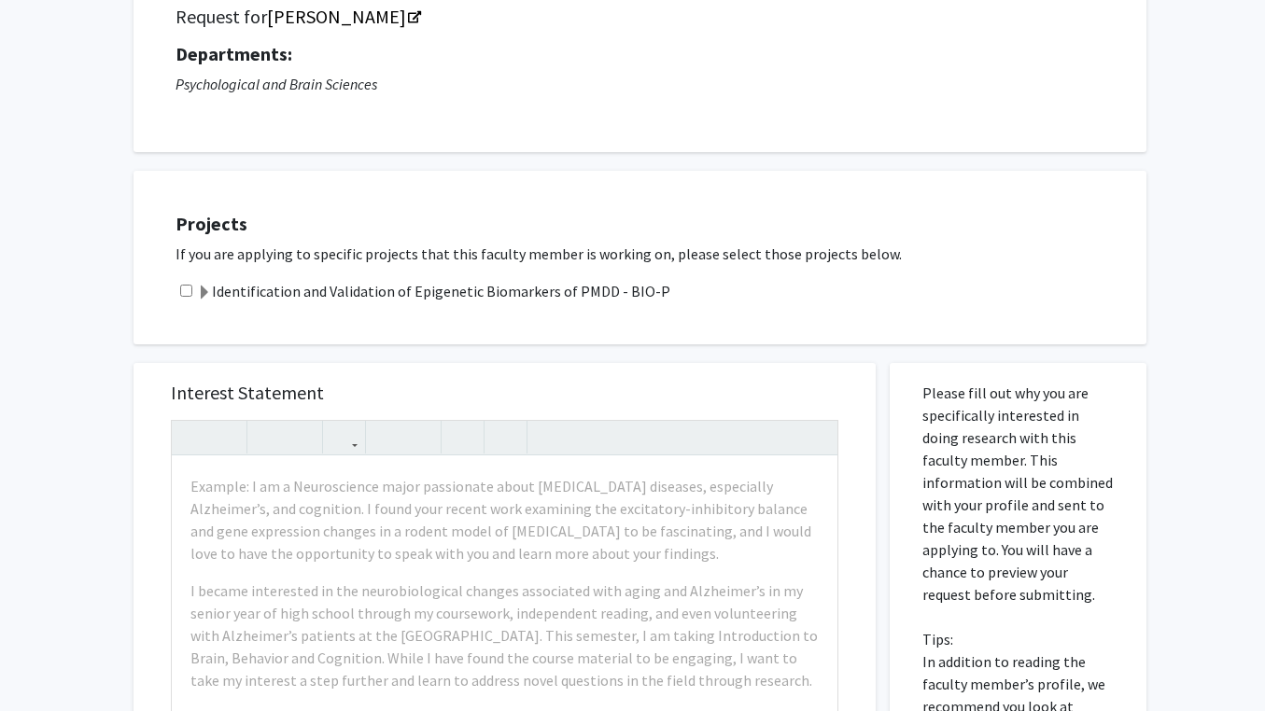
click at [203, 293] on span at bounding box center [204, 293] width 15 height 15
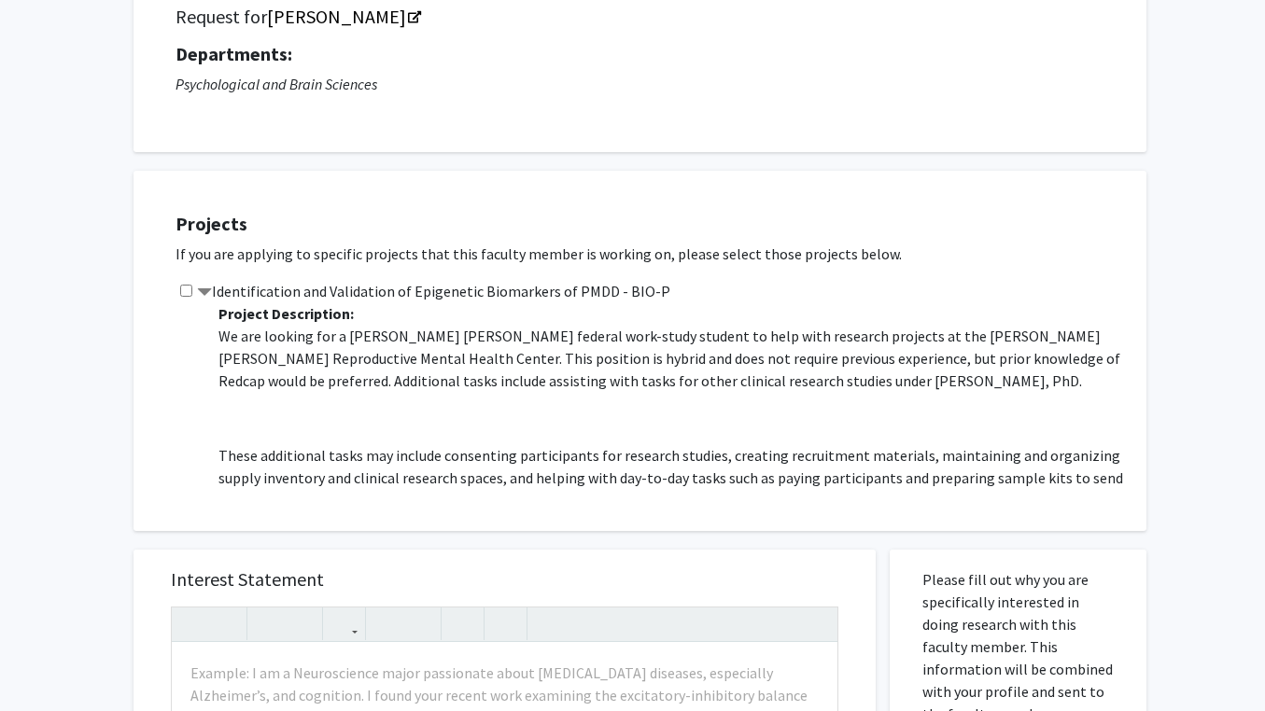
click at [186, 293] on input "checkbox" at bounding box center [186, 291] width 12 height 12
click at [184, 295] on input "checkbox" at bounding box center [186, 291] width 12 height 12
checkbox input "false"
click at [210, 286] on label "Identification and Validation of Epigenetic Biomarkers of PMDD - BIO-P" at bounding box center [433, 291] width 473 height 22
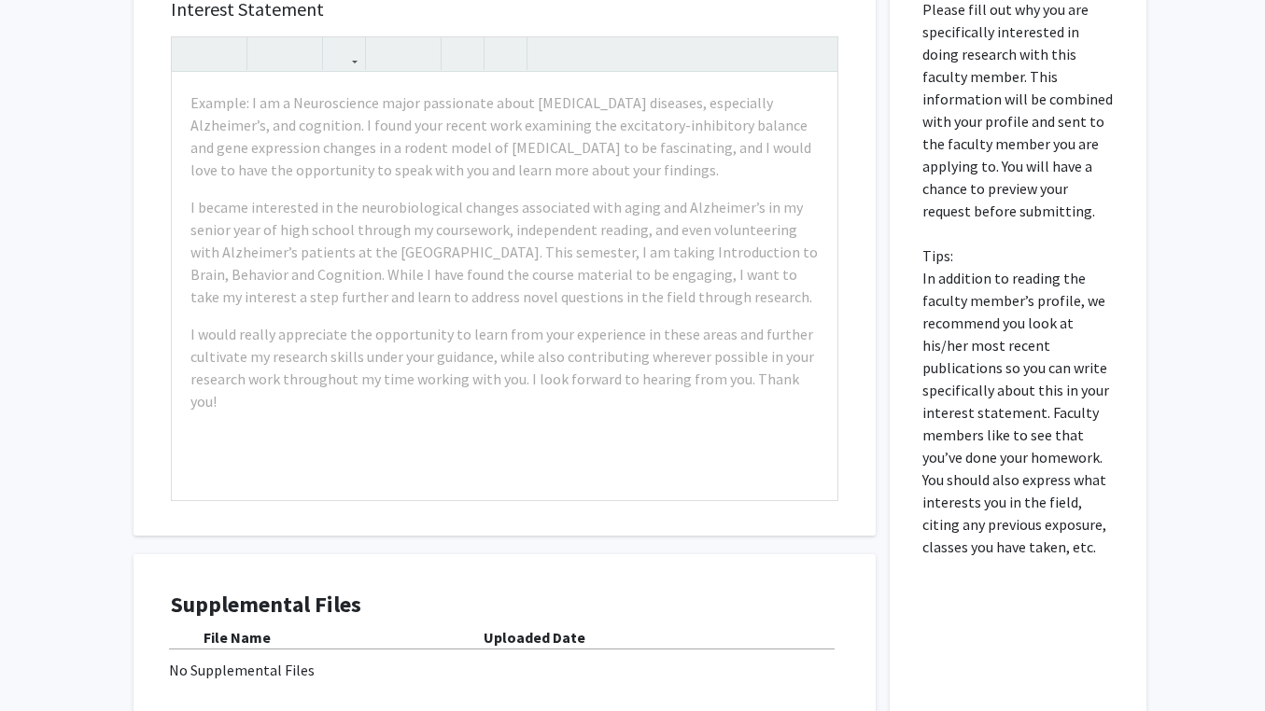
scroll to position [539, 0]
click at [118, 278] on div "All Requests Request for [PERSON_NAME] Request for [PERSON_NAME] Departments: P…" at bounding box center [632, 187] width 1265 height 1317
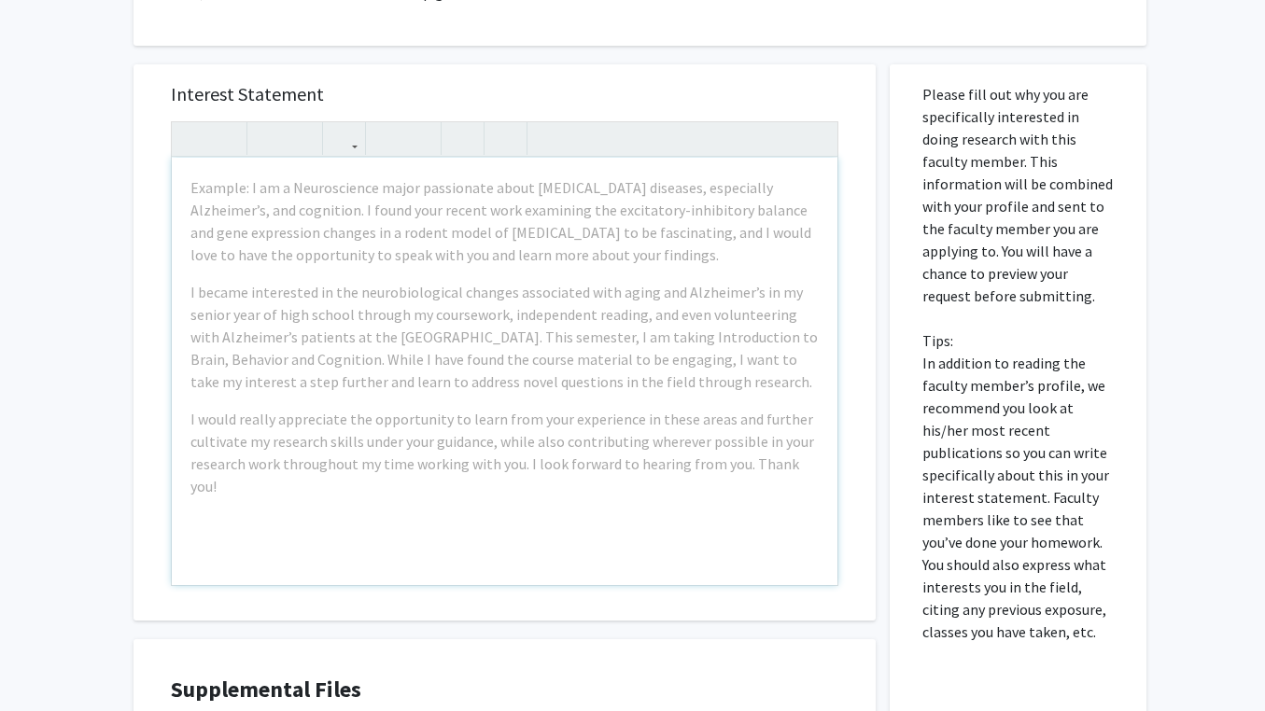
scroll to position [409, 0]
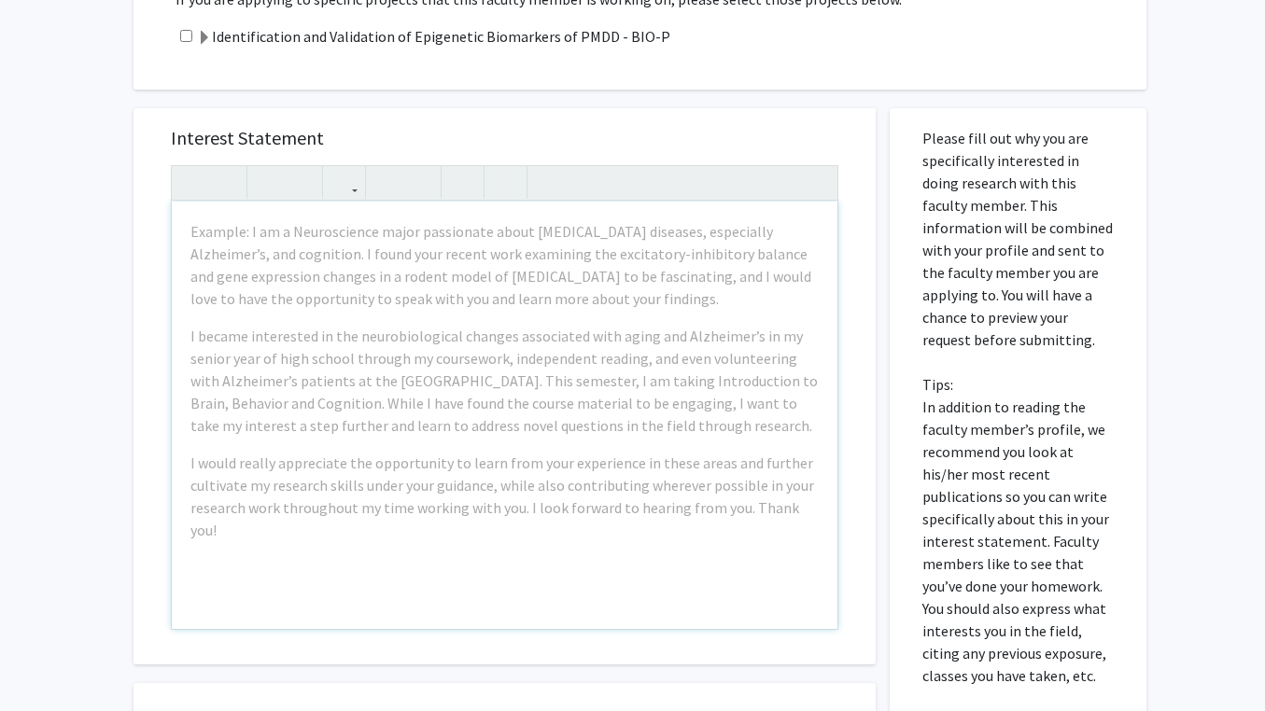
drag, startPoint x: 1047, startPoint y: 376, endPoint x: 1099, endPoint y: 455, distance: 94.2
click at [1099, 455] on p "Please fill out why you are specifically interested in doing research with this…" at bounding box center [1017, 407] width 191 height 560
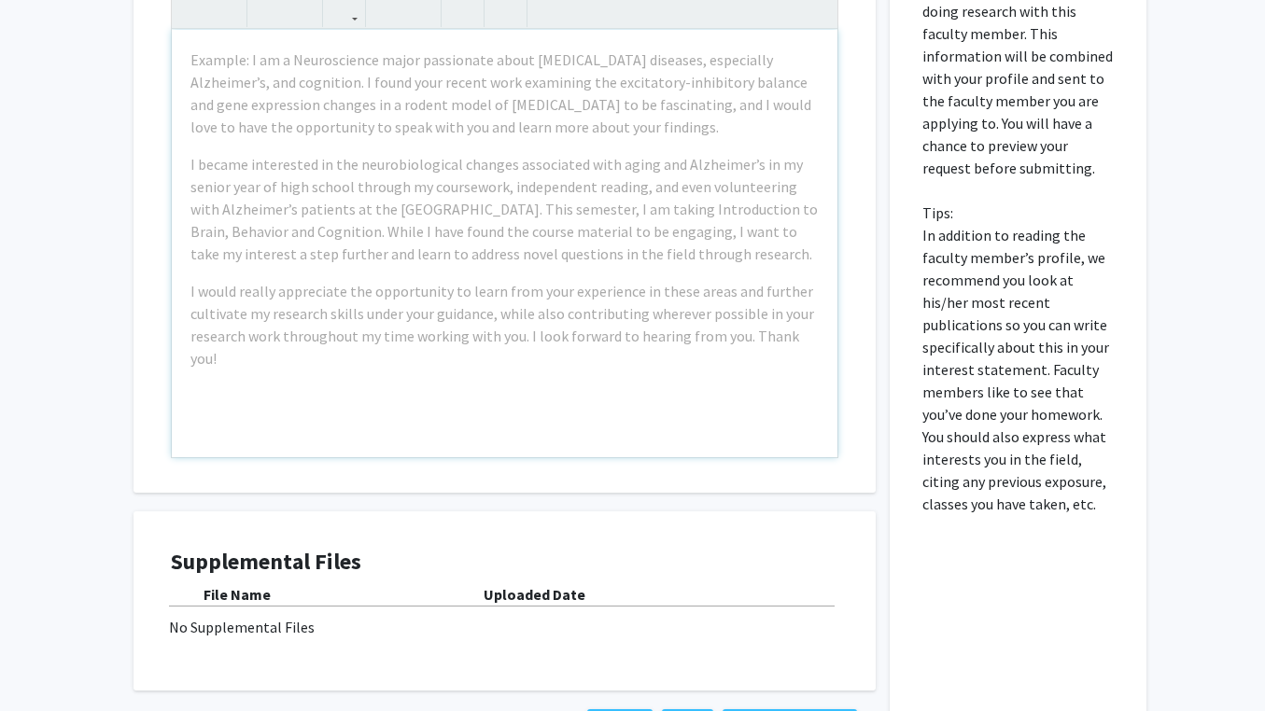
scroll to position [585, 0]
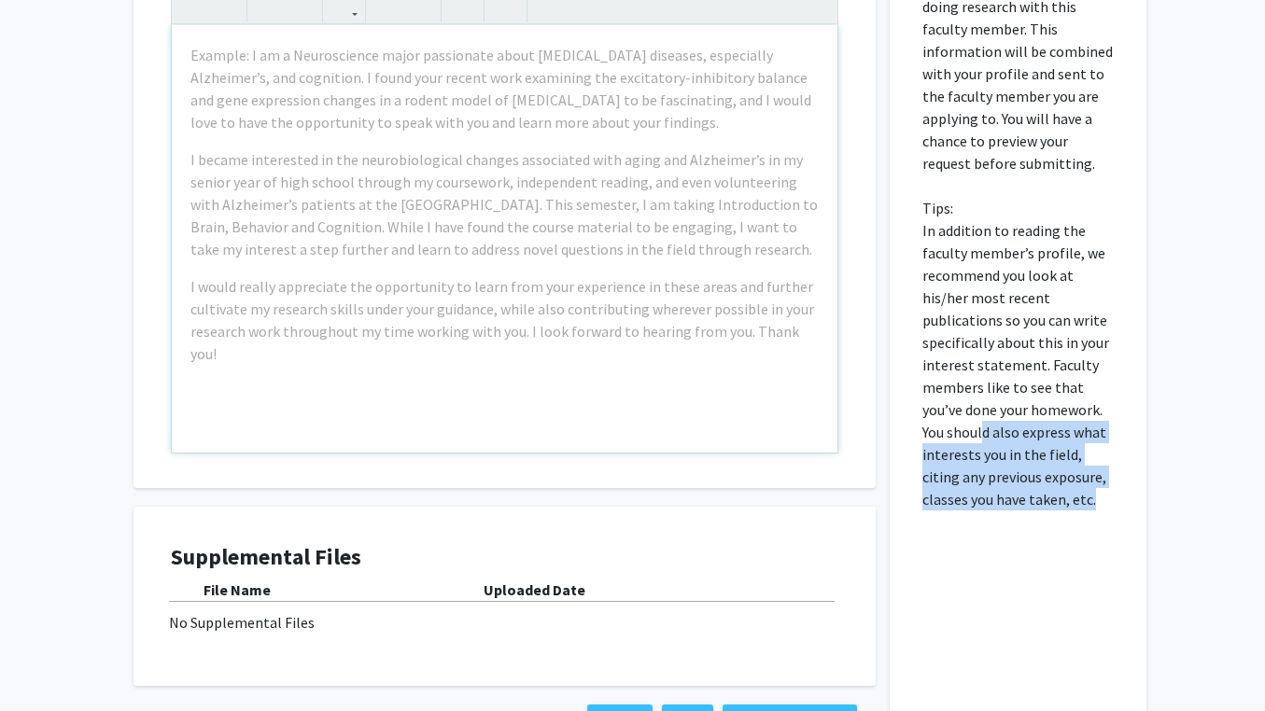
drag, startPoint x: 1071, startPoint y: 511, endPoint x: 984, endPoint y: 444, distance: 110.5
click at [984, 442] on p "Please fill out why you are specifically interested in doing research with this…" at bounding box center [1017, 231] width 191 height 560
click at [984, 444] on p "Please fill out why you are specifically interested in doing research with this…" at bounding box center [1017, 231] width 191 height 560
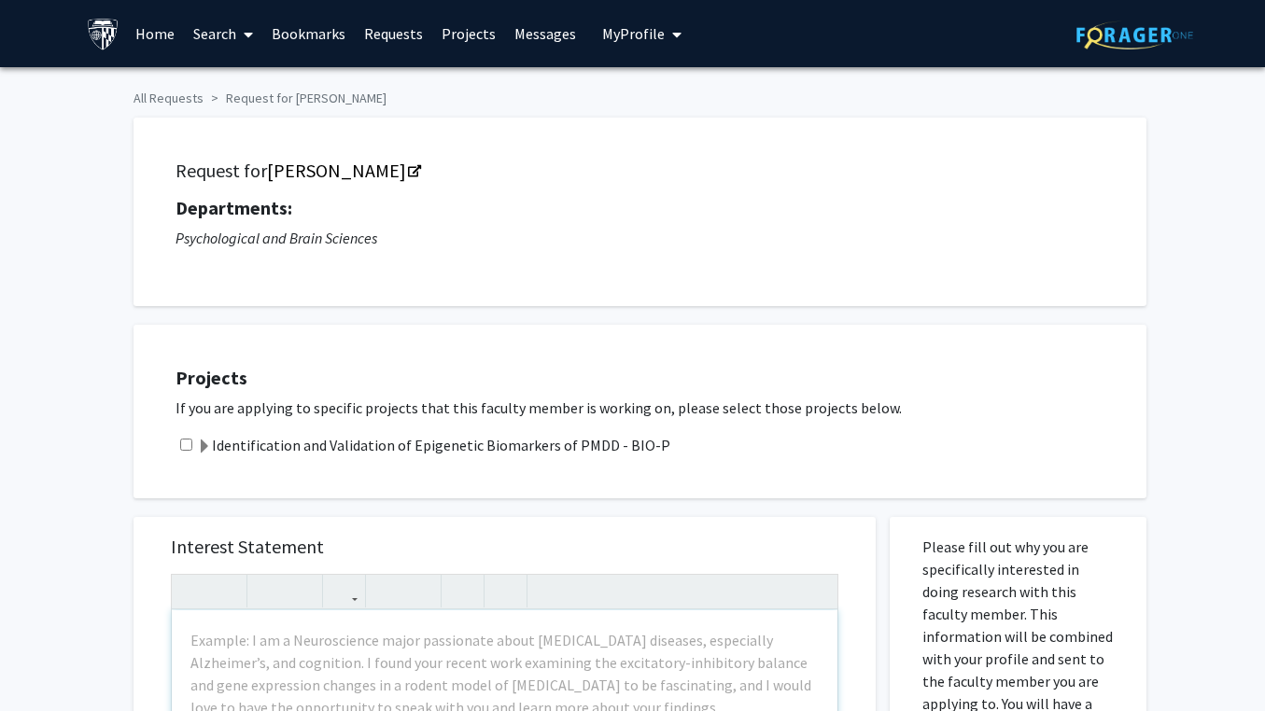
scroll to position [0, 0]
click at [385, 40] on link "Requests" at bounding box center [393, 33] width 77 height 65
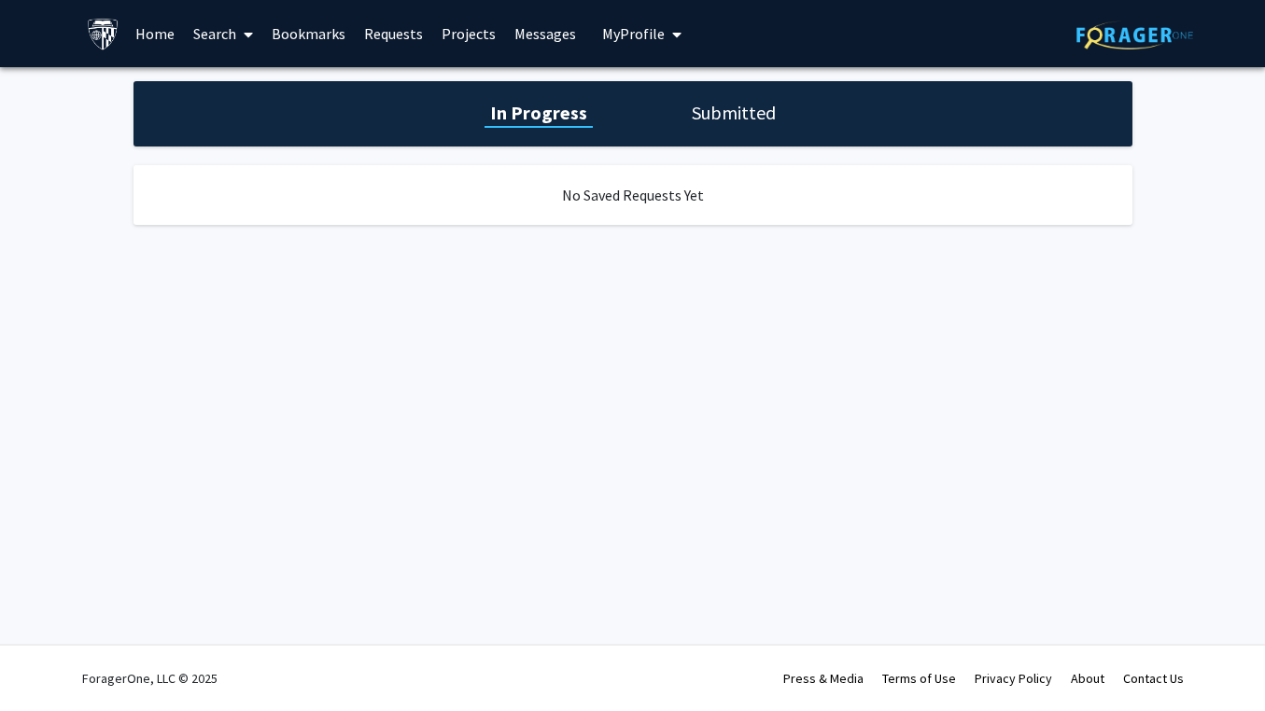
click at [306, 31] on link "Bookmarks" at bounding box center [308, 33] width 92 height 65
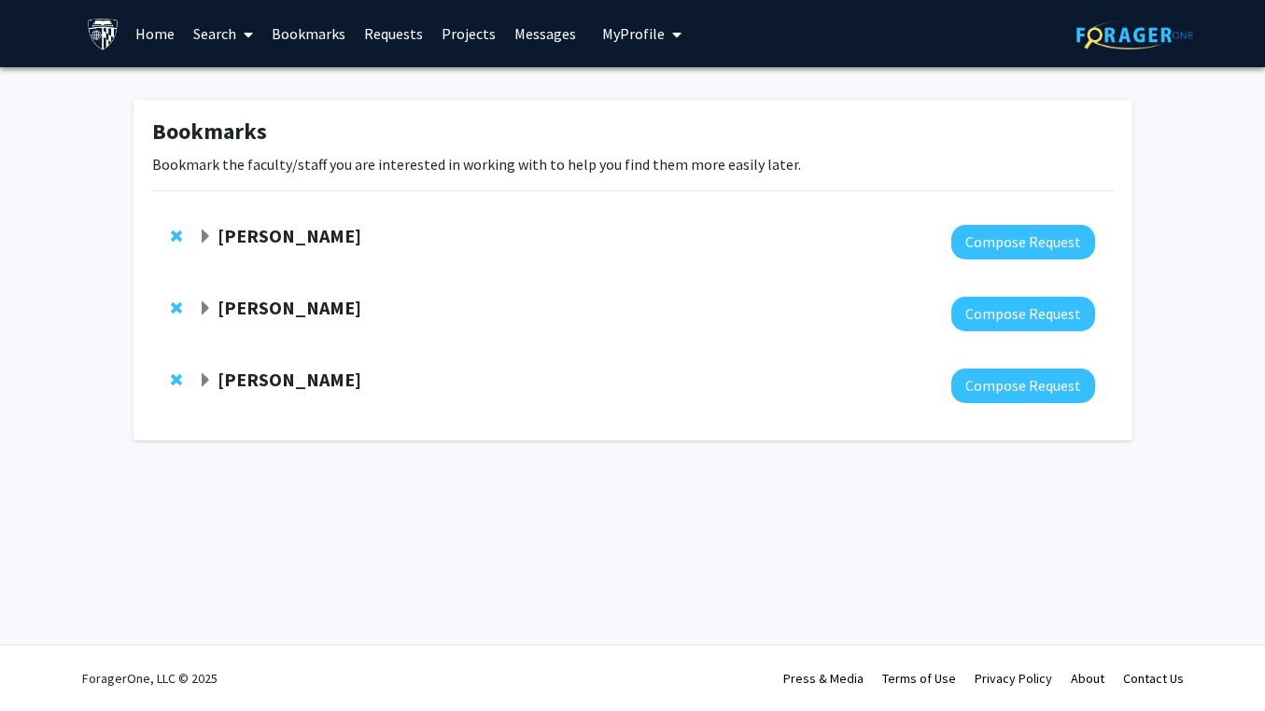
click at [200, 303] on span "Expand Gregory Kirk Bookmark" at bounding box center [205, 308] width 15 height 15
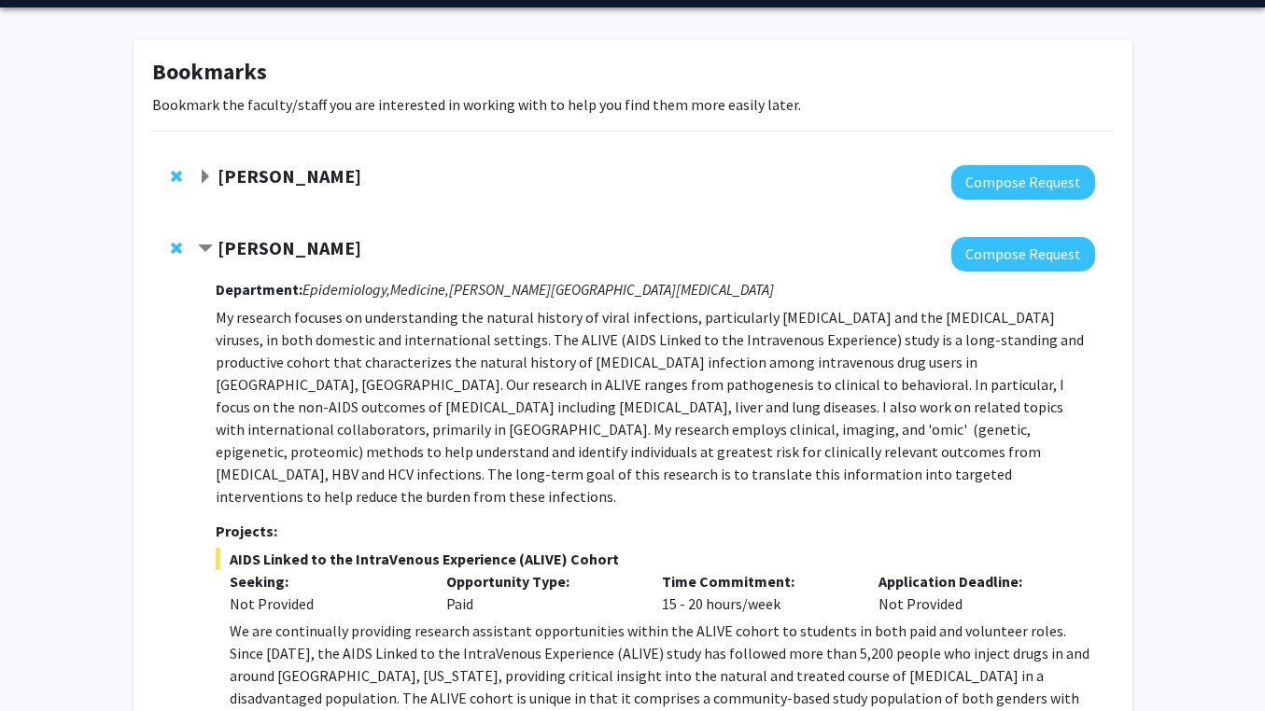
scroll to position [63, 0]
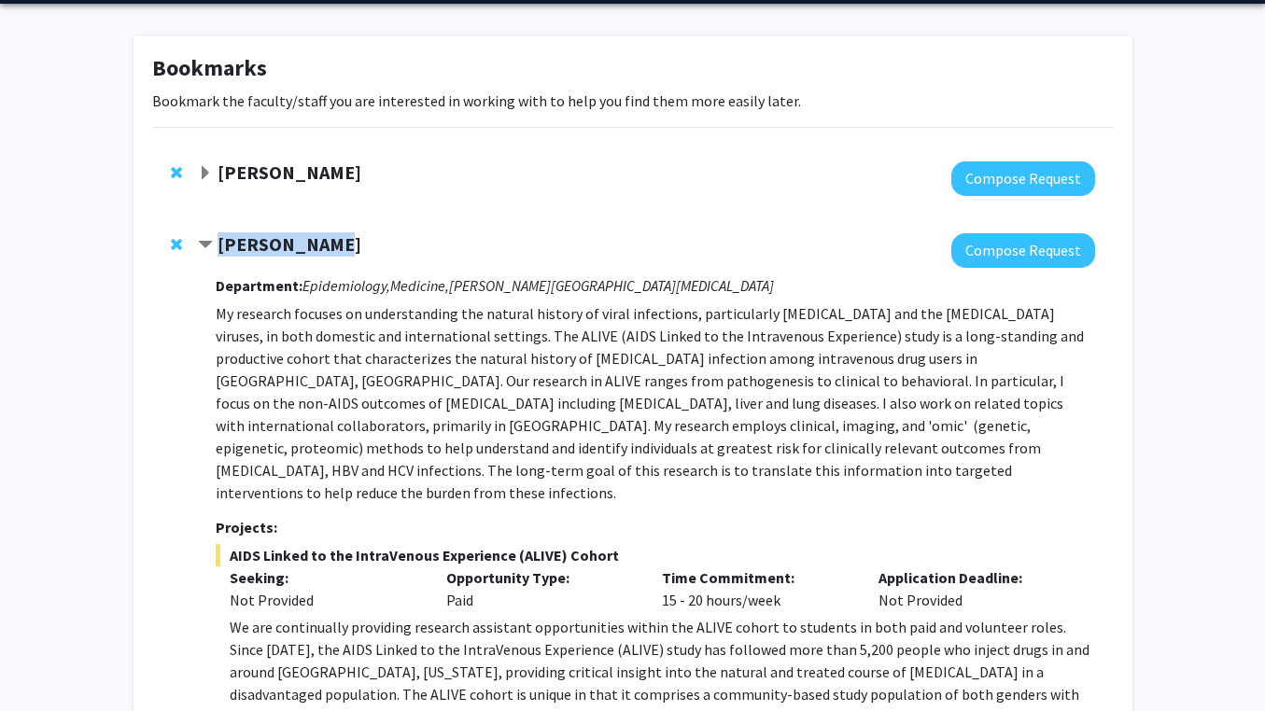
drag, startPoint x: 342, startPoint y: 245, endPoint x: 217, endPoint y: 249, distance: 124.2
click at [217, 249] on div "[PERSON_NAME]" at bounding box center [399, 244] width 403 height 23
copy strong "[PERSON_NAME]"
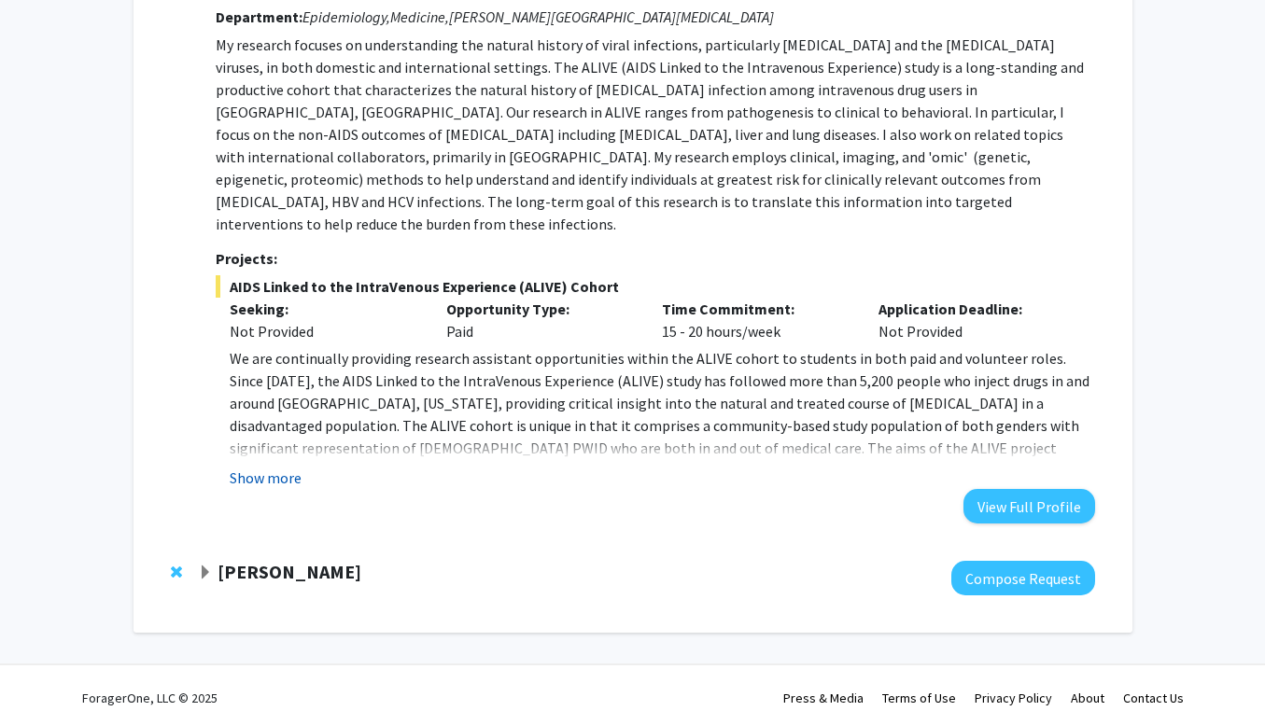
scroll to position [331, 0]
click at [232, 468] on button "Show more" at bounding box center [266, 479] width 72 height 22
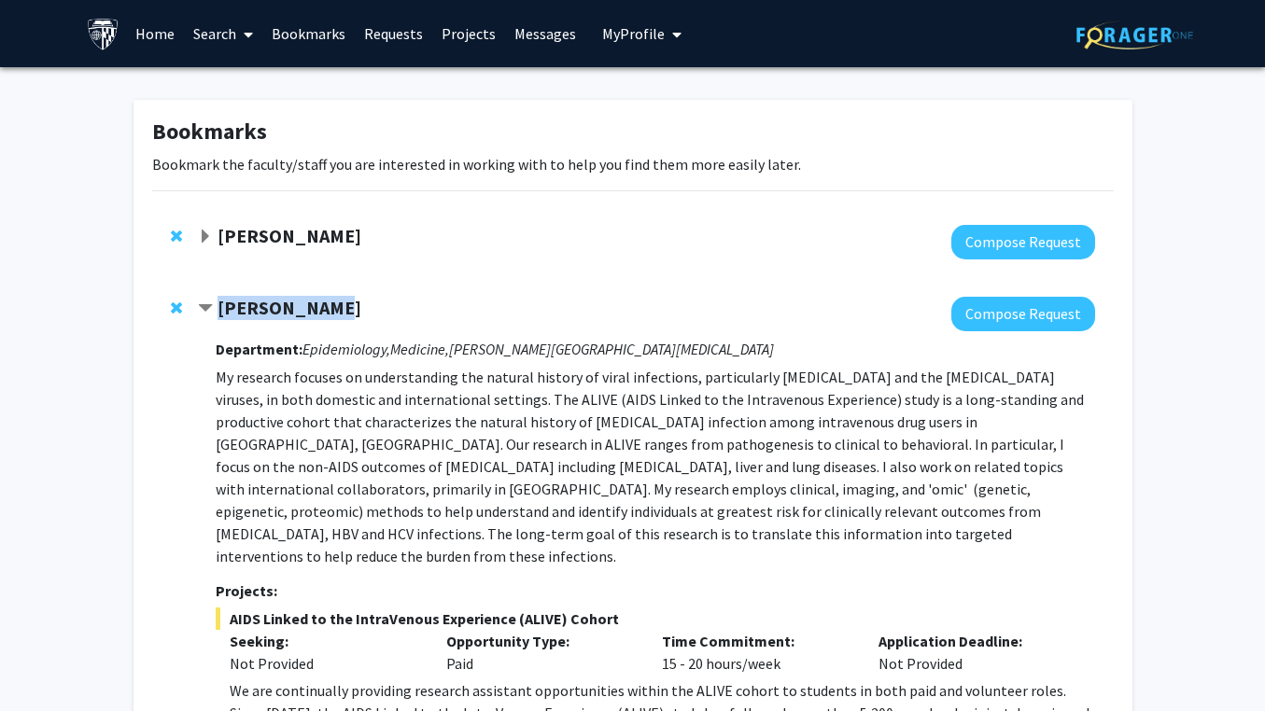
scroll to position [0, 0]
click at [201, 29] on link "Search" at bounding box center [223, 33] width 78 height 65
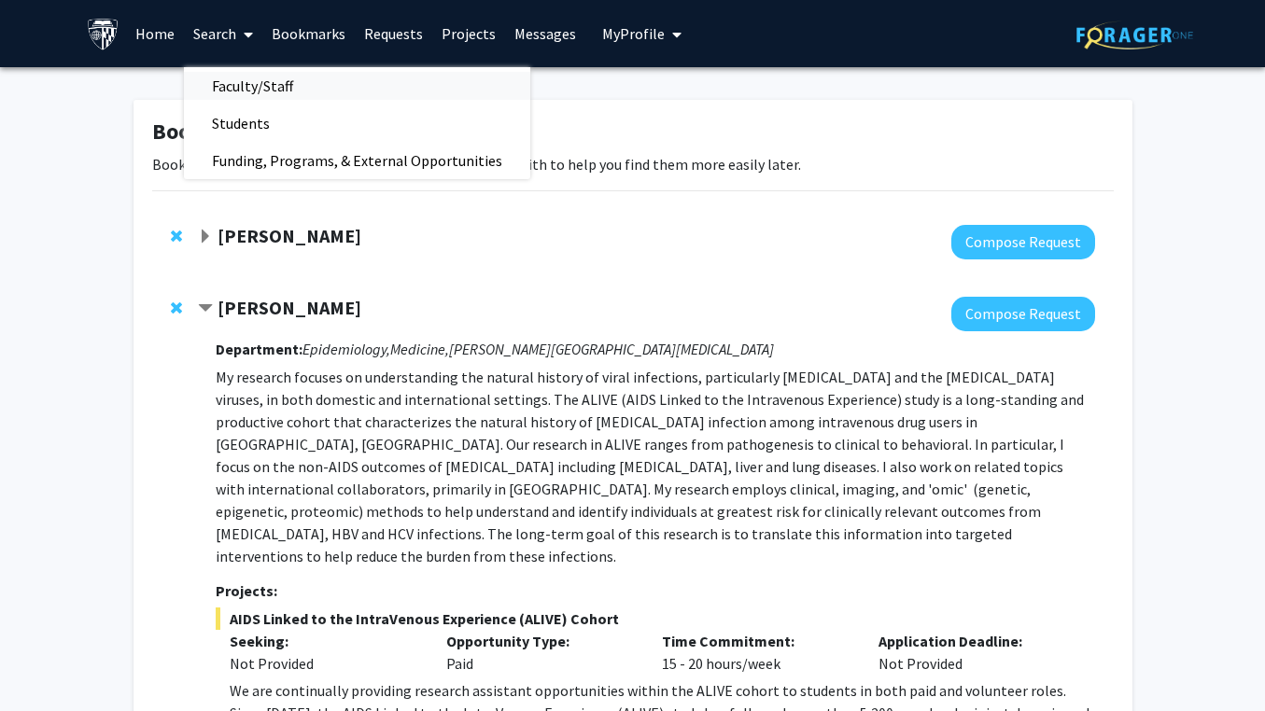
click at [240, 83] on span "Faculty/Staff" at bounding box center [252, 85] width 137 height 37
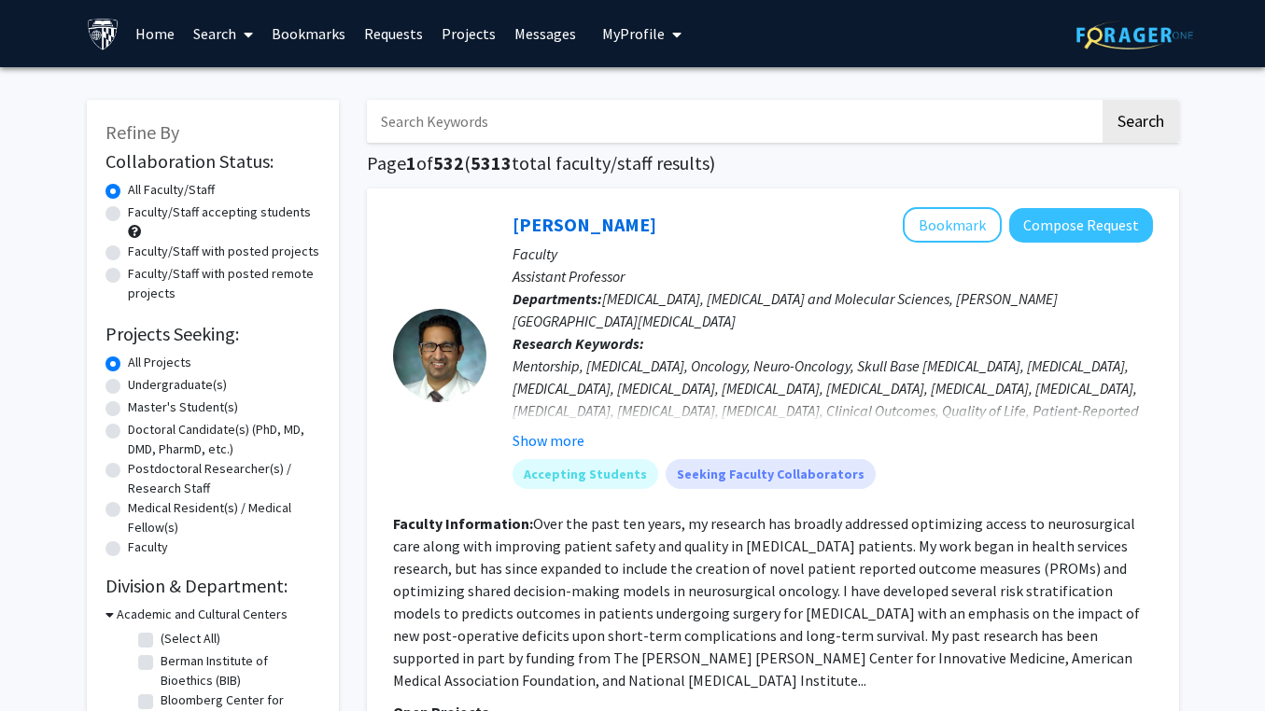
click at [478, 121] on input "Search Keywords" at bounding box center [733, 121] width 733 height 43
paste input "[PERSON_NAME]"
type input "[PERSON_NAME]"
click at [1146, 136] on button "Search" at bounding box center [1140, 121] width 77 height 43
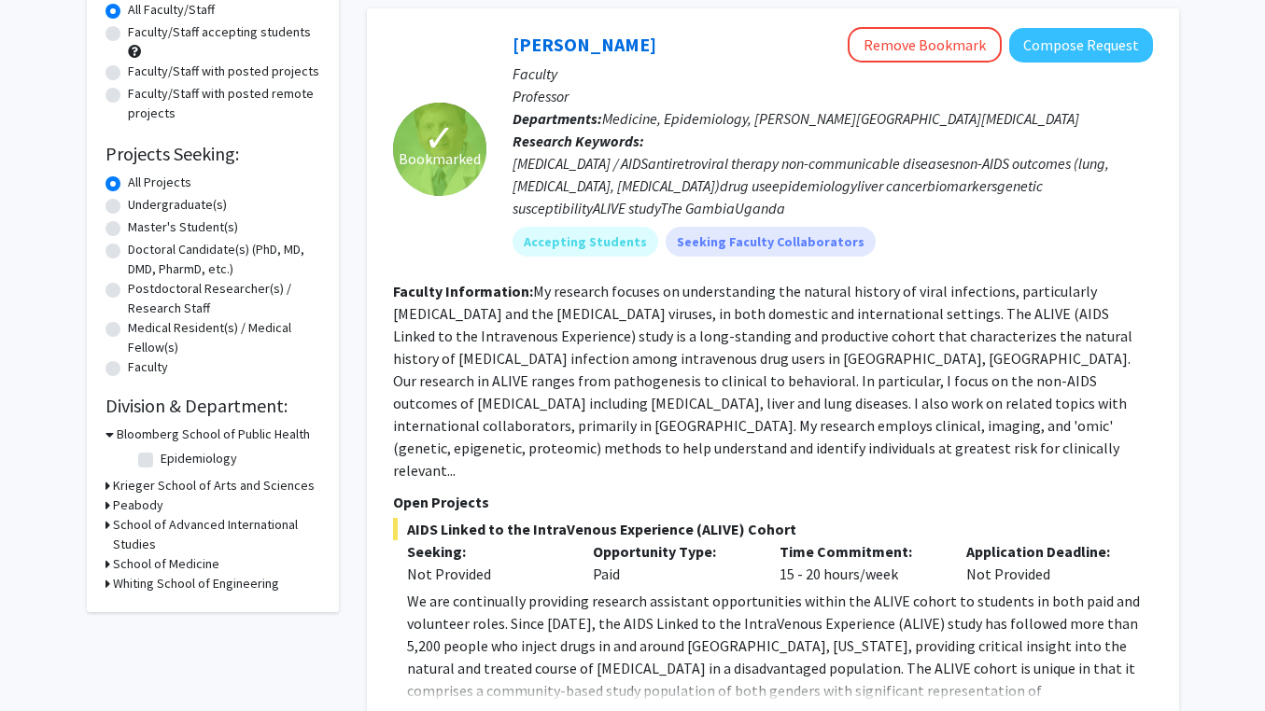
scroll to position [240, 0]
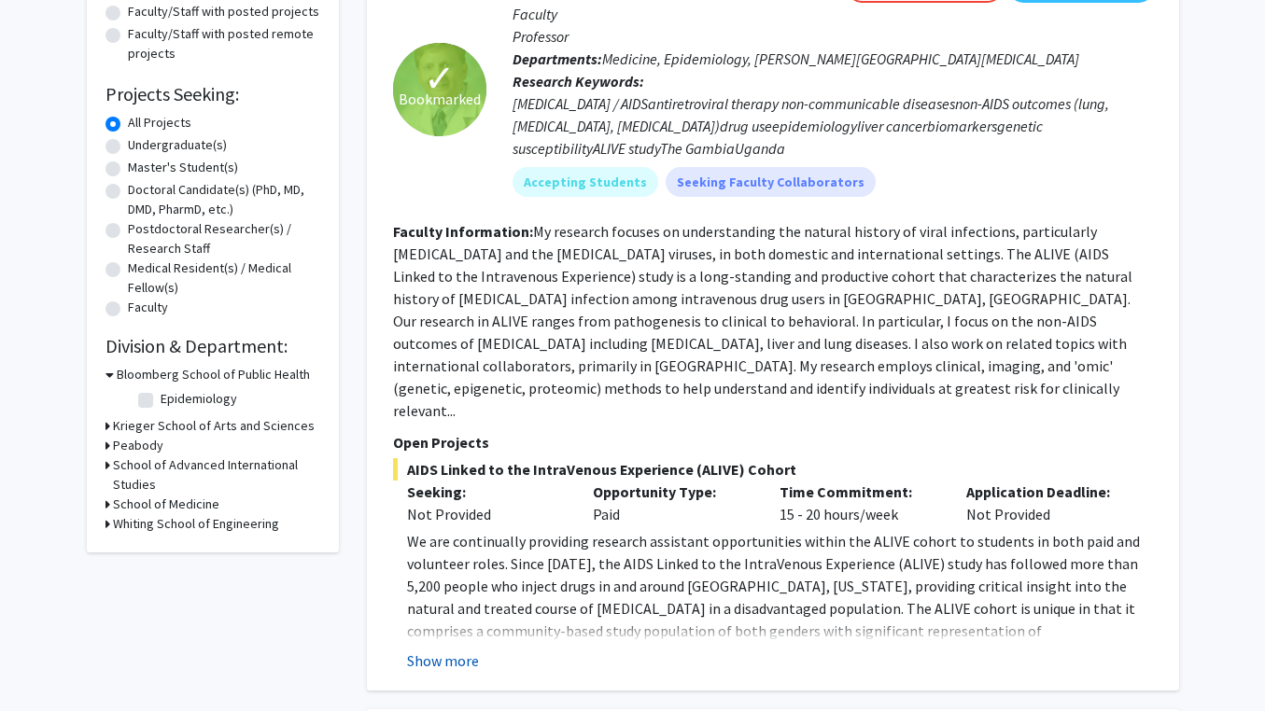
click at [448, 650] on button "Show more" at bounding box center [443, 661] width 72 height 22
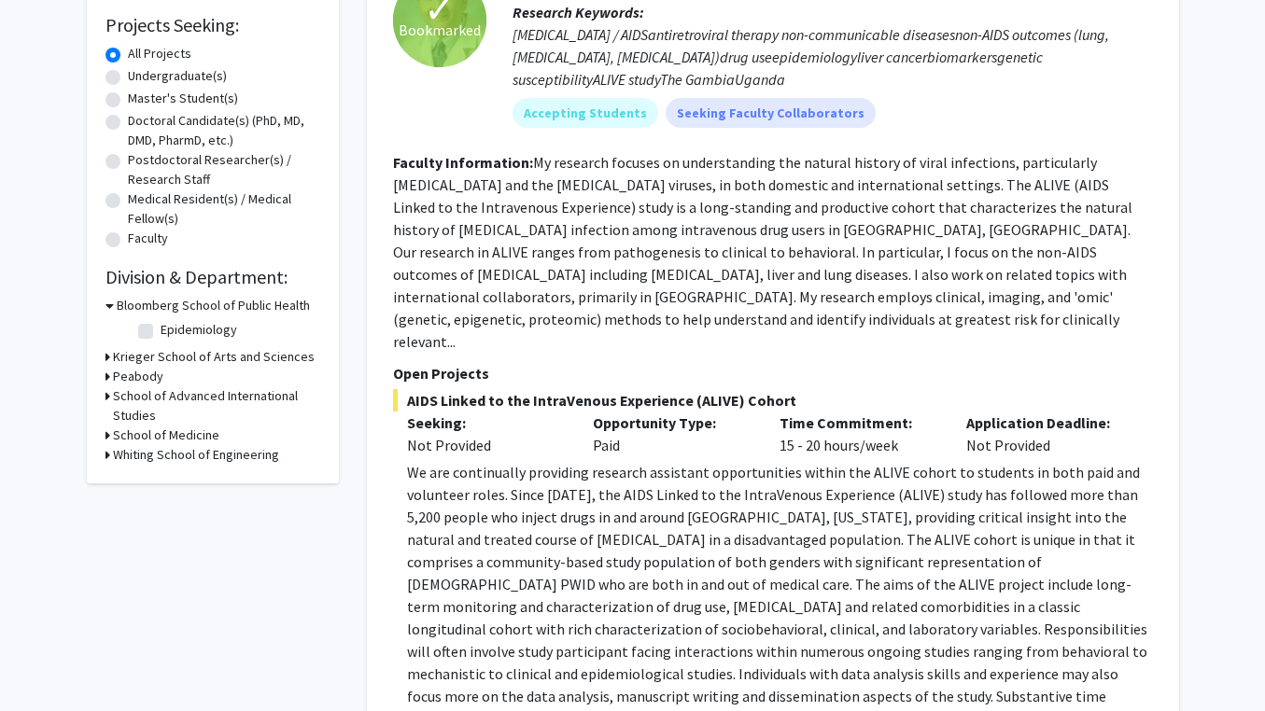
scroll to position [311, 0]
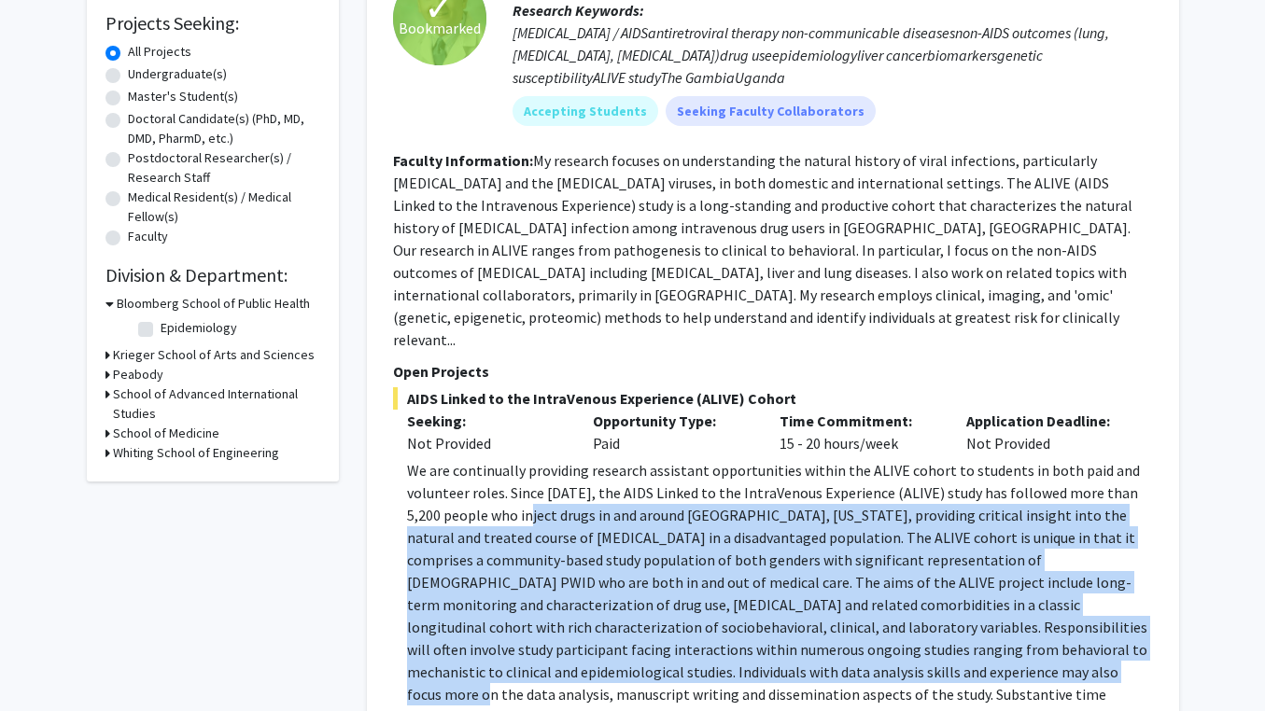
drag, startPoint x: 506, startPoint y: 454, endPoint x: 698, endPoint y: 604, distance: 244.0
click at [698, 604] on p "We are continually providing research assistant opportunities within the ALIVE …" at bounding box center [780, 593] width 746 height 269
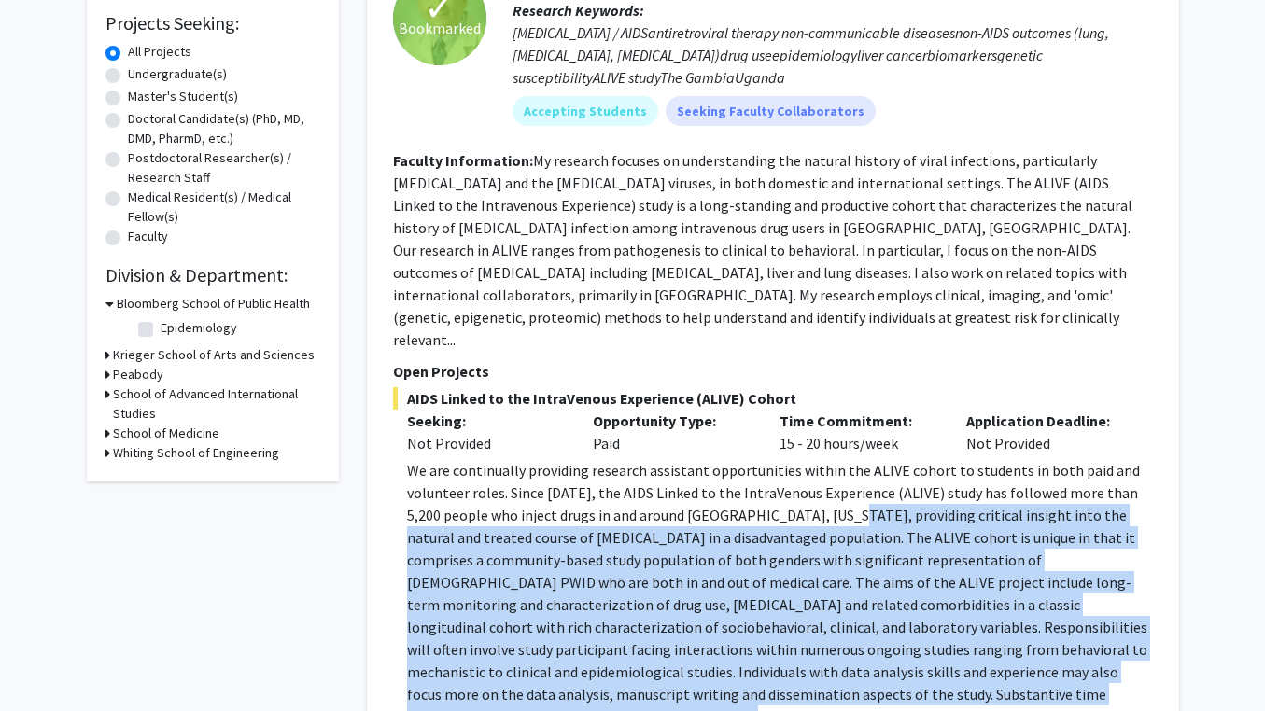
drag, startPoint x: 935, startPoint y: 635, endPoint x: 814, endPoint y: 439, distance: 230.5
click at [814, 459] on p "We are continually providing research assistant opportunities within the ALIVE …" at bounding box center [780, 593] width 746 height 269
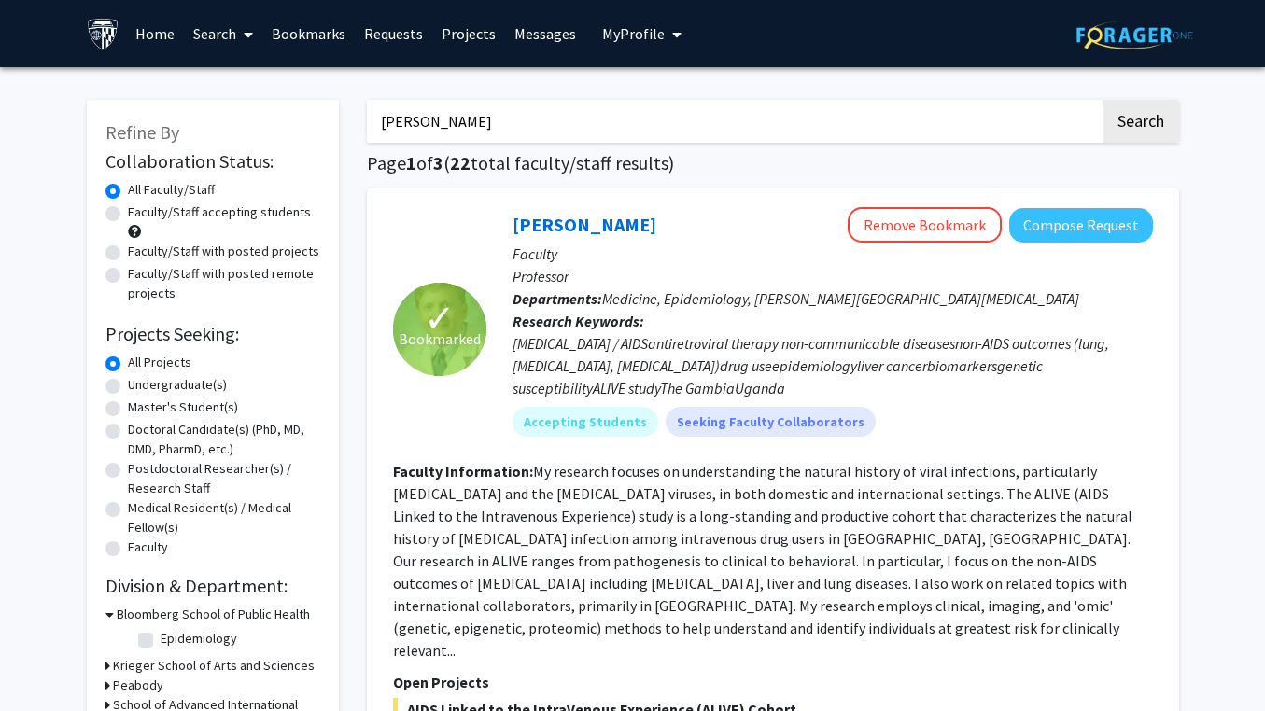
scroll to position [0, 0]
